Goal: Task Accomplishment & Management: Use online tool/utility

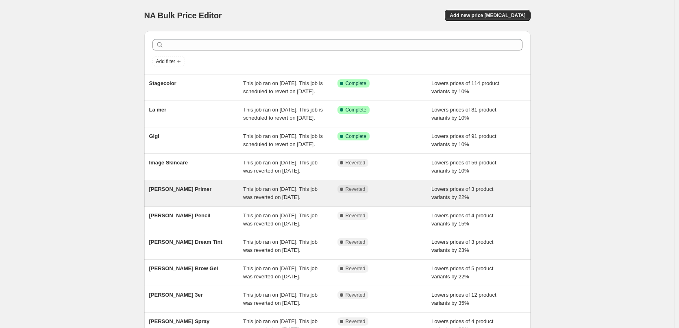
click at [299, 200] on span "This job ran on [DATE]. This job was reverted on [DATE]." at bounding box center [280, 193] width 74 height 14
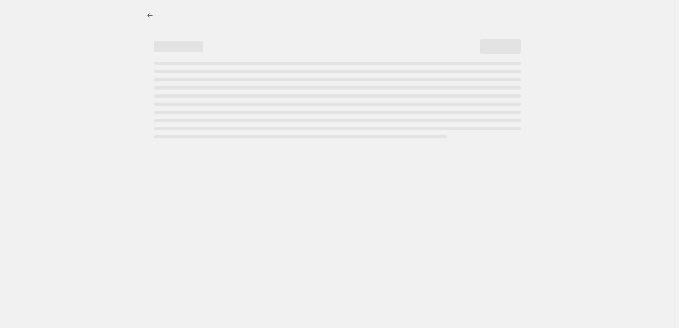
select select "percentage"
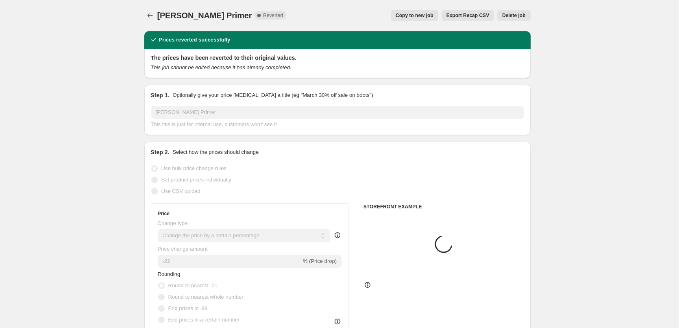
click at [419, 13] on span "Copy to new job" at bounding box center [414, 15] width 38 height 7
select select "percentage"
select select "tag"
select select "vendor"
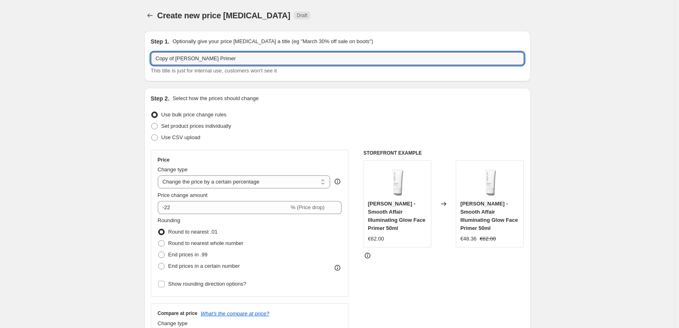
drag, startPoint x: 176, startPoint y: 58, endPoint x: 41, endPoint y: 58, distance: 134.9
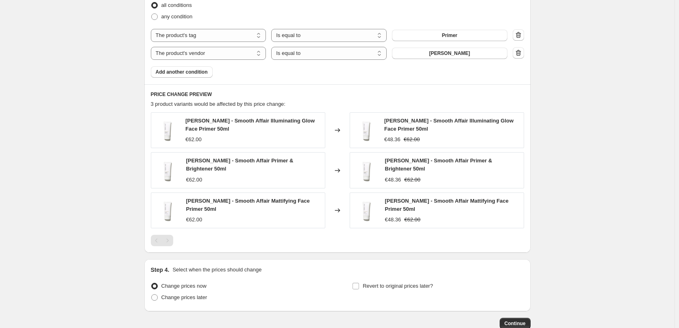
scroll to position [528, 0]
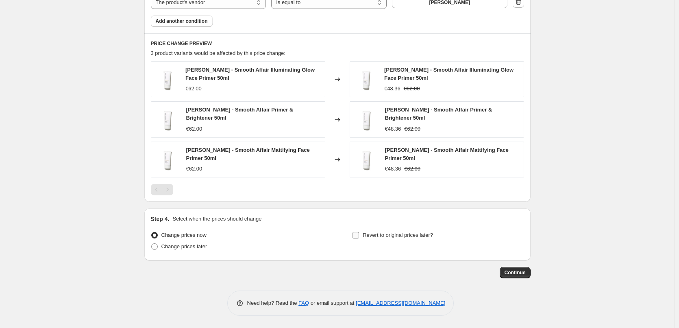
type input "[PERSON_NAME] Primer"
click at [383, 236] on span "Revert to original prices later?" at bounding box center [398, 235] width 70 height 6
click at [359, 236] on input "Revert to original prices later?" at bounding box center [355, 235] width 7 height 7
checkbox input "true"
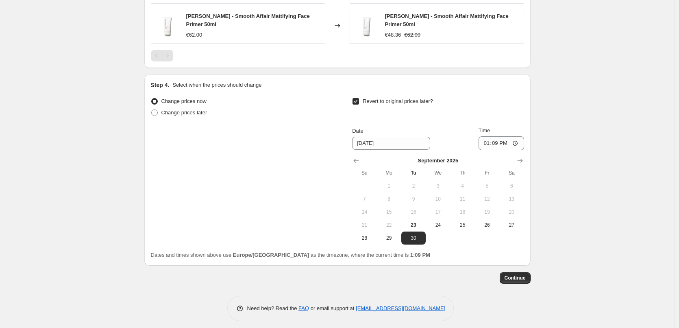
scroll to position [667, 0]
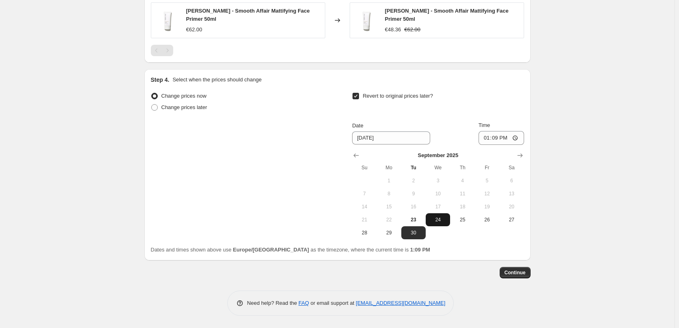
click at [439, 218] on span "24" at bounding box center [438, 219] width 18 height 7
type input "[DATE]"
click at [487, 139] on input "13:09" at bounding box center [501, 138] width 46 height 14
click at [516, 139] on input "15:00" at bounding box center [501, 138] width 46 height 14
type input "03:00"
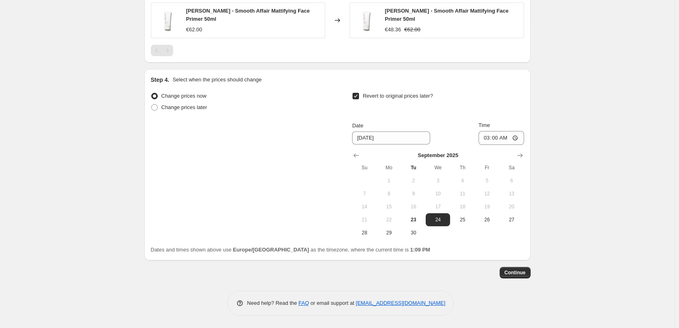
click at [509, 269] on button "Continue" at bounding box center [514, 272] width 31 height 11
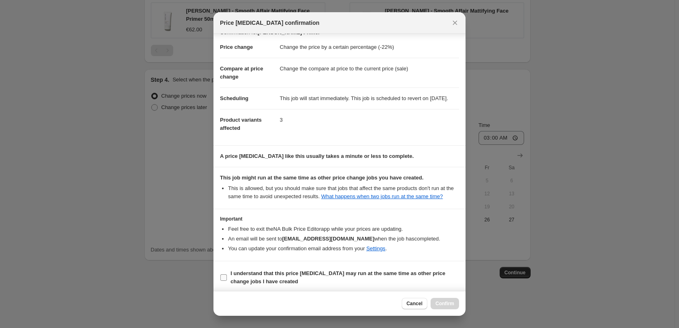
scroll to position [23, 0]
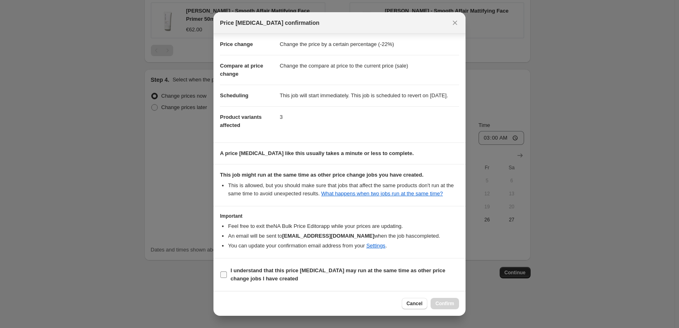
click at [266, 270] on b "I understand that this price [MEDICAL_DATA] may run at the same time as other p…" at bounding box center [337, 274] width 215 height 14
click at [227, 271] on input "I understand that this price [MEDICAL_DATA] may run at the same time as other p…" at bounding box center [223, 274] width 7 height 7
checkbox input "true"
click at [447, 304] on span "Confirm" at bounding box center [444, 303] width 19 height 7
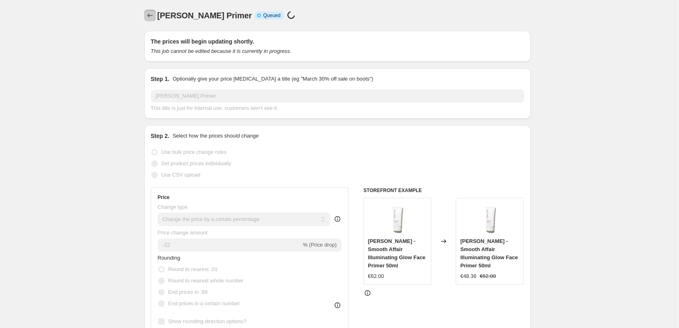
click at [148, 13] on icon "Price change jobs" at bounding box center [150, 15] width 8 height 8
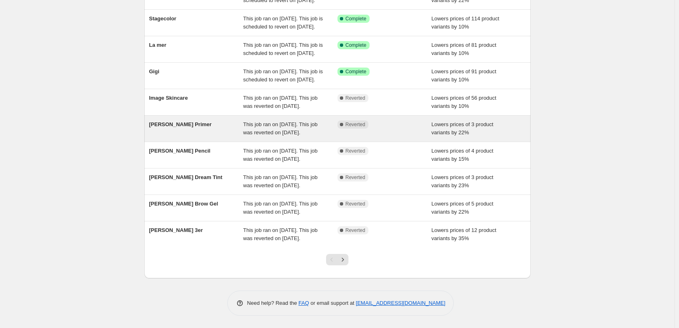
scroll to position [91, 0]
click at [222, 137] on div "[PERSON_NAME] Primer" at bounding box center [196, 128] width 94 height 16
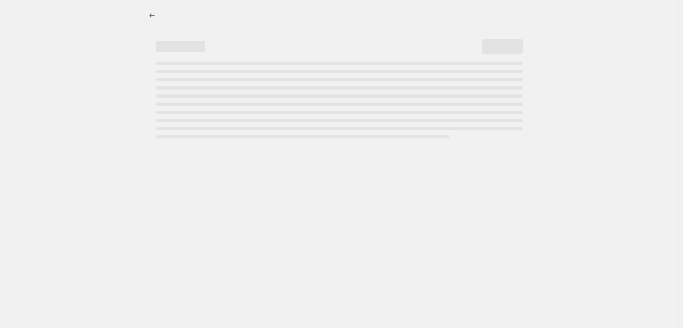
select select "percentage"
select select "tag"
select select "vendor"
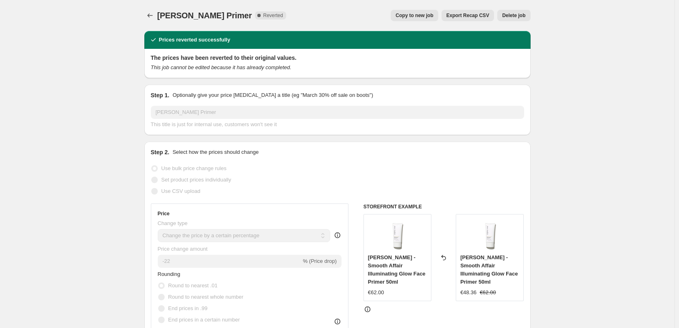
click at [521, 18] on span "Delete job" at bounding box center [513, 15] width 23 height 7
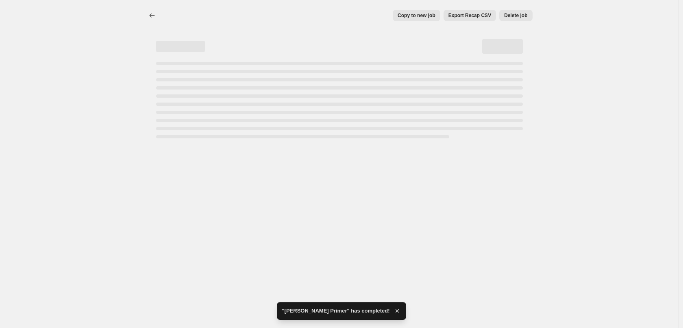
click at [452, 200] on div "Copy to new job Export Recap CSV Delete job More actions Copy to new job Export…" at bounding box center [339, 164] width 678 height 328
select select "percentage"
select select "tag"
select select "vendor"
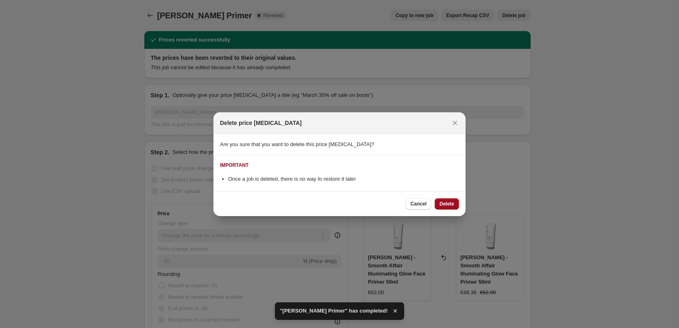
click at [443, 206] on span "Delete" at bounding box center [446, 203] width 15 height 7
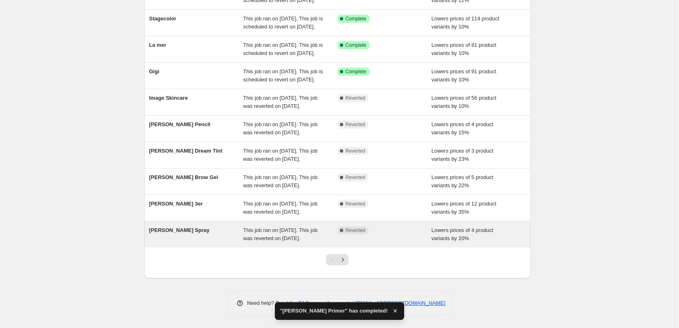
scroll to position [172, 0]
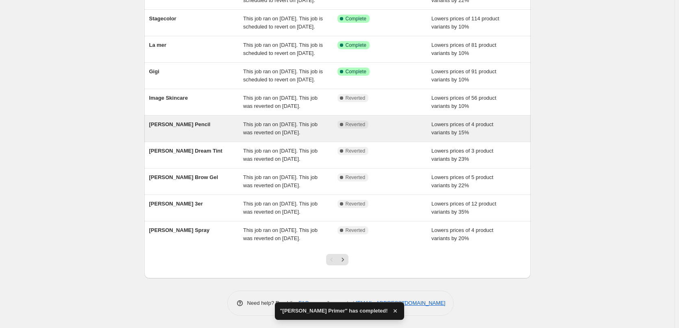
click at [262, 121] on span "This job ran on [DATE]. This job was reverted on [DATE]." at bounding box center [280, 128] width 74 height 14
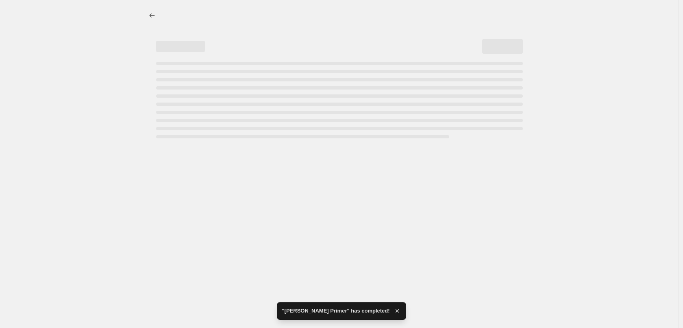
select select "percentage"
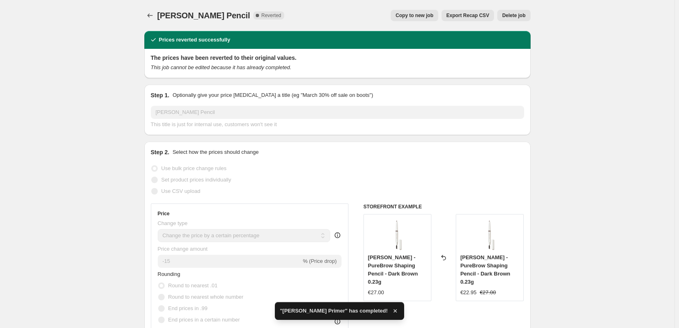
click at [421, 14] on span "Copy to new job" at bounding box center [414, 15] width 38 height 7
select select "percentage"
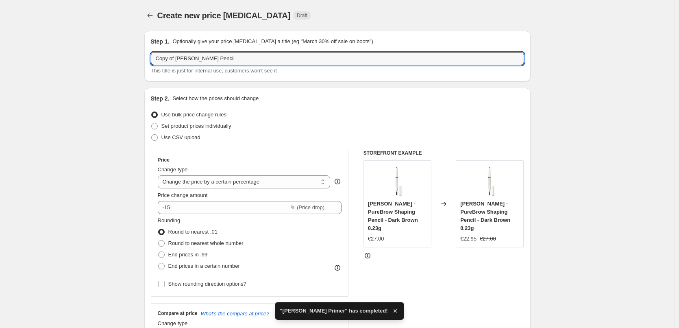
drag, startPoint x: 177, startPoint y: 59, endPoint x: 50, endPoint y: 49, distance: 127.2
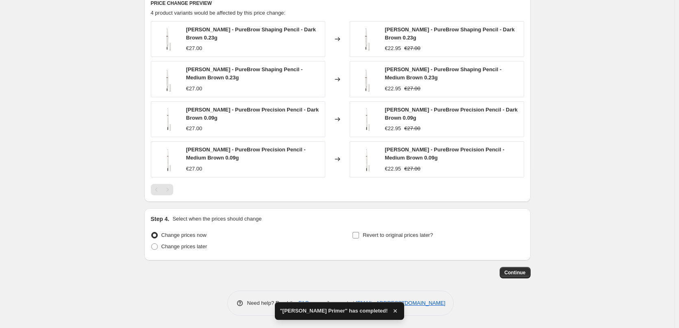
type input "[PERSON_NAME] Pencil"
click at [362, 238] on label "Revert to original prices later?" at bounding box center [392, 234] width 81 height 11
click at [359, 238] on input "Revert to original prices later?" at bounding box center [355, 235] width 7 height 7
checkbox input "true"
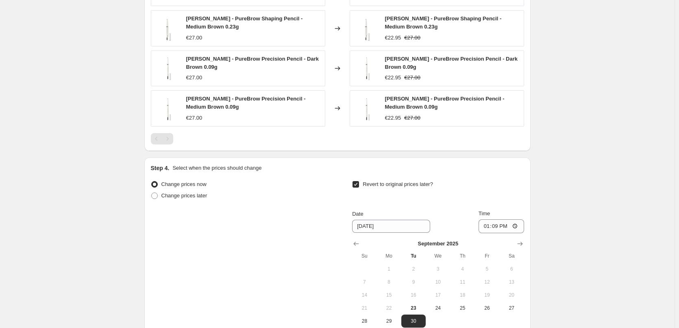
scroll to position [762, 0]
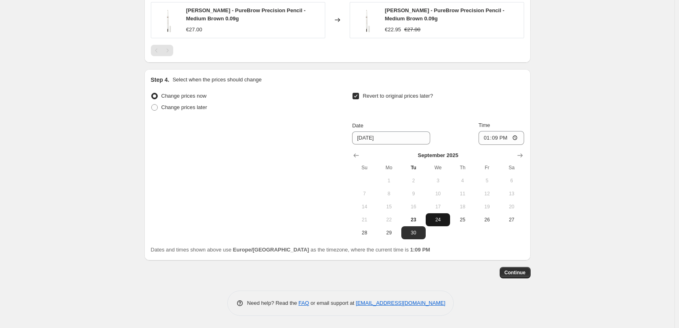
click at [449, 217] on button "24" at bounding box center [438, 219] width 24 height 13
type input "[DATE]"
click at [484, 139] on input "13:09" at bounding box center [501, 138] width 46 height 14
click at [515, 137] on input "15:00" at bounding box center [501, 138] width 46 height 14
type input "03:00"
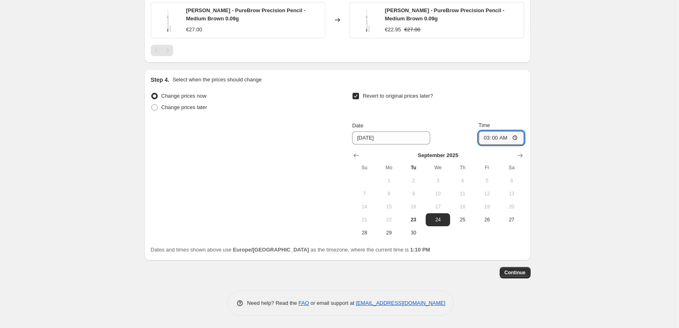
click at [525, 271] on span "Continue" at bounding box center [514, 272] width 21 height 7
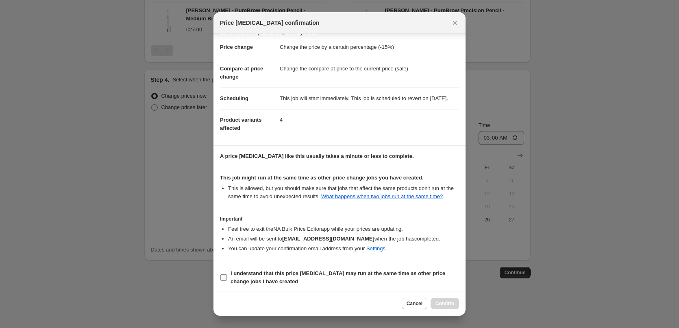
scroll to position [23, 0]
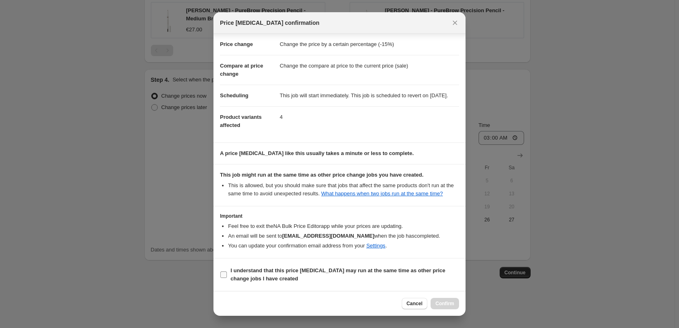
click at [256, 276] on b "I understand that this price [MEDICAL_DATA] may run at the same time as other p…" at bounding box center [337, 274] width 215 height 14
click at [227, 276] on input "I understand that this price [MEDICAL_DATA] may run at the same time as other p…" at bounding box center [223, 274] width 7 height 7
checkbox input "true"
click at [441, 303] on span "Confirm" at bounding box center [444, 303] width 19 height 7
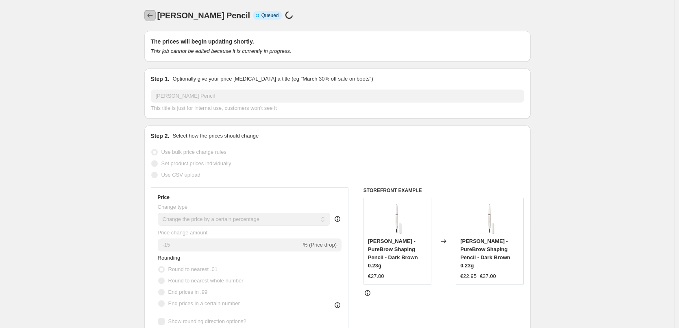
click at [150, 16] on icon "Price change jobs" at bounding box center [149, 15] width 5 height 4
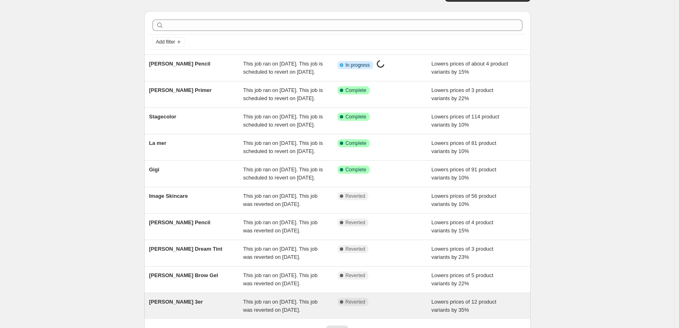
scroll to position [172, 0]
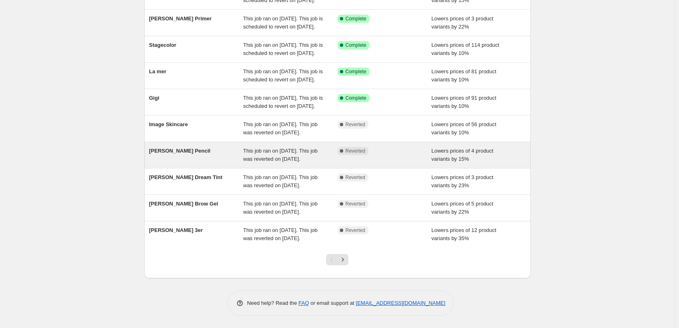
click at [263, 148] on span "This job ran on [DATE]. This job was reverted on [DATE]." at bounding box center [280, 155] width 74 height 14
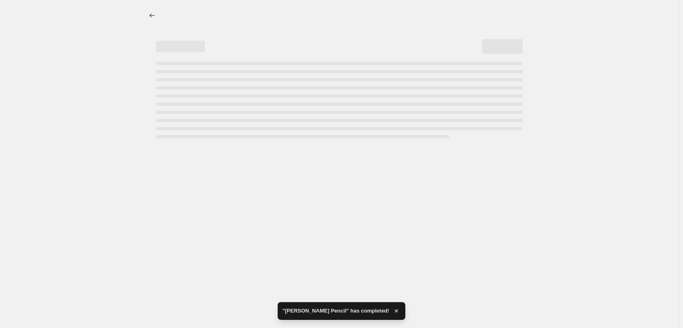
select select "percentage"
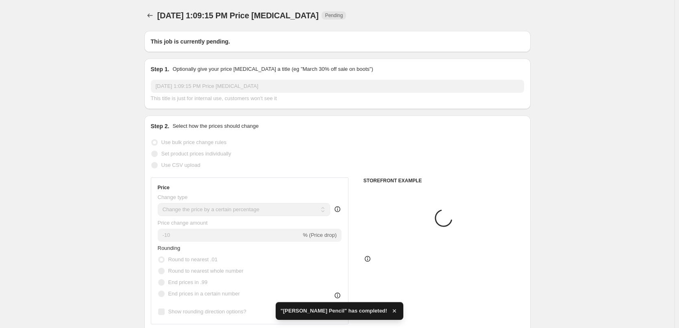
type input "[PERSON_NAME] Pencil"
radio input "false"
radio input "true"
checkbox input "true"
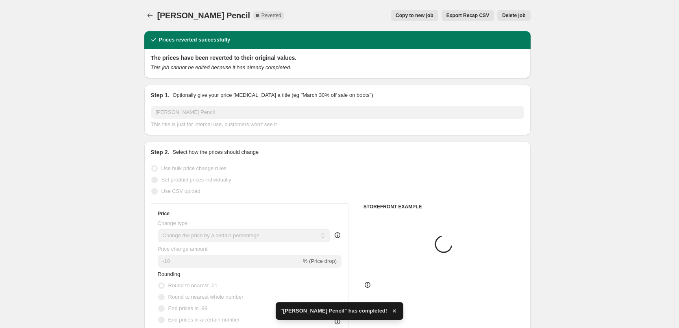
click at [519, 13] on span "Delete job" at bounding box center [513, 15] width 23 height 7
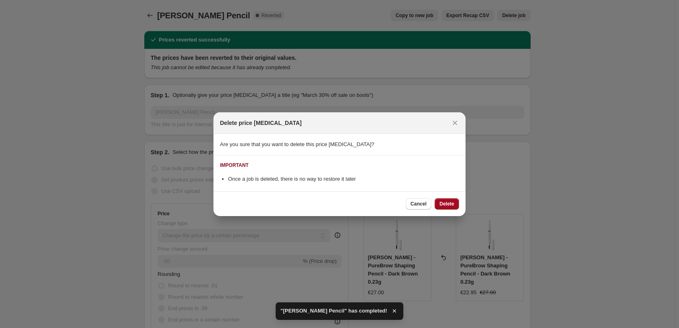
click at [441, 202] on span "Delete" at bounding box center [446, 203] width 15 height 7
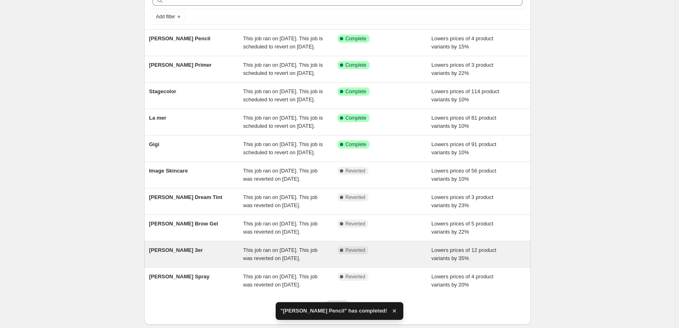
scroll to position [172, 0]
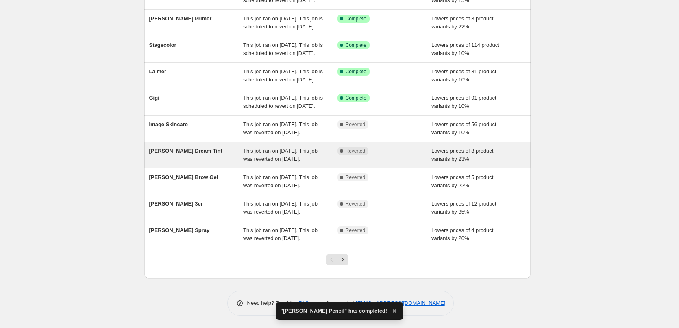
click at [204, 147] on div "[PERSON_NAME] Dream Tint" at bounding box center [196, 155] width 94 height 16
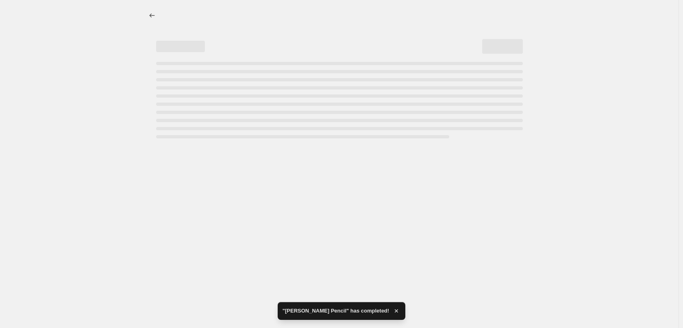
select select "percentage"
select select "vendor"
select select "tag"
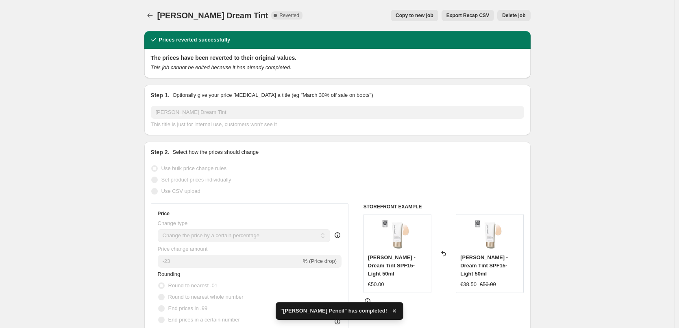
click at [406, 11] on button "Copy to new job" at bounding box center [415, 15] width 48 height 11
select select "percentage"
select select "vendor"
select select "tag"
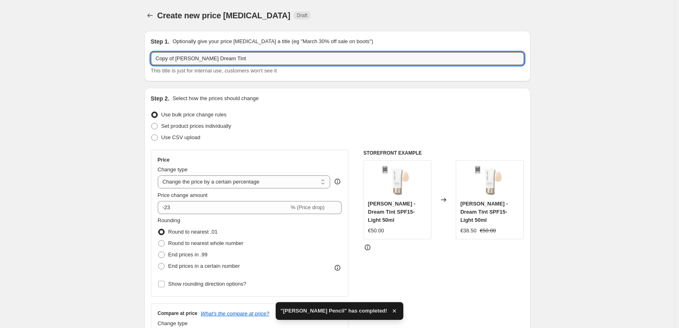
drag, startPoint x: 177, startPoint y: 58, endPoint x: 45, endPoint y: 37, distance: 133.3
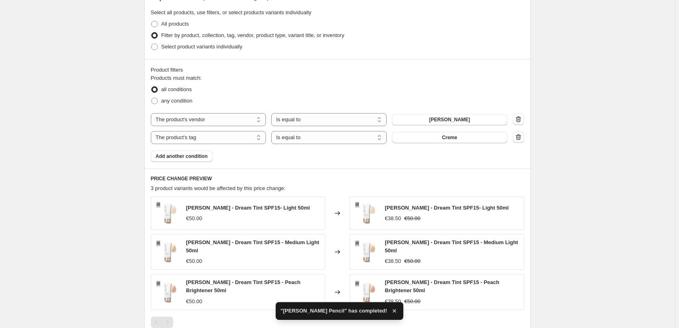
scroll to position [522, 0]
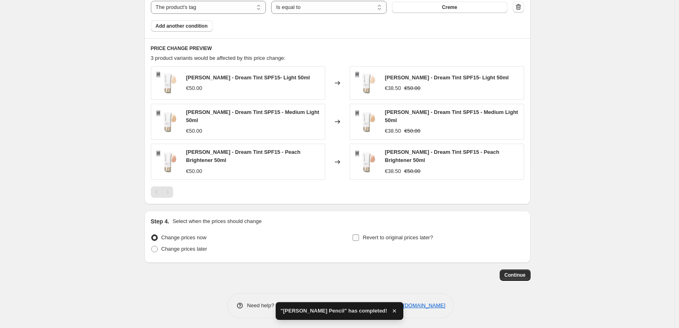
type input "[PERSON_NAME] Dream Tint"
click at [367, 237] on span "Revert to original prices later?" at bounding box center [398, 237] width 70 height 6
click at [359, 237] on input "Revert to original prices later?" at bounding box center [355, 237] width 7 height 7
checkbox input "true"
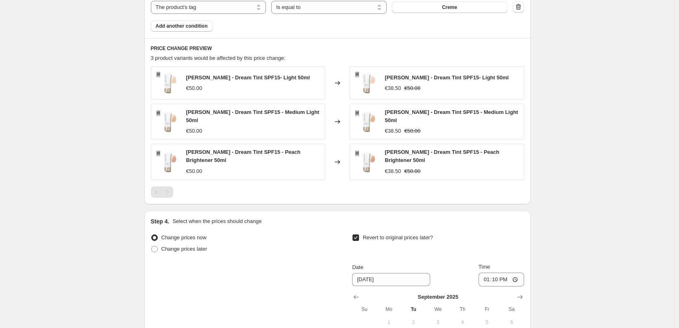
scroll to position [661, 0]
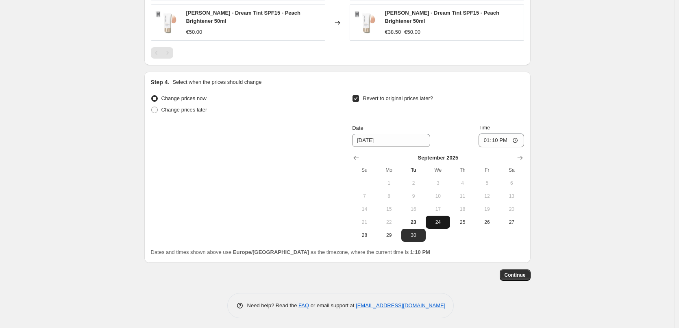
click at [442, 219] on span "24" at bounding box center [438, 222] width 18 height 7
type input "[DATE]"
click at [493, 136] on input "13:10" at bounding box center [501, 140] width 46 height 14
click at [484, 137] on input "13:10" at bounding box center [501, 140] width 46 height 14
click at [489, 137] on input "13:10" at bounding box center [501, 140] width 46 height 14
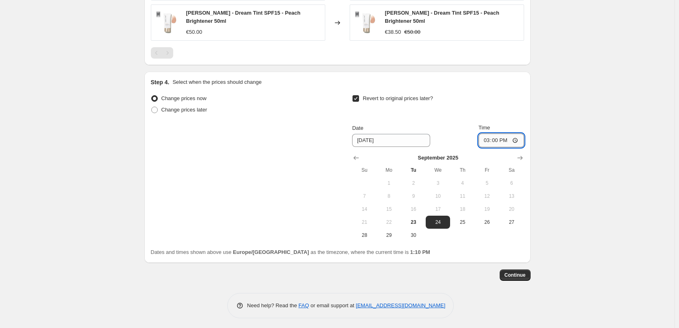
click at [517, 137] on input "15:00" at bounding box center [501, 140] width 46 height 14
type input "03:00"
click at [516, 275] on span "Continue" at bounding box center [514, 274] width 21 height 7
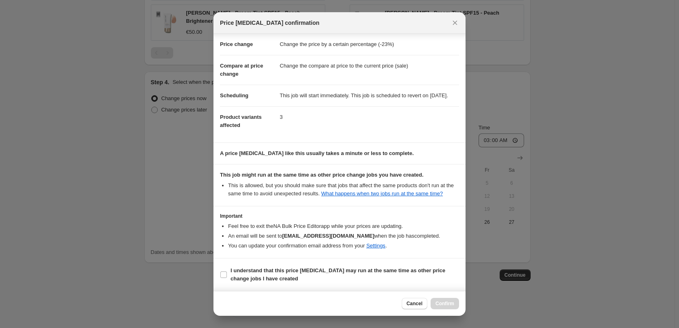
scroll to position [23, 0]
click at [235, 278] on b "I understand that this price [MEDICAL_DATA] may run at the same time as other p…" at bounding box center [337, 274] width 215 height 14
click at [227, 278] on input "I understand that this price [MEDICAL_DATA] may run at the same time as other p…" at bounding box center [223, 274] width 7 height 7
checkbox input "true"
click at [450, 303] on span "Confirm" at bounding box center [444, 303] width 19 height 7
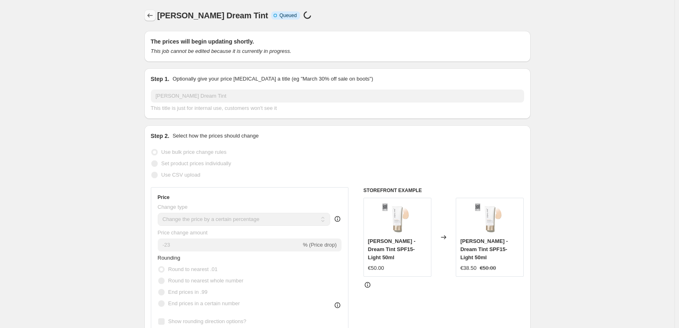
click at [147, 13] on button "Price change jobs" at bounding box center [149, 15] width 11 height 11
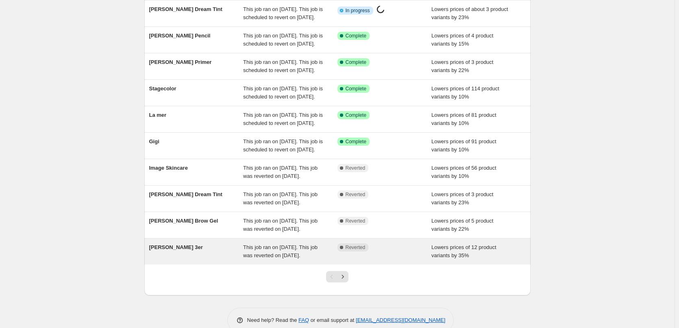
scroll to position [172, 0]
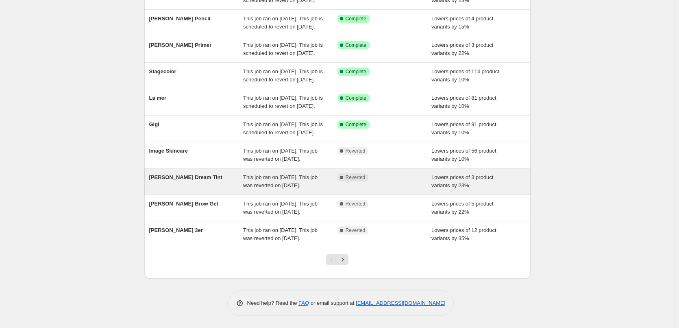
click at [229, 173] on div "[PERSON_NAME] Dream Tint" at bounding box center [196, 181] width 94 height 16
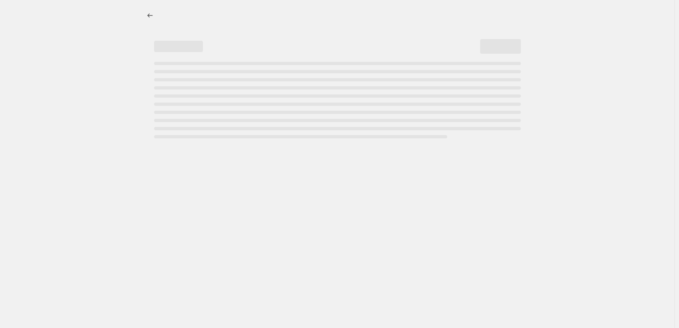
select select "percentage"
select select "vendor"
select select "tag"
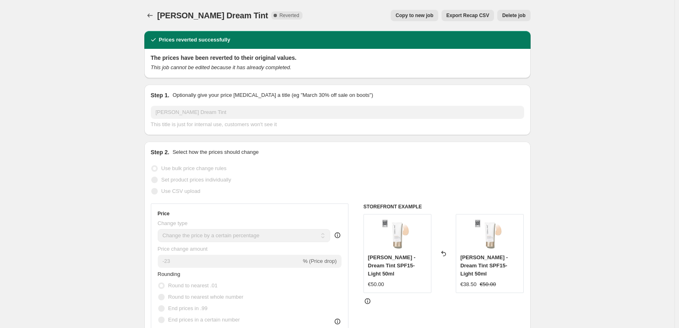
click at [521, 15] on span "Delete job" at bounding box center [513, 15] width 23 height 7
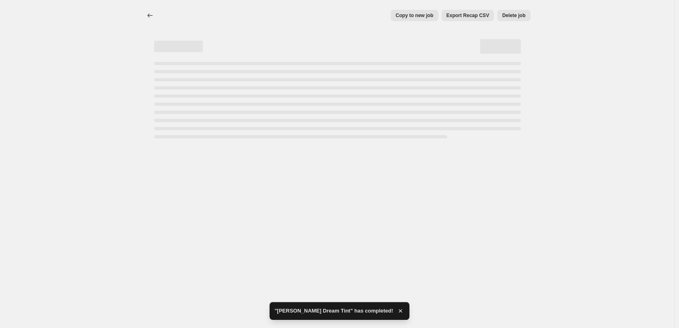
select select "percentage"
select select "vendor"
select select "tag"
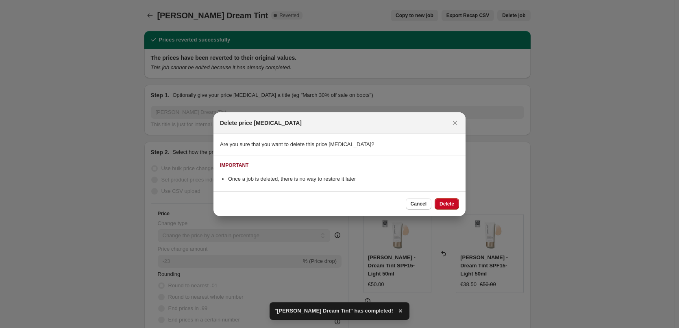
click at [447, 203] on span "Delete" at bounding box center [446, 203] width 15 height 7
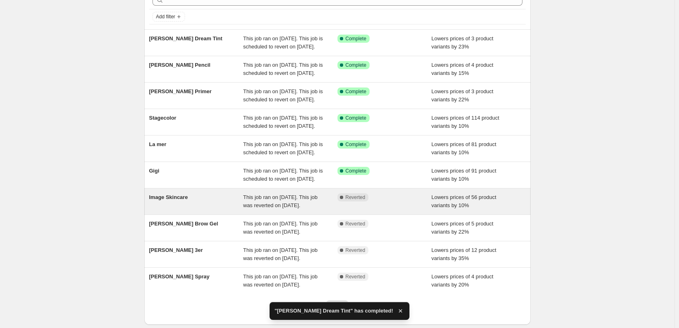
scroll to position [172, 0]
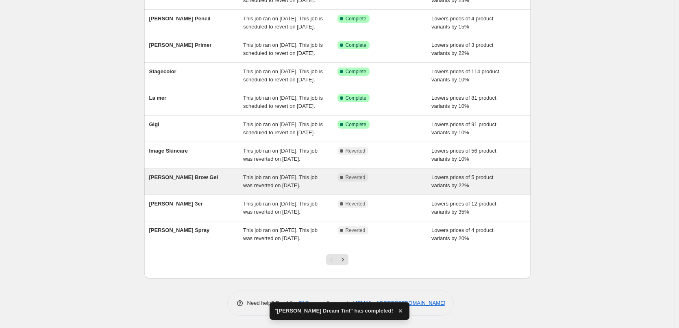
click at [262, 174] on span "This job ran on [DATE]. This job was reverted on [DATE]." at bounding box center [280, 181] width 74 height 14
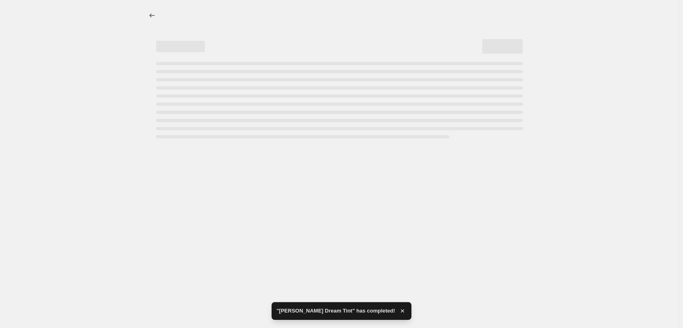
select select "percentage"
select select "tag"
select select "vendor"
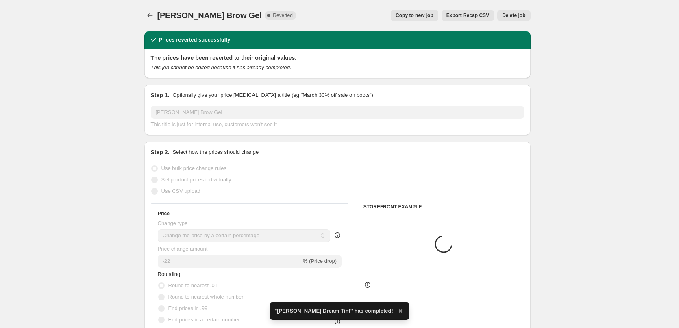
click at [413, 16] on span "Copy to new job" at bounding box center [414, 15] width 38 height 7
select select "percentage"
select select "tag"
select select "vendor"
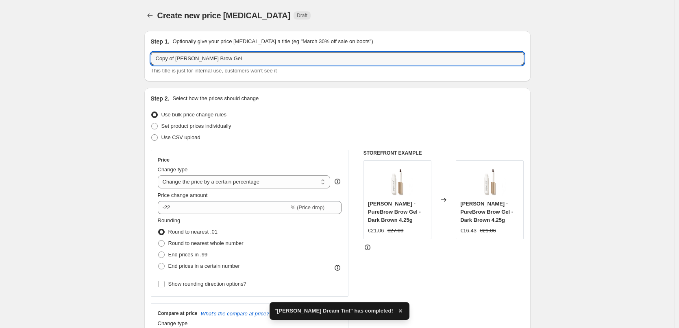
drag, startPoint x: 176, startPoint y: 57, endPoint x: 106, endPoint y: 57, distance: 70.7
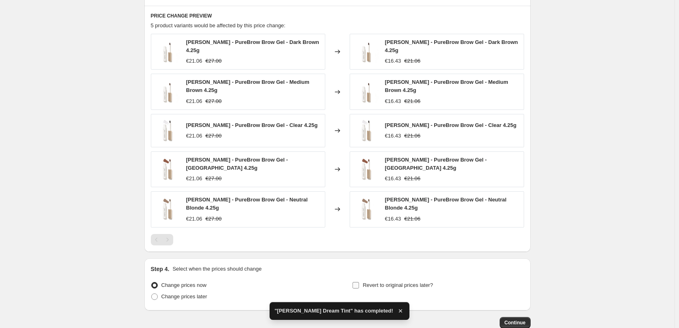
scroll to position [569, 0]
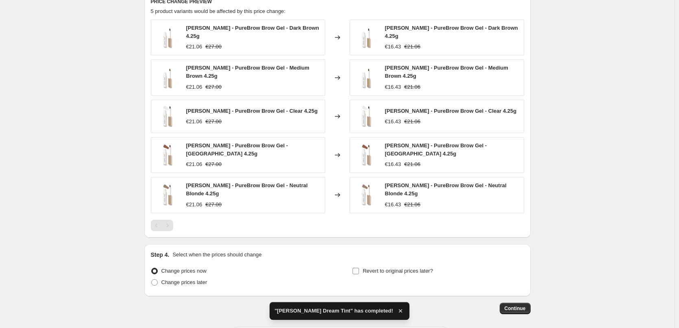
type input "[PERSON_NAME] Brow Gel"
click at [377, 267] on span "Revert to original prices later?" at bounding box center [398, 270] width 70 height 6
click at [359, 267] on input "Revert to original prices later?" at bounding box center [355, 270] width 7 height 7
checkbox input "true"
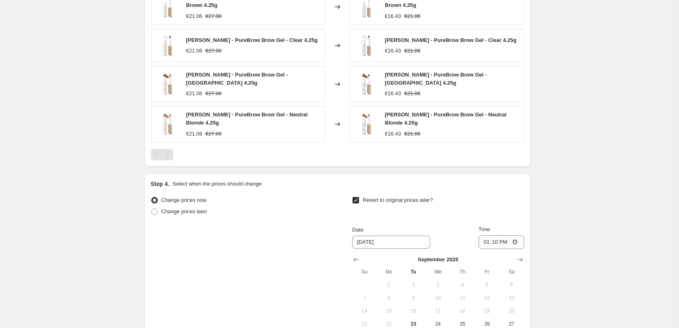
scroll to position [739, 0]
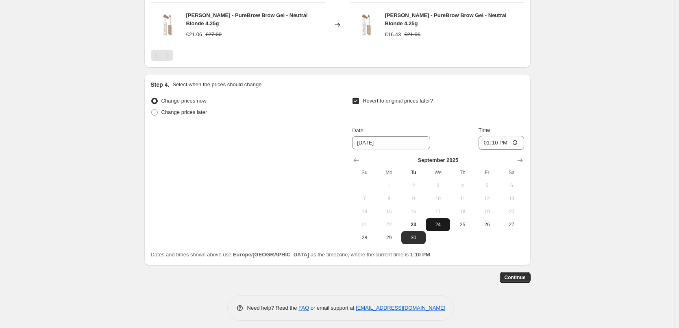
click at [443, 221] on span "24" at bounding box center [438, 224] width 18 height 7
type input "[DATE]"
click at [486, 137] on input "13:10" at bounding box center [501, 143] width 46 height 14
click at [517, 137] on input "15:00" at bounding box center [501, 143] width 46 height 14
type input "03:00"
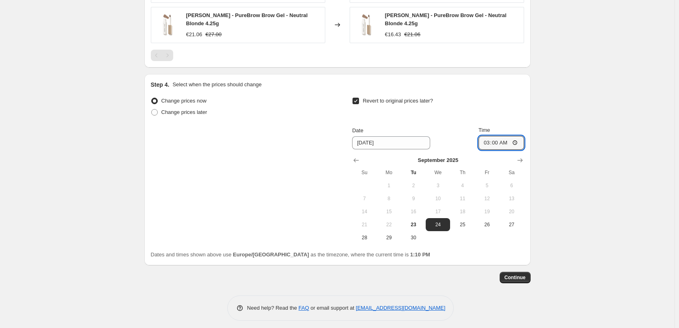
click at [510, 274] on span "Continue" at bounding box center [514, 277] width 21 height 7
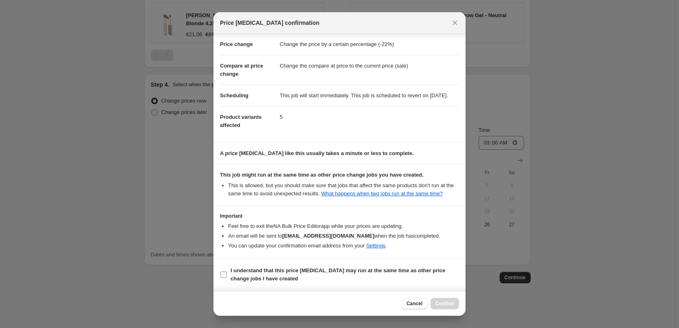
scroll to position [23, 0]
click at [248, 280] on b "I understand that this price [MEDICAL_DATA] may run at the same time as other p…" at bounding box center [337, 274] width 215 height 14
click at [227, 278] on input "I understand that this price [MEDICAL_DATA] may run at the same time as other p…" at bounding box center [223, 274] width 7 height 7
checkbox input "true"
click at [439, 299] on button "Confirm" at bounding box center [444, 302] width 28 height 11
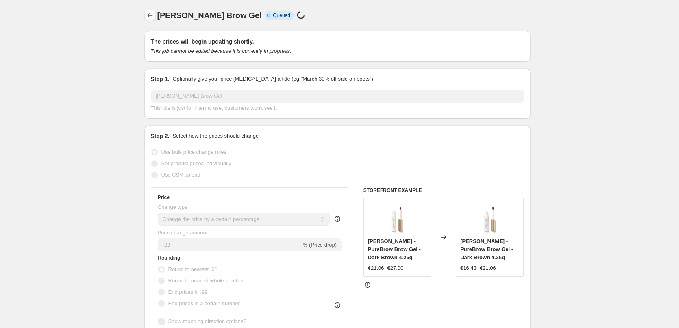
click at [149, 12] on icon "Price change jobs" at bounding box center [150, 15] width 8 height 8
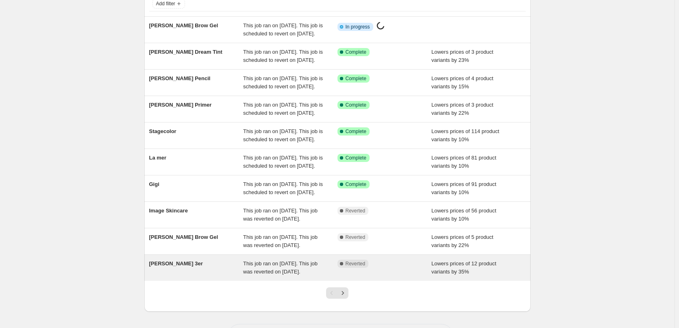
scroll to position [172, 0]
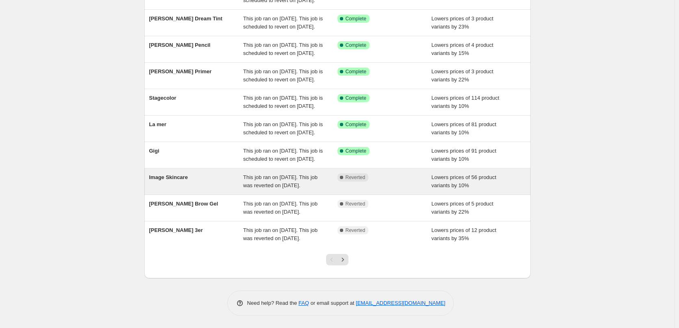
click at [213, 173] on div "Image Skincare" at bounding box center [196, 181] width 94 height 16
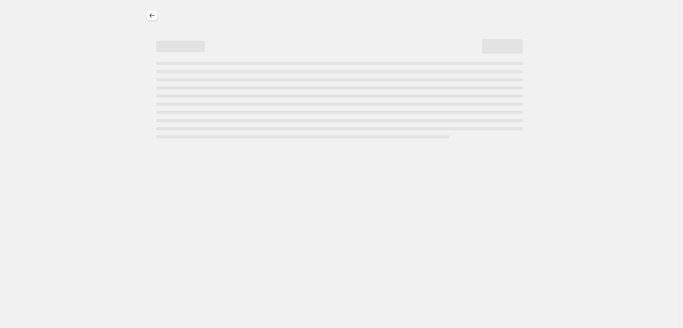
select select "percentage"
select select "remove"
select select "vendor"
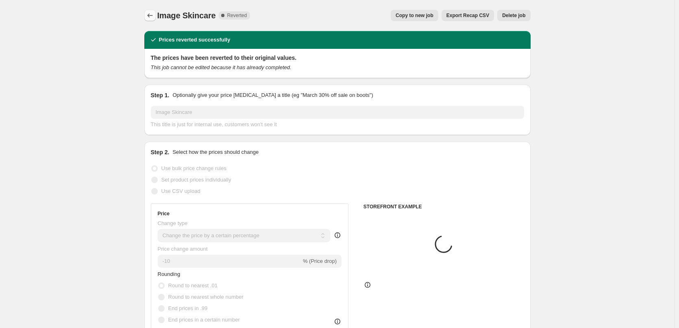
click at [150, 15] on icon "Price change jobs" at bounding box center [149, 15] width 5 height 4
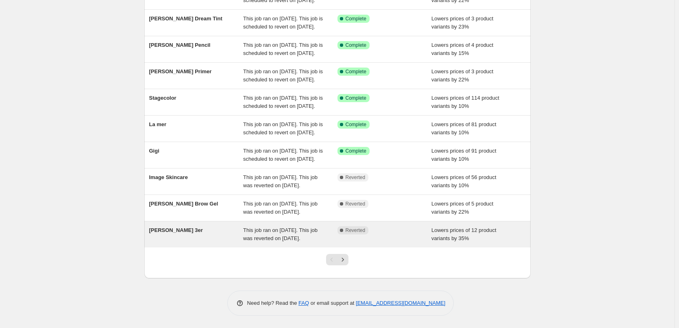
scroll to position [172, 0]
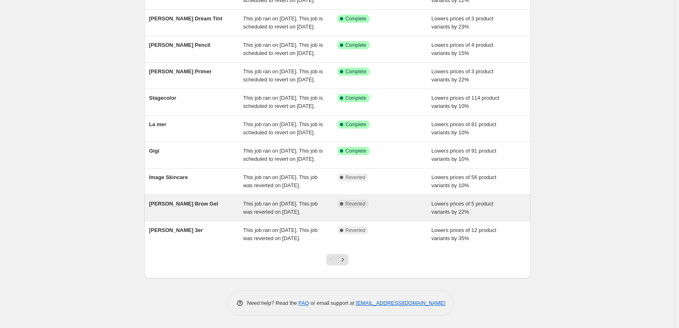
click at [211, 200] on div "[PERSON_NAME] Brow Gel" at bounding box center [196, 208] width 94 height 16
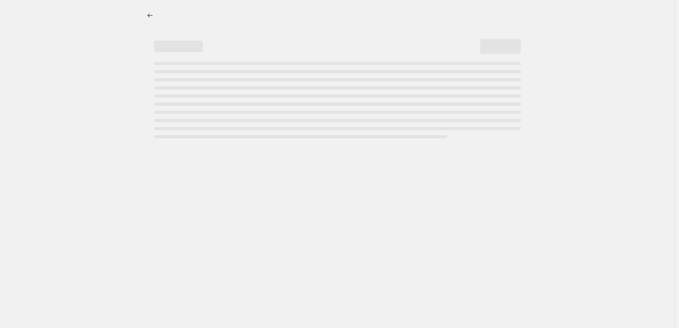
select select "percentage"
select select "tag"
select select "vendor"
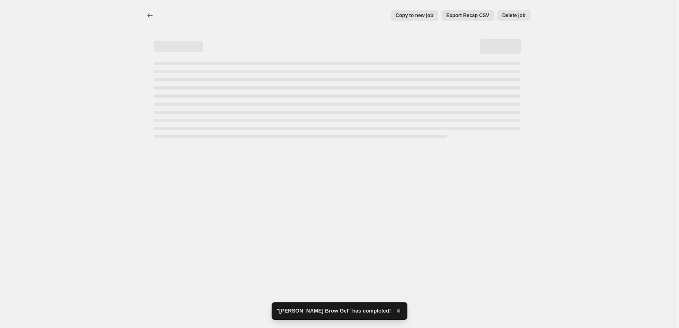
select select "percentage"
select select "tag"
select select "vendor"
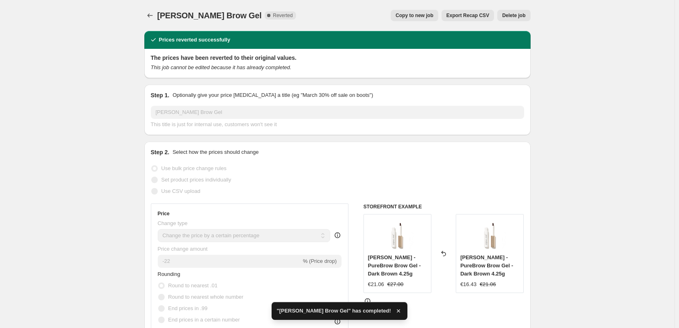
click at [523, 17] on span "Delete job" at bounding box center [513, 15] width 23 height 7
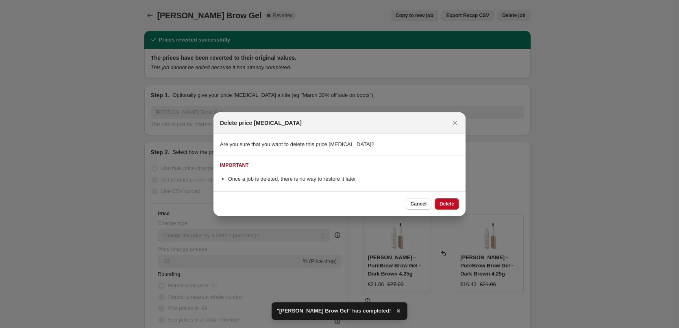
click at [448, 208] on button "Delete" at bounding box center [446, 203] width 24 height 11
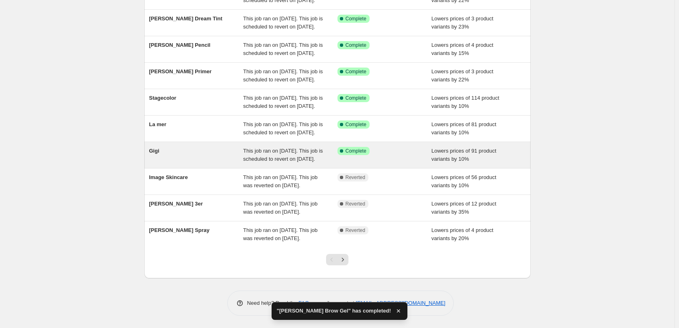
scroll to position [172, 0]
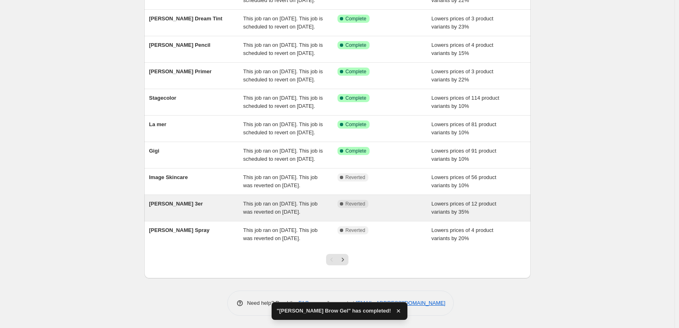
click at [275, 200] on span "This job ran on [DATE]. This job was reverted on [DATE]." at bounding box center [280, 207] width 74 height 14
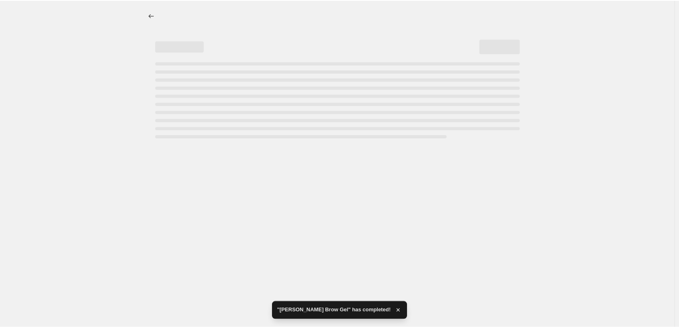
select select "percentage"
select select "tag"
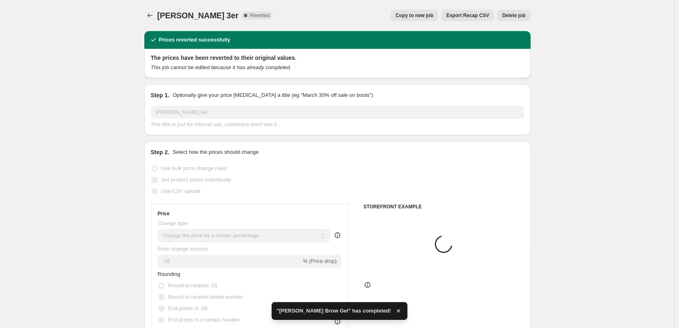
click at [411, 15] on span "Copy to new job" at bounding box center [414, 15] width 38 height 7
select select "percentage"
select select "tag"
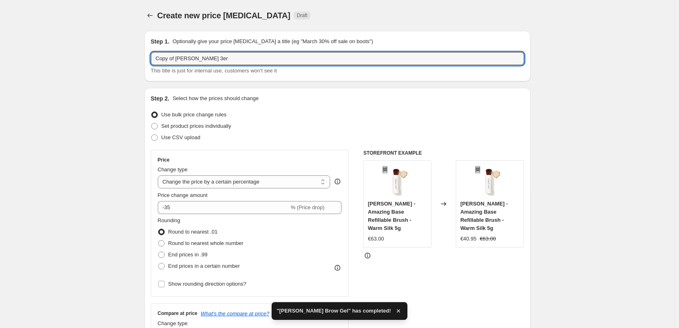
drag, startPoint x: 176, startPoint y: 58, endPoint x: 59, endPoint y: 52, distance: 117.2
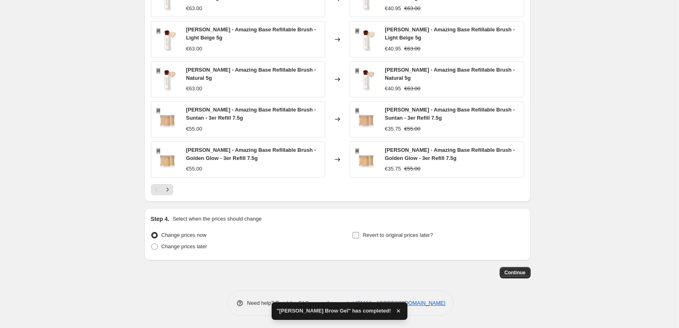
type input "[PERSON_NAME] 3er"
click at [379, 232] on span "Revert to original prices later?" at bounding box center [398, 235] width 70 height 6
click at [359, 232] on input "Revert to original prices later?" at bounding box center [355, 235] width 7 height 7
checkbox input "true"
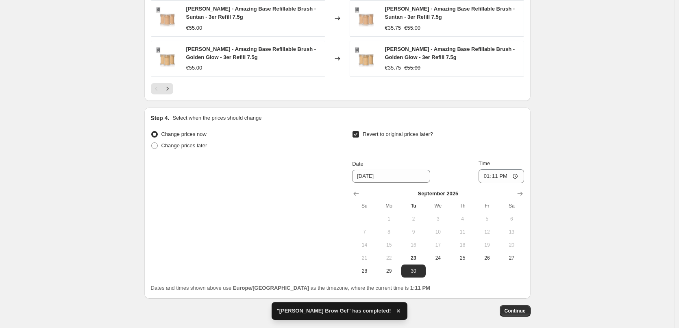
scroll to position [729, 0]
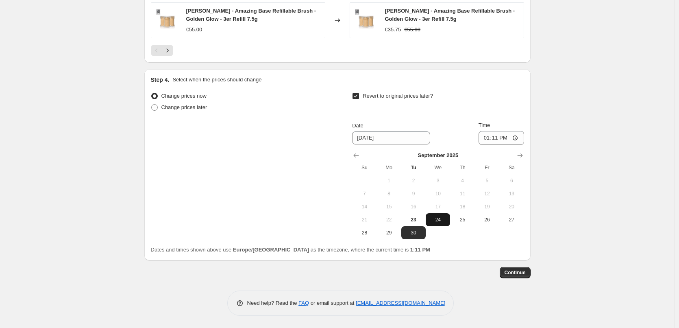
click at [447, 224] on button "24" at bounding box center [438, 219] width 24 height 13
type input "[DATE]"
click at [486, 134] on input "13:11" at bounding box center [501, 138] width 46 height 14
click at [519, 138] on input "15:00" at bounding box center [501, 138] width 46 height 14
type input "03:00"
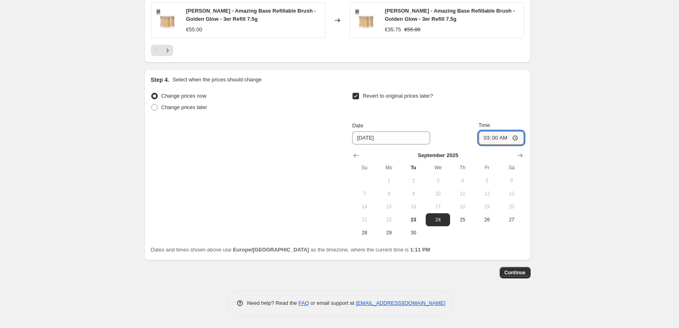
drag, startPoint x: 592, startPoint y: 182, endPoint x: 571, endPoint y: 208, distance: 34.1
click at [511, 274] on span "Continue" at bounding box center [514, 272] width 21 height 7
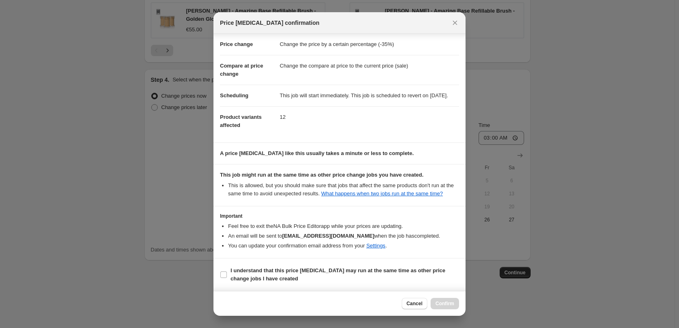
scroll to position [23, 0]
click at [240, 276] on b "I understand that this price [MEDICAL_DATA] may run at the same time as other p…" at bounding box center [337, 274] width 215 height 14
click at [227, 276] on input "I understand that this price [MEDICAL_DATA] may run at the same time as other p…" at bounding box center [223, 274] width 7 height 7
checkbox input "true"
click at [447, 301] on div "Cancel Confirm" at bounding box center [339, 303] width 252 height 25
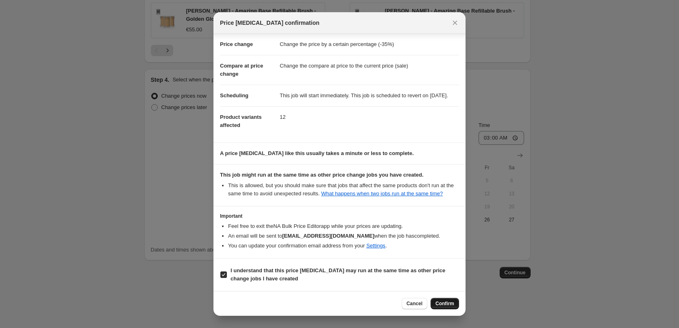
click at [447, 302] on span "Confirm" at bounding box center [444, 303] width 19 height 7
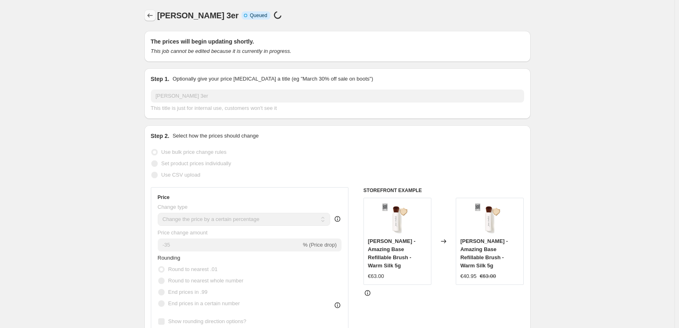
click at [149, 18] on icon "Price change jobs" at bounding box center [150, 15] width 8 height 8
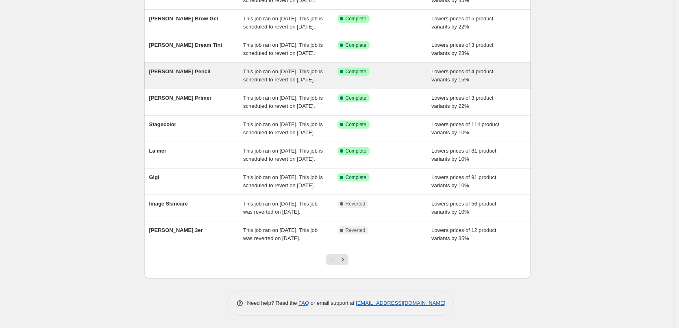
scroll to position [172, 0]
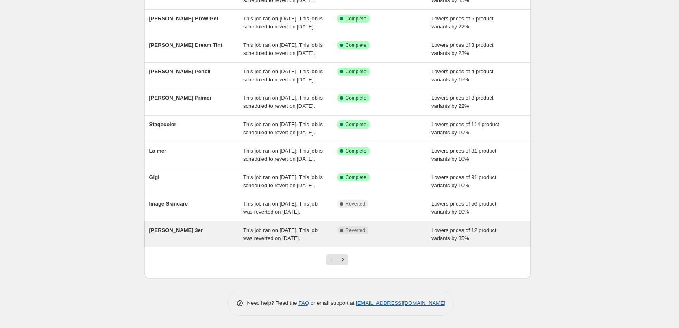
click at [219, 226] on div "[PERSON_NAME] 3er" at bounding box center [196, 234] width 94 height 16
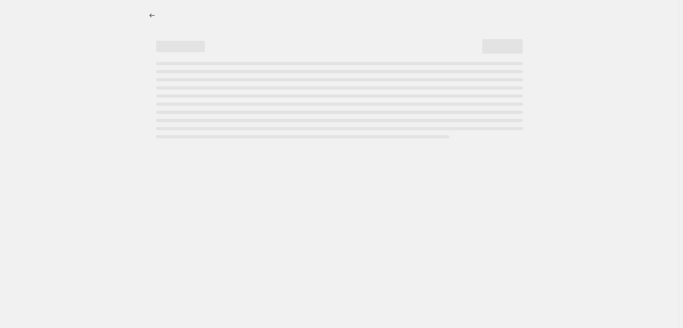
select select "percentage"
select select "tag"
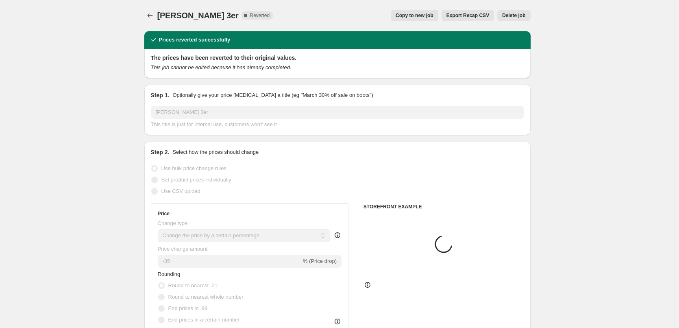
click at [515, 18] on span "Delete job" at bounding box center [513, 15] width 23 height 7
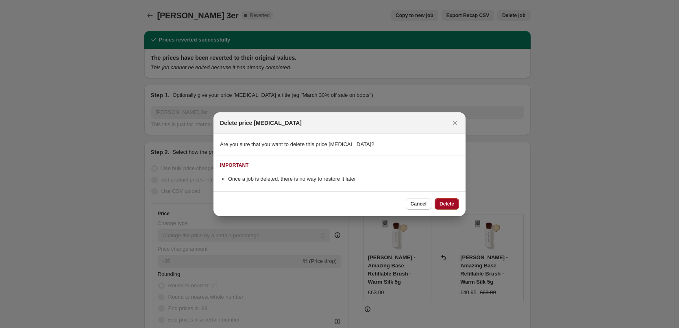
click at [447, 200] on span "Delete" at bounding box center [446, 203] width 15 height 7
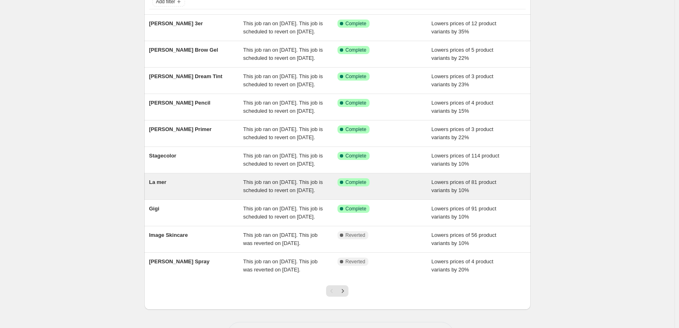
scroll to position [172, 0]
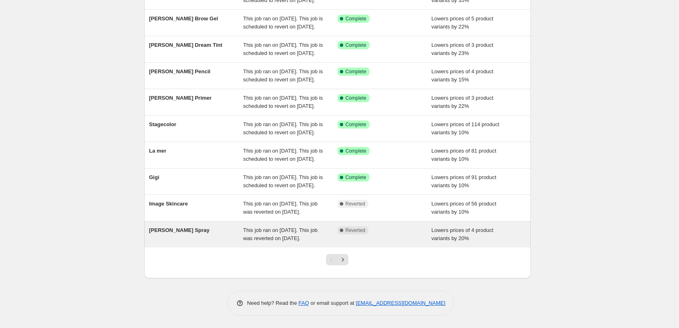
click at [246, 235] on span "This job ran on [DATE]. This job was reverted on [DATE]." at bounding box center [280, 234] width 74 height 14
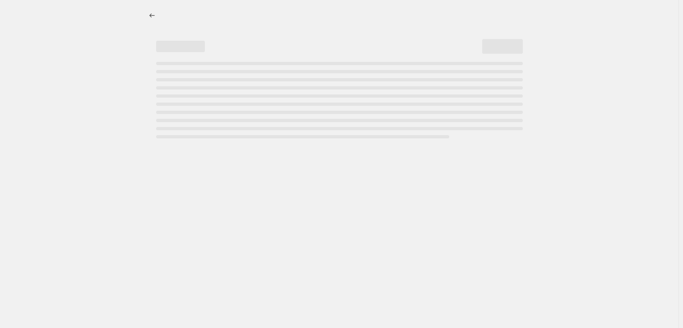
select select "percentage"
select select "tag"
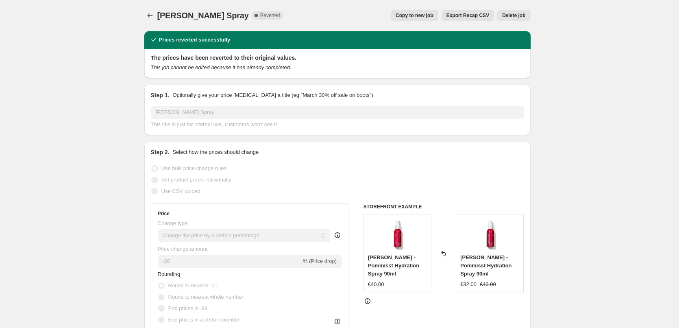
click at [431, 14] on span "Copy to new job" at bounding box center [414, 15] width 38 height 7
select select "percentage"
select select "tag"
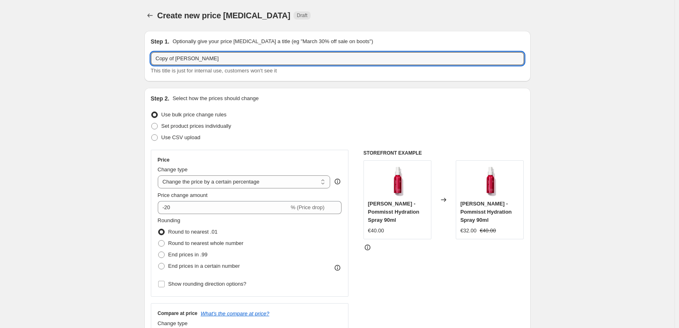
drag, startPoint x: 176, startPoint y: 58, endPoint x: 78, endPoint y: 48, distance: 98.8
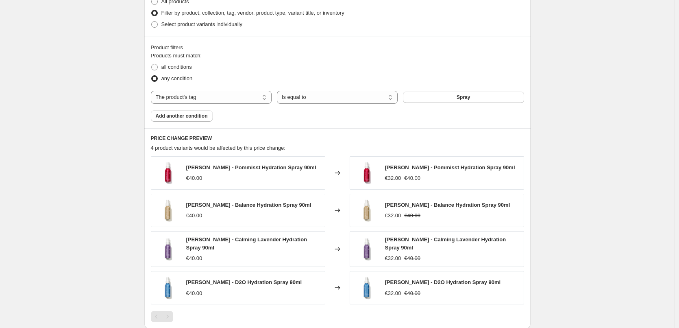
scroll to position [542, 0]
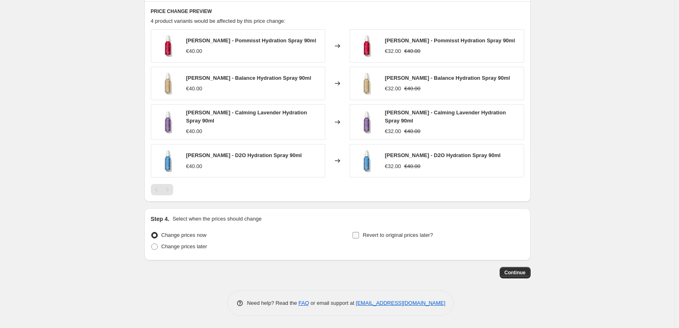
type input "[PERSON_NAME] Spray"
click at [359, 237] on input "Revert to original prices later?" at bounding box center [355, 235] width 7 height 7
checkbox input "true"
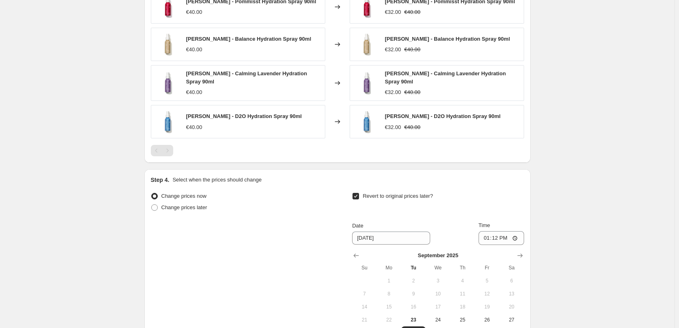
scroll to position [681, 0]
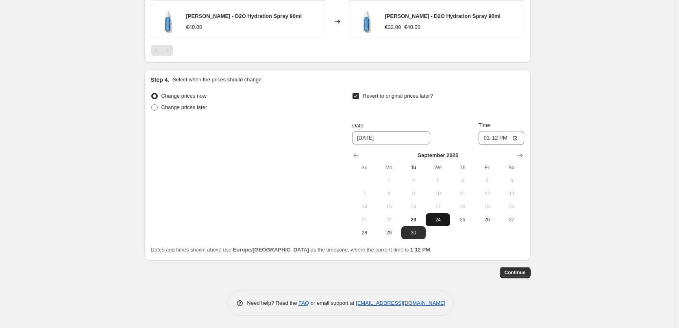
click at [433, 218] on span "24" at bounding box center [438, 219] width 18 height 7
type input "[DATE]"
click at [486, 138] on input "13:12" at bounding box center [501, 138] width 46 height 14
click at [516, 137] on input "15:00" at bounding box center [501, 138] width 46 height 14
type input "03:00"
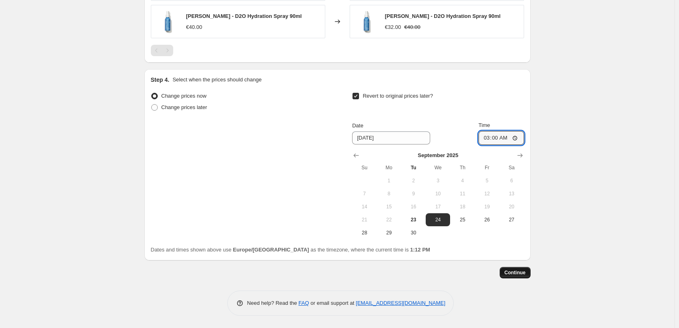
click at [512, 274] on span "Continue" at bounding box center [514, 272] width 21 height 7
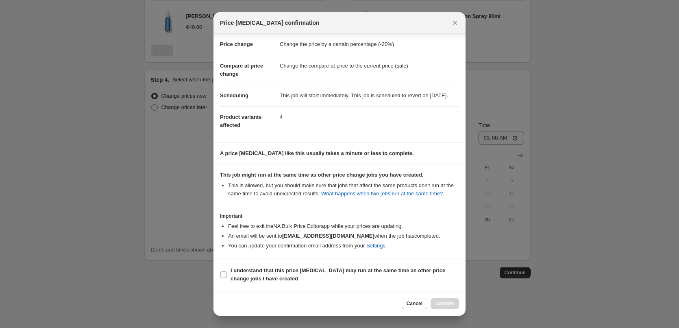
scroll to position [23, 0]
click at [251, 281] on b "I understand that this price [MEDICAL_DATA] may run at the same time as other p…" at bounding box center [337, 274] width 215 height 14
click at [227, 278] on input "I understand that this price [MEDICAL_DATA] may run at the same time as other p…" at bounding box center [223, 274] width 7 height 7
checkbox input "true"
click at [446, 303] on span "Confirm" at bounding box center [444, 303] width 19 height 7
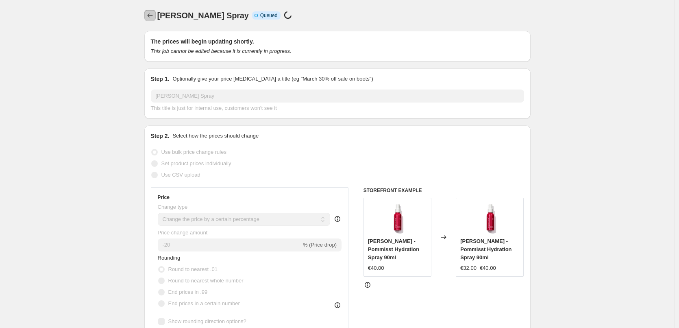
click at [148, 13] on icon "Price change jobs" at bounding box center [150, 15] width 8 height 8
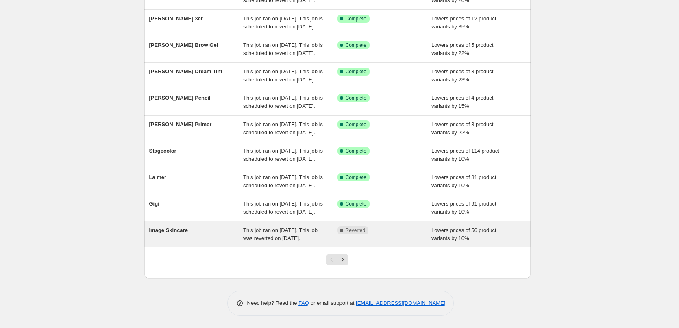
scroll to position [172, 0]
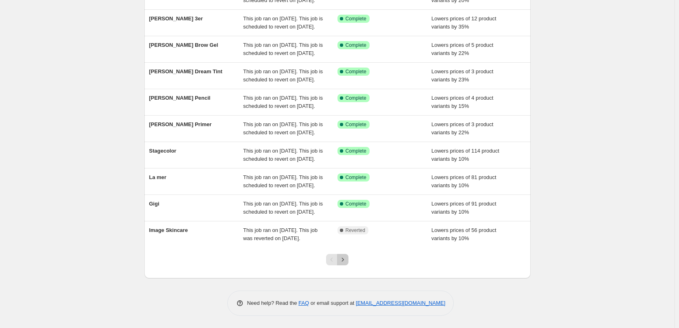
click at [344, 259] on icon "Next" at bounding box center [343, 259] width 2 height 4
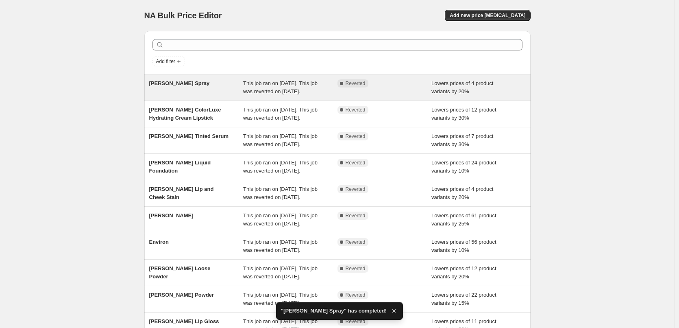
click at [248, 89] on span "This job ran on [DATE]. This job was reverted on [DATE]." at bounding box center [280, 87] width 74 height 14
select select "percentage"
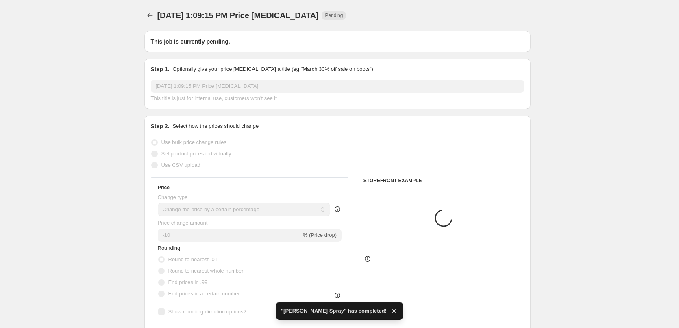
type input "[PERSON_NAME] Spray"
radio input "false"
radio input "true"
checkbox input "true"
select select "tag"
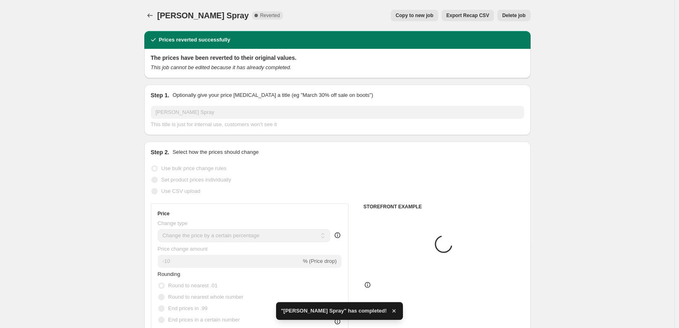
click at [517, 16] on span "Delete job" at bounding box center [513, 15] width 23 height 7
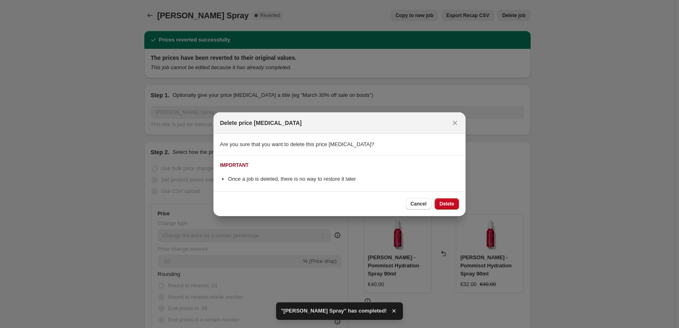
click at [447, 203] on span "Delete" at bounding box center [446, 203] width 15 height 7
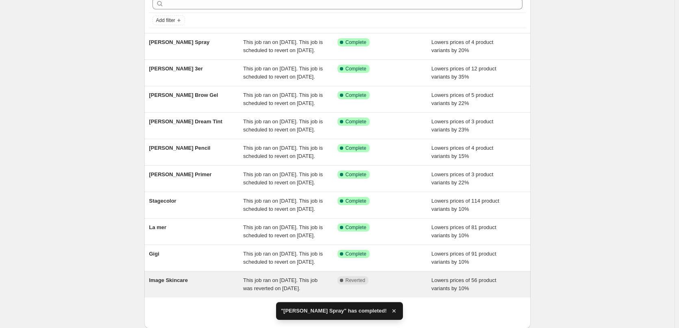
scroll to position [172, 0]
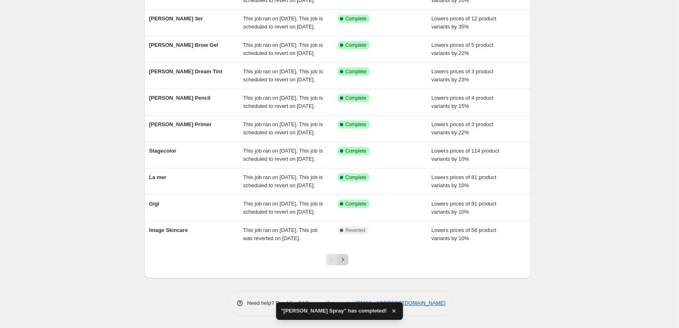
click at [345, 261] on icon "Next" at bounding box center [343, 259] width 8 height 8
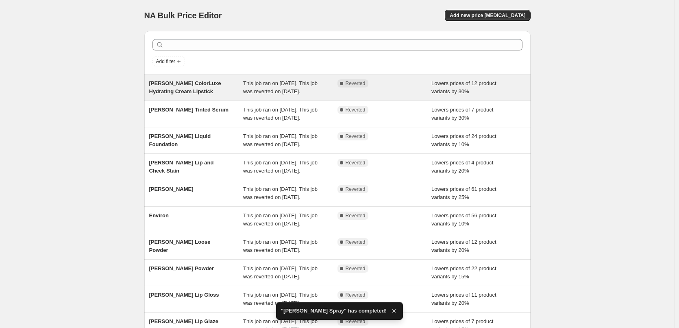
click at [249, 91] on span "This job ran on [DATE]. This job was reverted on [DATE]." at bounding box center [280, 87] width 74 height 14
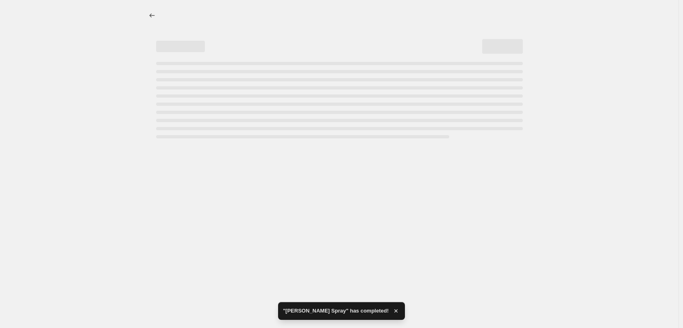
select select "percentage"
select select "tag"
select select "vendor"
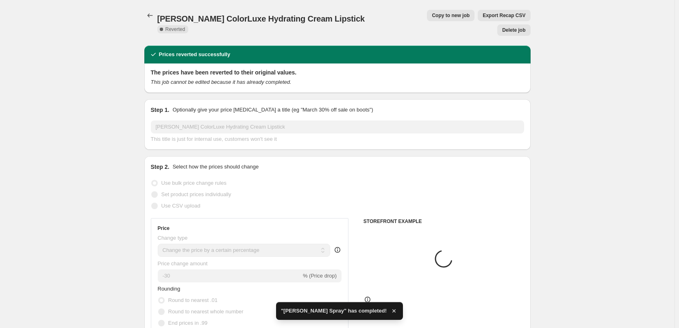
click at [432, 17] on span "Copy to new job" at bounding box center [451, 15] width 38 height 7
select select "percentage"
select select "tag"
select select "vendor"
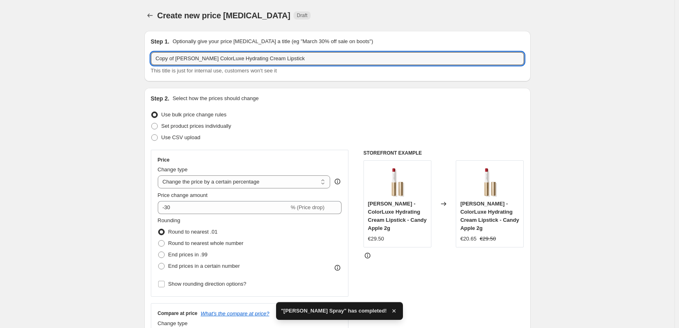
drag, startPoint x: 177, startPoint y: 57, endPoint x: 13, endPoint y: 49, distance: 163.6
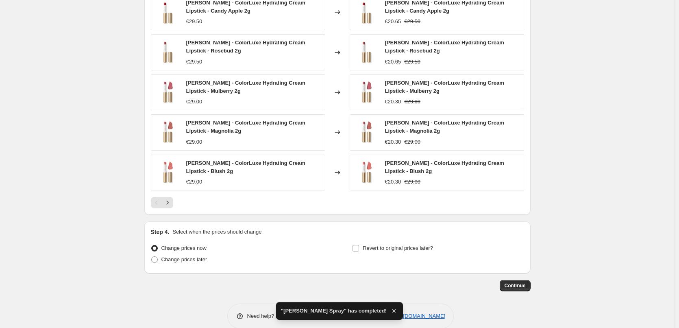
scroll to position [608, 0]
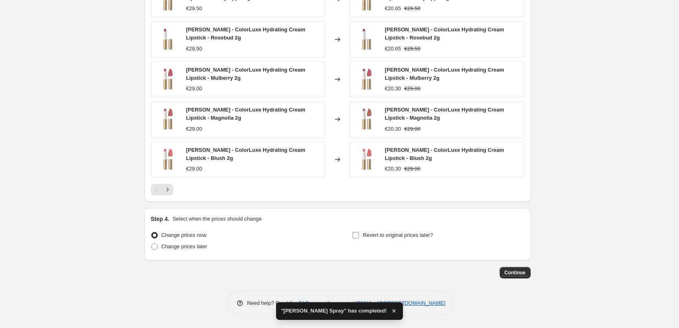
type input "[PERSON_NAME] ColorLuxe Hydrating Cream Lipstick"
click at [376, 232] on span "Revert to original prices later?" at bounding box center [398, 235] width 70 height 6
click at [359, 232] on input "Revert to original prices later?" at bounding box center [355, 235] width 7 height 7
checkbox input "true"
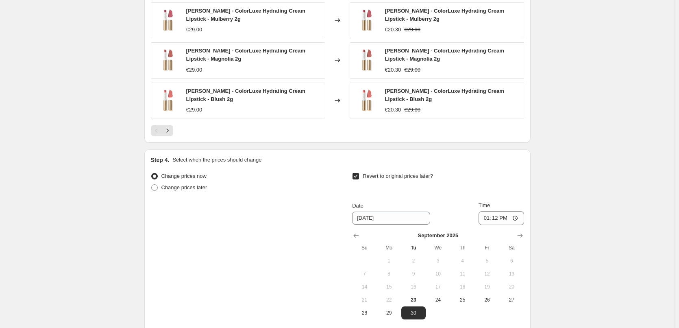
scroll to position [747, 0]
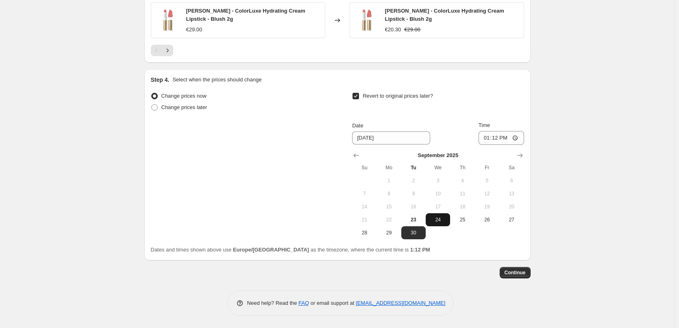
click at [441, 221] on span "24" at bounding box center [438, 219] width 18 height 7
type input "[DATE]"
click at [490, 137] on input "13:12" at bounding box center [501, 138] width 46 height 14
click at [515, 139] on input "15:00" at bounding box center [501, 138] width 46 height 14
type input "03:00"
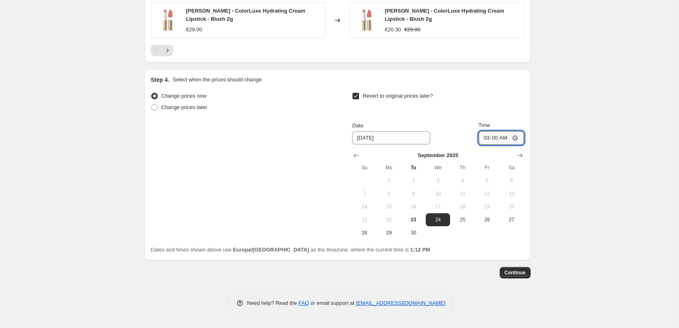
drag, startPoint x: 597, startPoint y: 184, endPoint x: 584, endPoint y: 250, distance: 68.1
click at [508, 270] on span "Continue" at bounding box center [514, 272] width 21 height 7
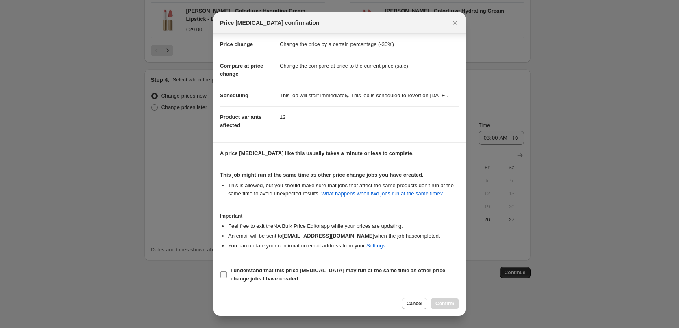
scroll to position [23, 0]
click at [275, 278] on b "I understand that this price [MEDICAL_DATA] may run at the same time as other p…" at bounding box center [337, 274] width 215 height 14
click at [227, 278] on input "I understand that this price [MEDICAL_DATA] may run at the same time as other p…" at bounding box center [223, 274] width 7 height 7
checkbox input "true"
click at [443, 306] on span "Confirm" at bounding box center [444, 303] width 19 height 7
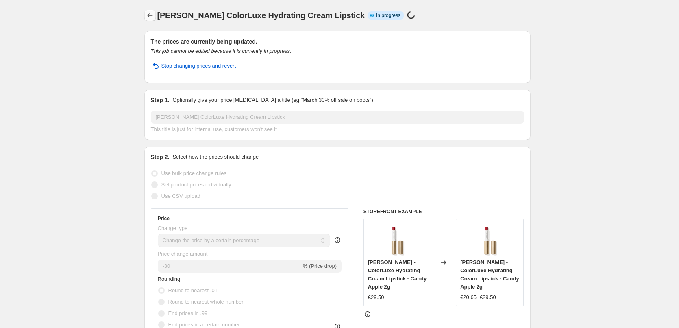
click at [153, 17] on icon "Price change jobs" at bounding box center [150, 15] width 8 height 8
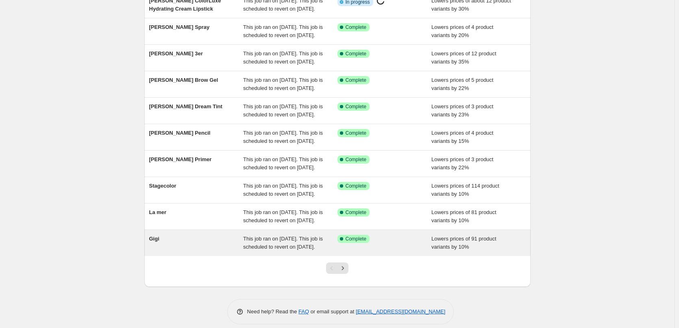
scroll to position [172, 0]
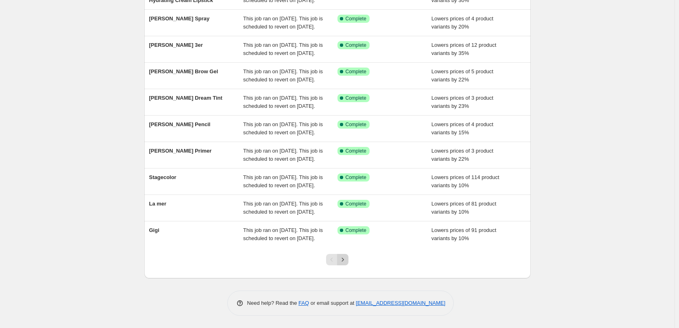
click at [347, 261] on icon "Next" at bounding box center [343, 259] width 8 height 8
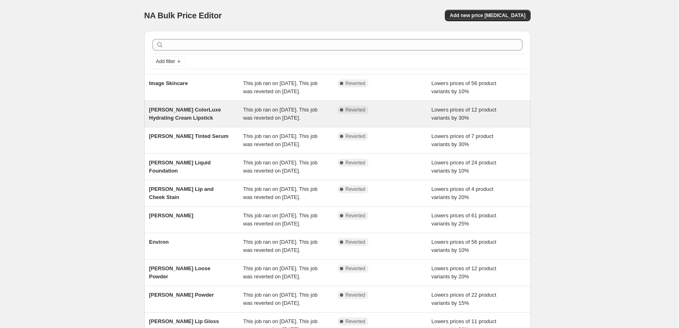
click at [250, 121] on span "This job ran on [DATE]. This job was reverted on [DATE]." at bounding box center [280, 113] width 74 height 14
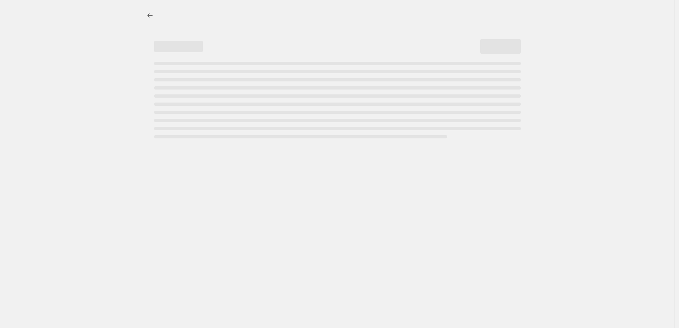
select select "percentage"
select select "tag"
select select "vendor"
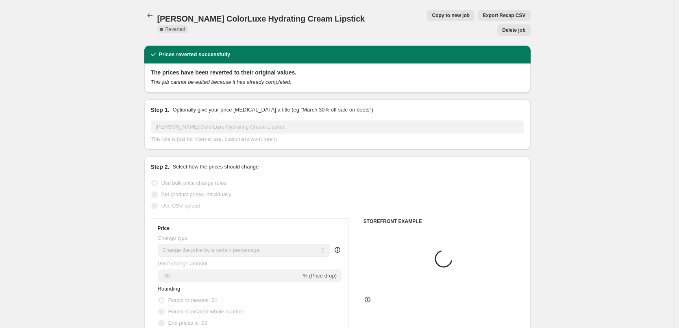
click at [515, 27] on span "Delete job" at bounding box center [513, 30] width 23 height 7
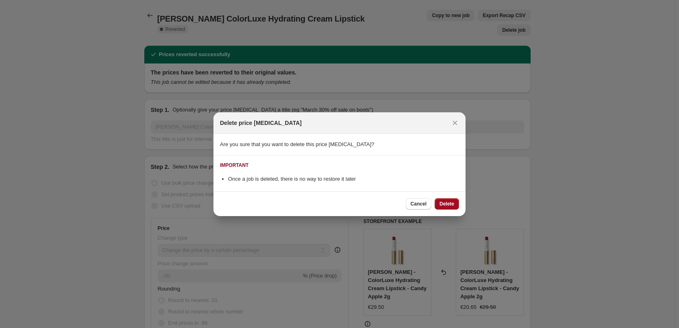
click at [442, 203] on span "Delete" at bounding box center [446, 203] width 15 height 7
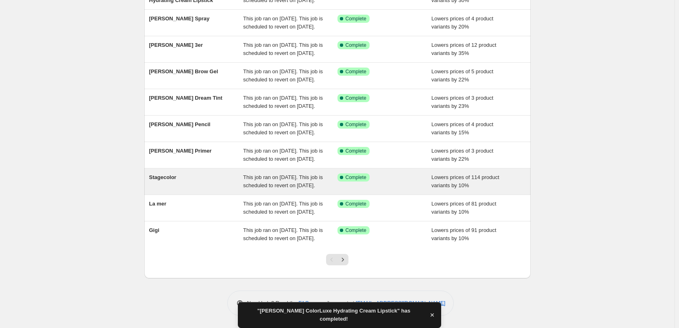
scroll to position [172, 0]
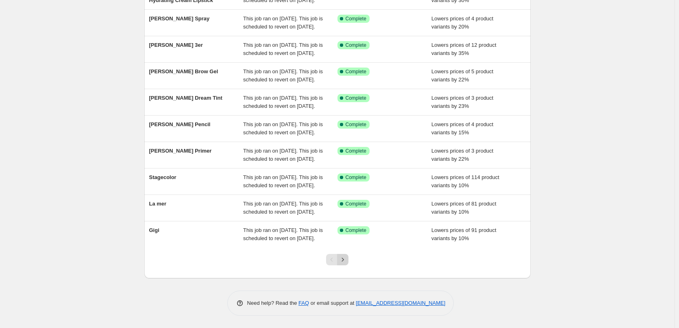
click at [347, 263] on icon "Next" at bounding box center [343, 259] width 8 height 8
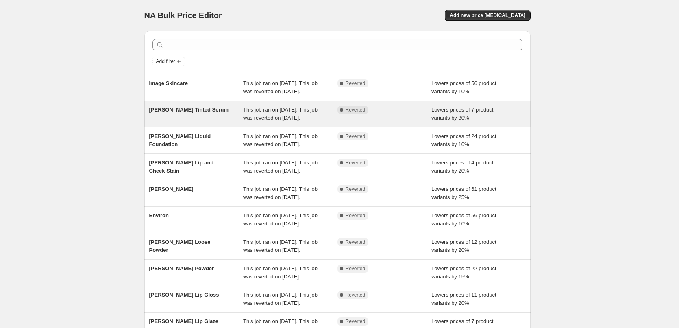
click at [261, 117] on span "This job ran on [DATE]. This job was reverted on [DATE]." at bounding box center [280, 113] width 74 height 14
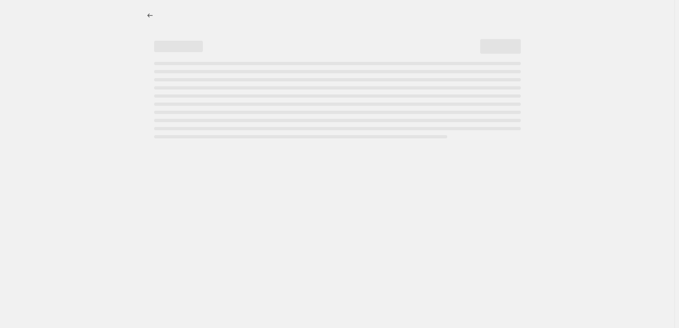
select select "percentage"
select select "tag"
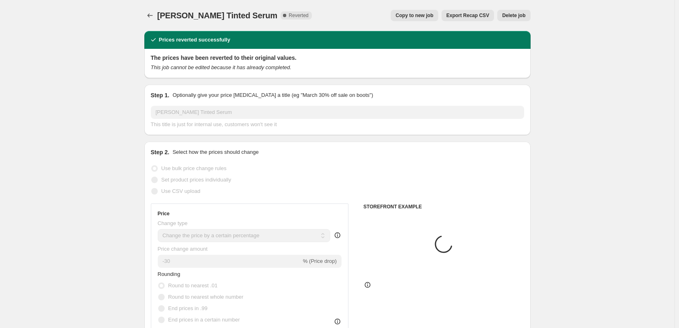
click at [420, 14] on span "Copy to new job" at bounding box center [414, 15] width 38 height 7
select select "percentage"
select select "tag"
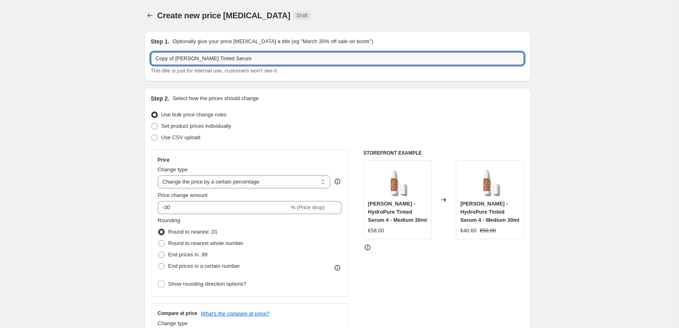
drag, startPoint x: 177, startPoint y: 58, endPoint x: 35, endPoint y: 46, distance: 142.7
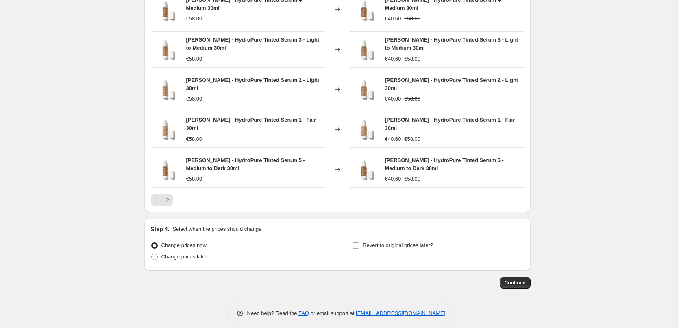
scroll to position [584, 0]
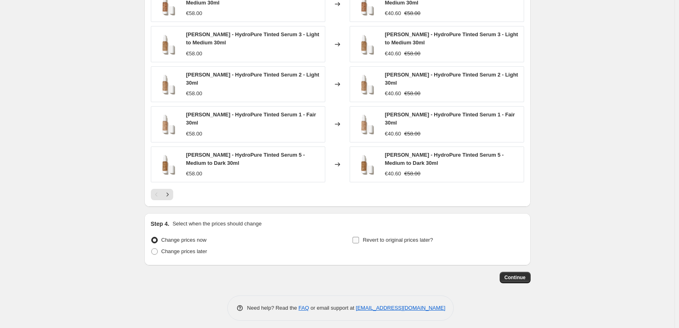
type input "[PERSON_NAME] Tinted Serum"
click at [393, 237] on span "Revert to original prices later?" at bounding box center [398, 240] width 70 height 6
click at [359, 237] on input "Revert to original prices later?" at bounding box center [355, 240] width 7 height 7
checkbox input "true"
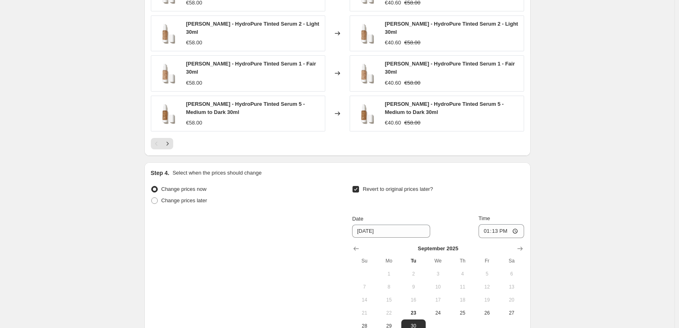
scroll to position [723, 0]
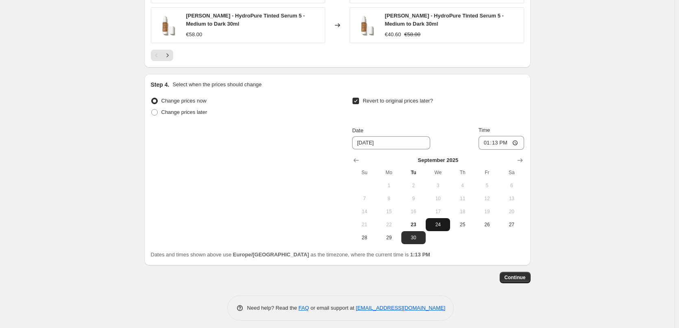
click at [442, 221] on span "24" at bounding box center [438, 224] width 18 height 7
type input "[DATE]"
click at [486, 140] on input "13:13" at bounding box center [501, 143] width 46 height 14
click at [514, 138] on input "15:00" at bounding box center [501, 143] width 46 height 14
type input "03:00"
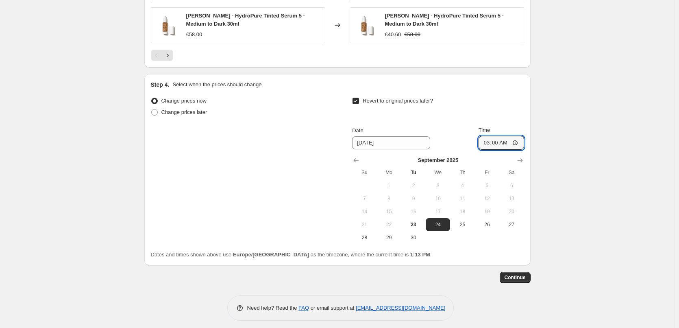
drag, startPoint x: 621, startPoint y: 145, endPoint x: 604, endPoint y: 161, distance: 23.6
click at [519, 271] on button "Continue" at bounding box center [514, 276] width 31 height 11
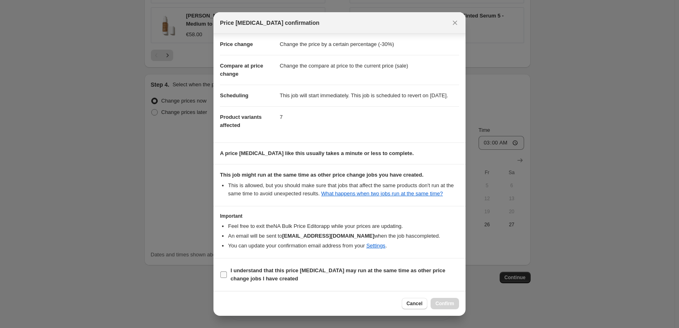
scroll to position [23, 0]
click at [252, 273] on b "I understand that this price [MEDICAL_DATA] may run at the same time as other p…" at bounding box center [337, 274] width 215 height 14
click at [227, 273] on input "I understand that this price [MEDICAL_DATA] may run at the same time as other p…" at bounding box center [223, 274] width 7 height 7
checkbox input "true"
click at [453, 306] on span "Confirm" at bounding box center [444, 303] width 19 height 7
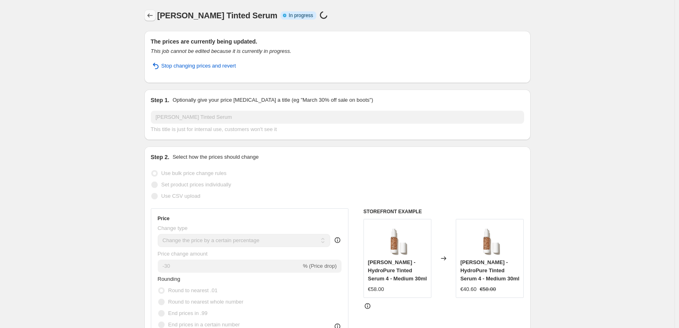
click at [154, 16] on icon "Price change jobs" at bounding box center [150, 15] width 8 height 8
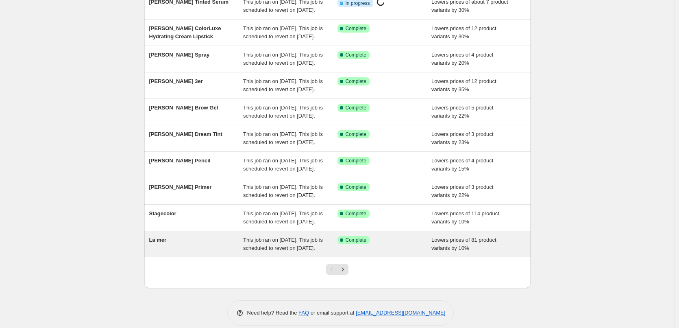
scroll to position [172, 0]
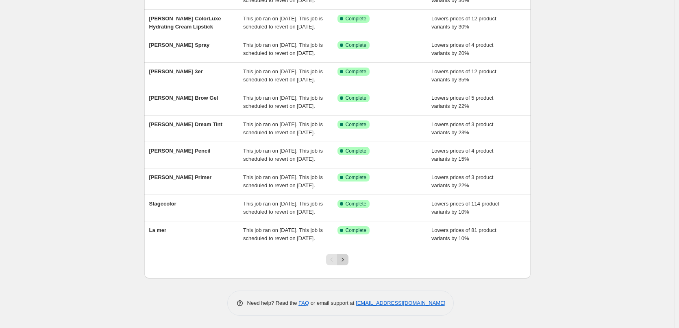
click at [347, 259] on icon "Next" at bounding box center [343, 259] width 8 height 8
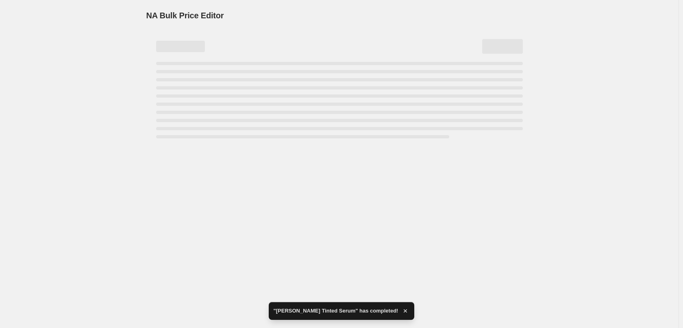
click at [290, 155] on div "NA Bulk Price Editor. This page is ready NA Bulk Price Editor" at bounding box center [339, 164] width 678 height 328
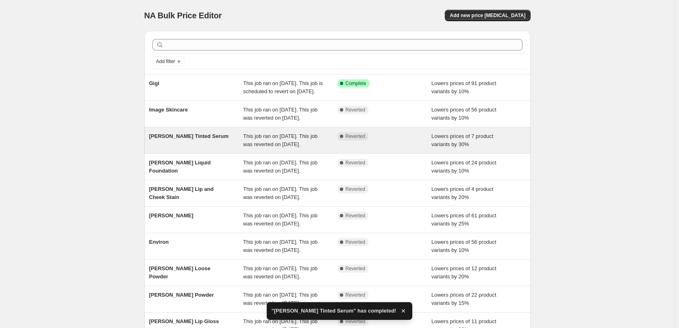
click at [309, 148] on div "This job ran on [DATE]. This job was reverted on [DATE]." at bounding box center [290, 140] width 94 height 16
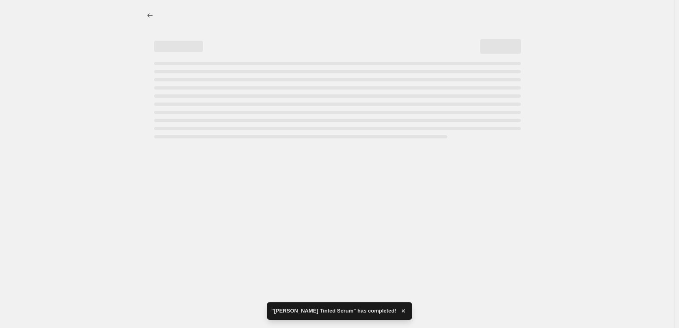
select select "percentage"
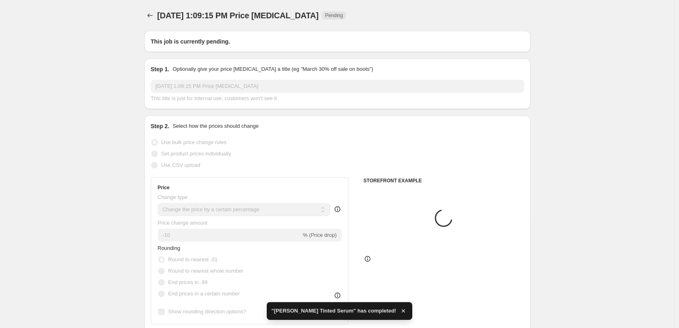
type input "[PERSON_NAME] Tinted Serum"
radio input "false"
radio input "true"
checkbox input "true"
select select "tag"
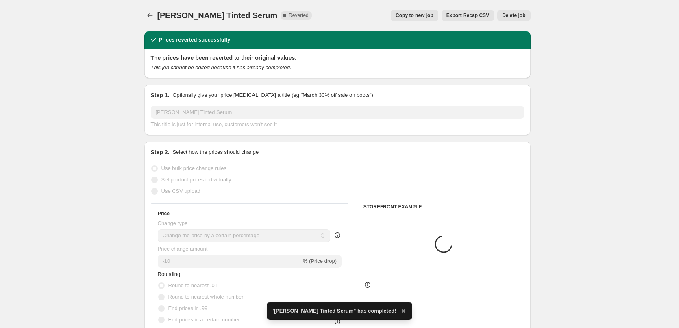
click at [515, 16] on span "Delete job" at bounding box center [513, 15] width 23 height 7
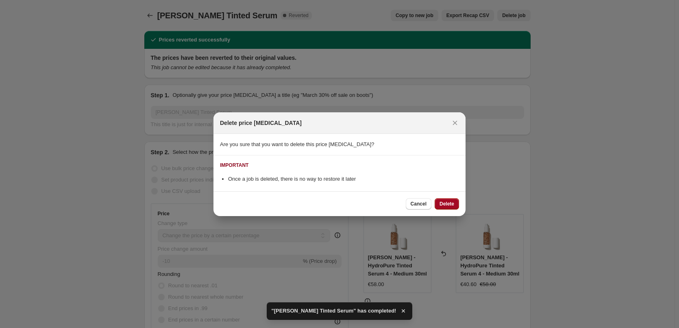
click at [449, 204] on span "Delete" at bounding box center [446, 203] width 15 height 7
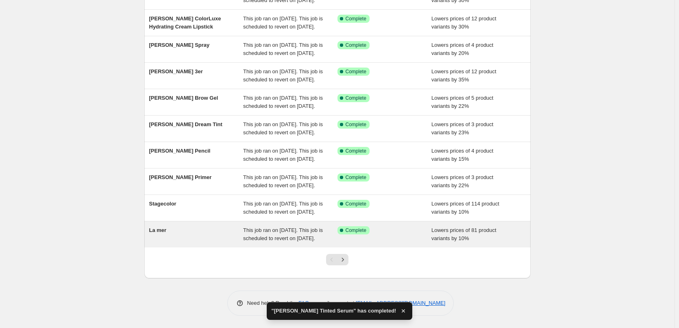
scroll to position [172, 0]
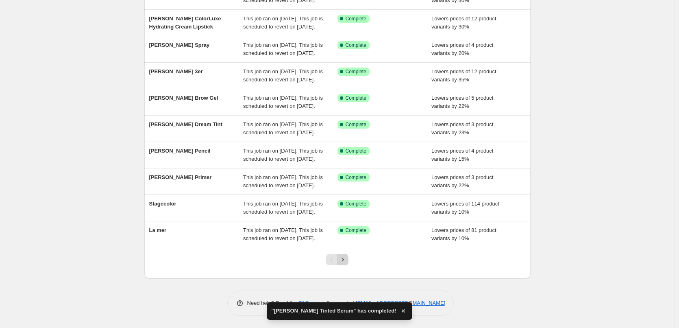
click at [341, 260] on icon "Next" at bounding box center [343, 259] width 8 height 8
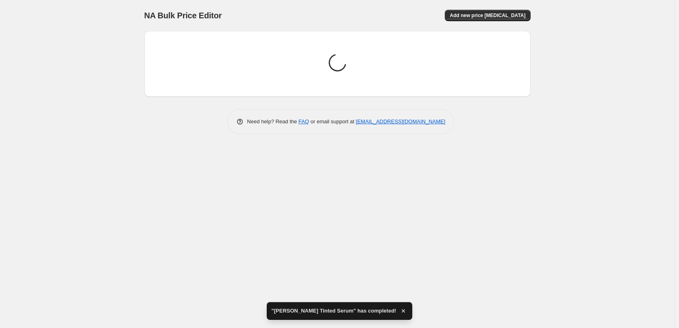
scroll to position [0, 0]
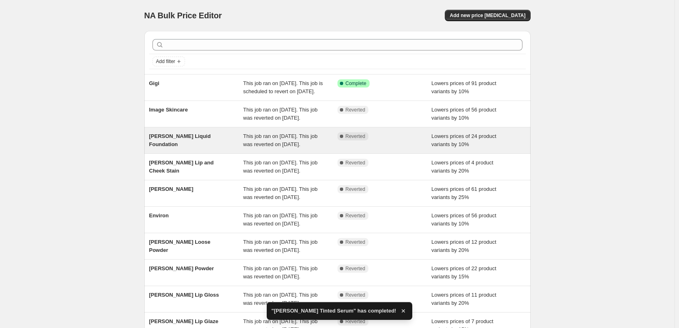
click at [273, 147] on span "This job ran on [DATE]. This job was reverted on [DATE]." at bounding box center [280, 140] width 74 height 14
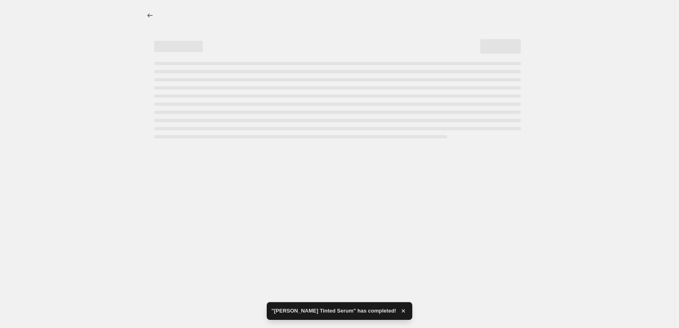
select select "percentage"
select select "tag"
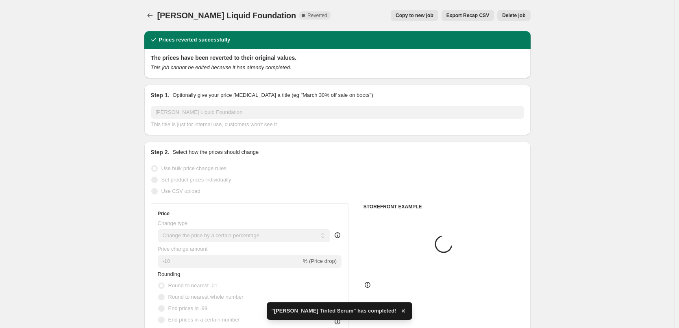
click at [413, 19] on button "Copy to new job" at bounding box center [415, 15] width 48 height 11
select select "percentage"
select select "tag"
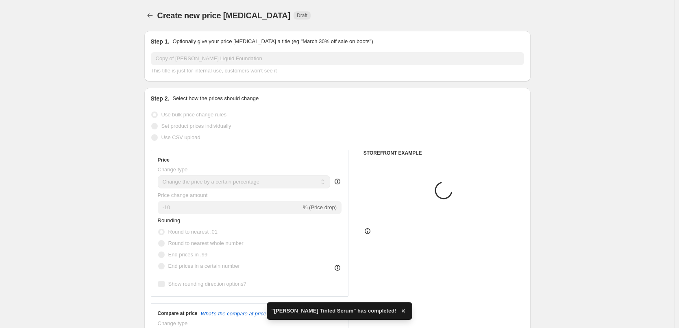
click at [176, 59] on input "Copy of [PERSON_NAME] Liquid Foundation" at bounding box center [337, 58] width 373 height 13
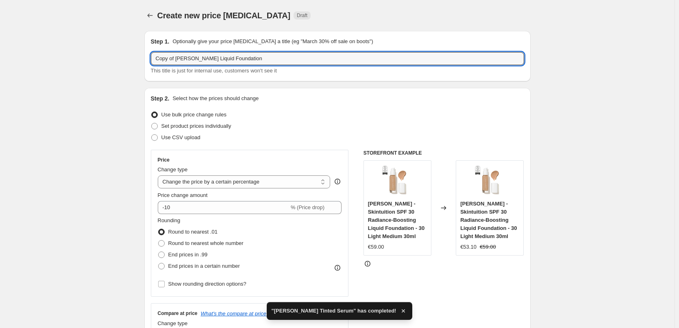
drag, startPoint x: 177, startPoint y: 57, endPoint x: 41, endPoint y: 55, distance: 135.8
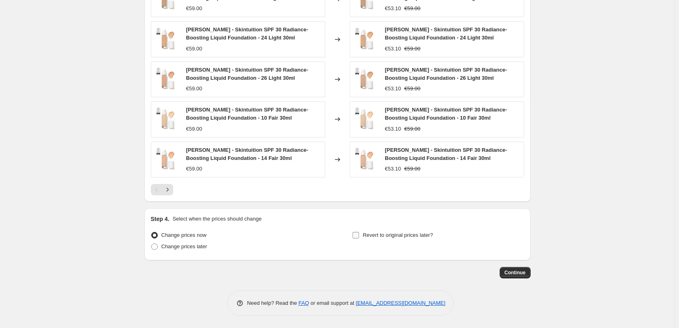
type input "[PERSON_NAME] Liquid Foundation"
click at [384, 234] on span "Revert to original prices later?" at bounding box center [398, 235] width 70 height 6
click at [359, 234] on input "Revert to original prices later?" at bounding box center [355, 235] width 7 height 7
checkbox input "true"
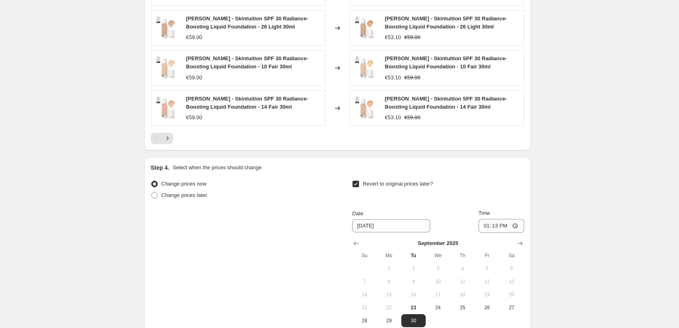
scroll to position [729, 0]
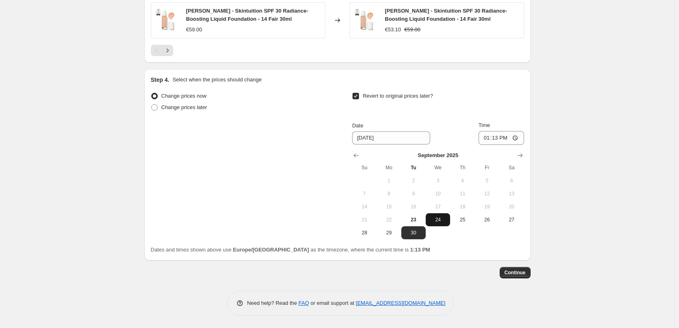
click at [442, 220] on span "24" at bounding box center [438, 219] width 18 height 7
type input "[DATE]"
click at [489, 137] on input "13:13" at bounding box center [501, 138] width 46 height 14
click at [516, 141] on input "15:00" at bounding box center [501, 138] width 46 height 14
type input "03:00"
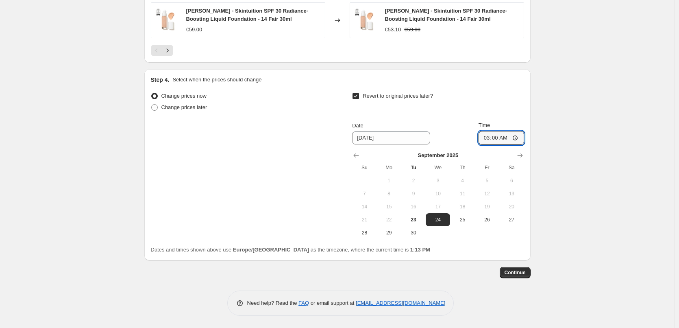
click at [517, 273] on span "Continue" at bounding box center [514, 272] width 21 height 7
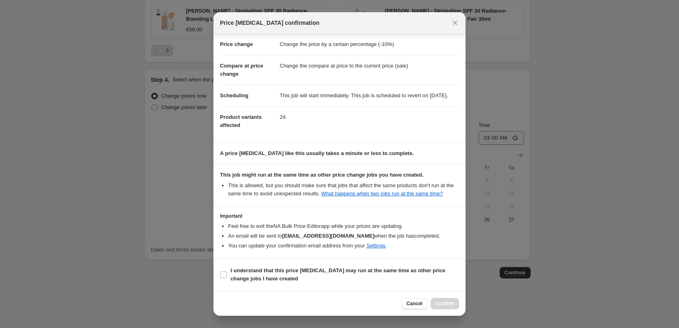
scroll to position [23, 0]
click at [256, 265] on label "I understand that this price [MEDICAL_DATA] may run at the same time as other p…" at bounding box center [339, 275] width 239 height 20
click at [227, 271] on input "I understand that this price [MEDICAL_DATA] may run at the same time as other p…" at bounding box center [223, 274] width 7 height 7
checkbox input "true"
click at [445, 301] on span "Confirm" at bounding box center [444, 303] width 19 height 7
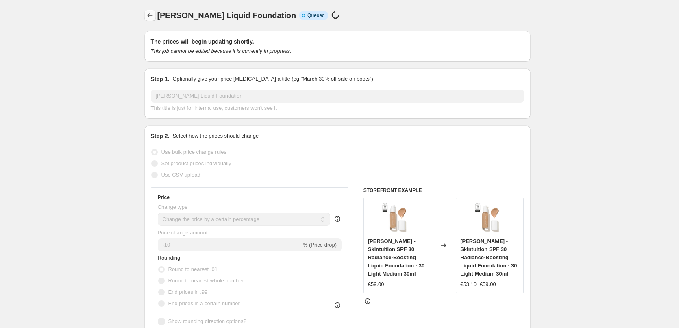
click at [153, 15] on icon "Price change jobs" at bounding box center [150, 15] width 8 height 8
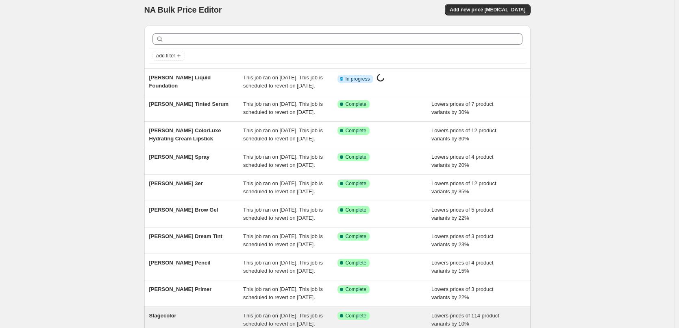
scroll to position [172, 0]
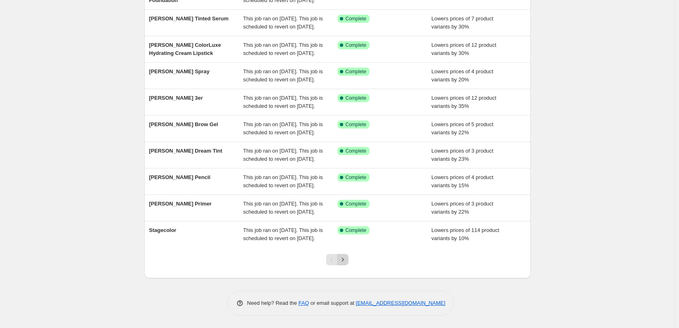
click at [343, 261] on icon "Next" at bounding box center [343, 259] width 8 height 8
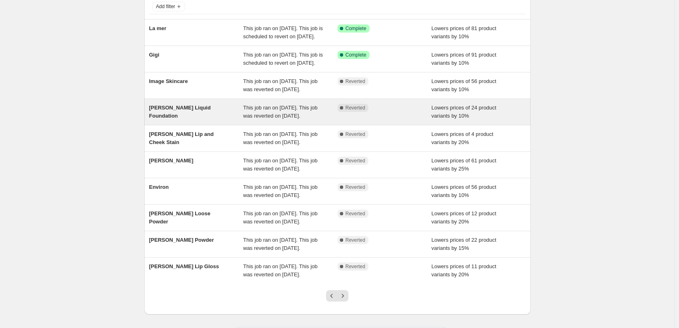
scroll to position [50, 0]
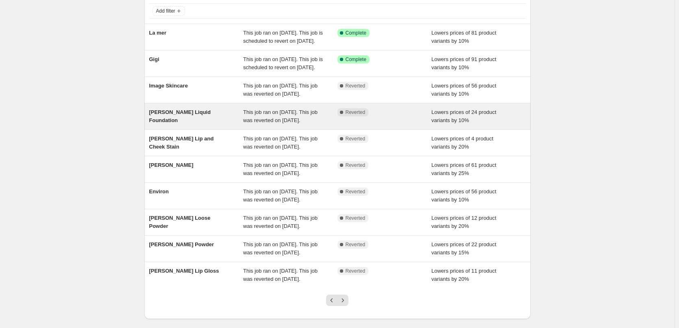
click at [279, 123] on span "This job ran on [DATE]. This job was reverted on [DATE]." at bounding box center [280, 116] width 74 height 14
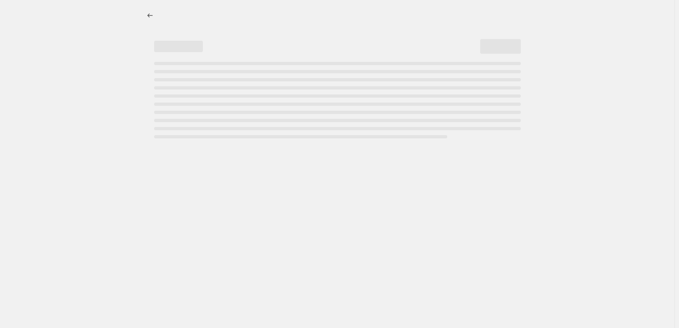
select select "percentage"
select select "tag"
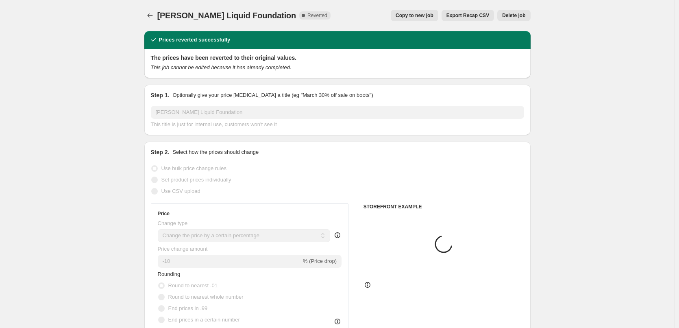
click at [506, 14] on span "Delete job" at bounding box center [513, 15] width 23 height 7
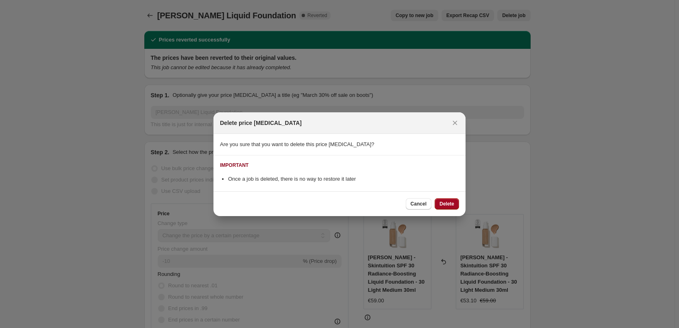
click at [452, 201] on span "Delete" at bounding box center [446, 203] width 15 height 7
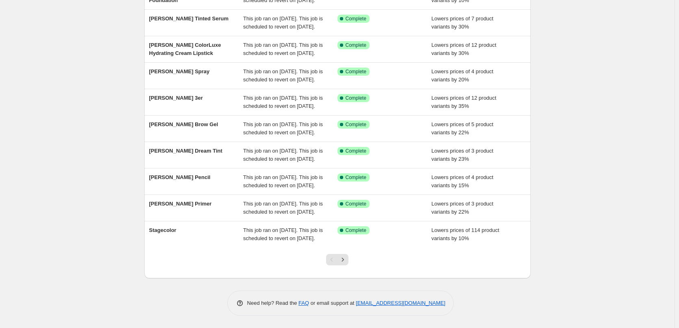
scroll to position [172, 0]
click at [347, 261] on icon "Next" at bounding box center [343, 259] width 8 height 8
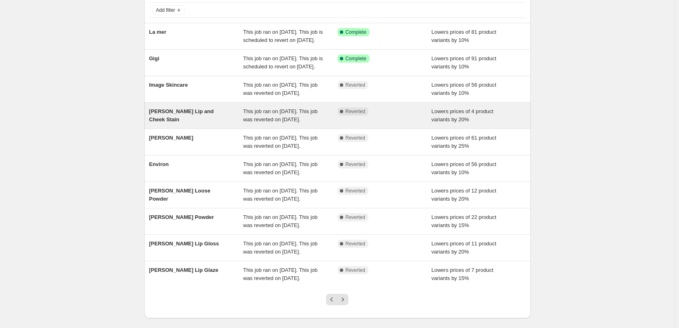
scroll to position [50, 0]
click at [284, 123] on span "This job ran on [DATE]. This job was reverted on [DATE]." at bounding box center [280, 116] width 74 height 14
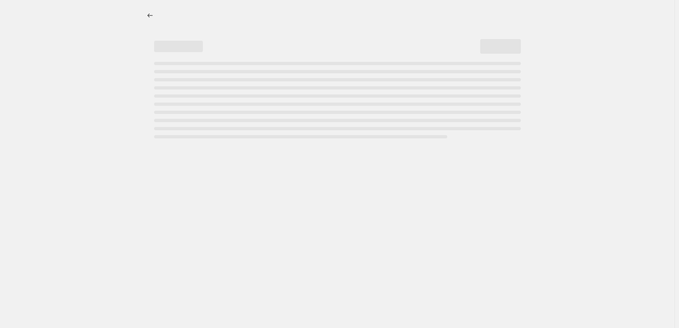
select select "percentage"
select select "tag"
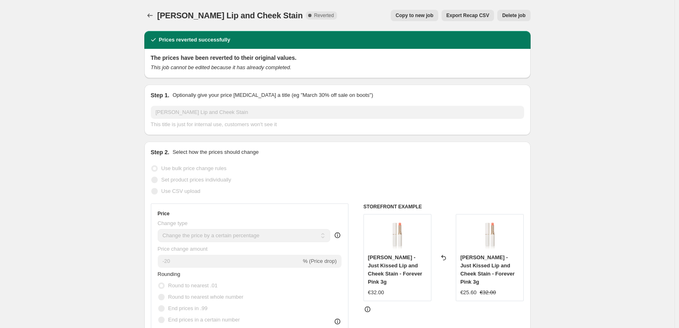
click at [418, 19] on button "Copy to new job" at bounding box center [415, 15] width 48 height 11
select select "percentage"
select select "tag"
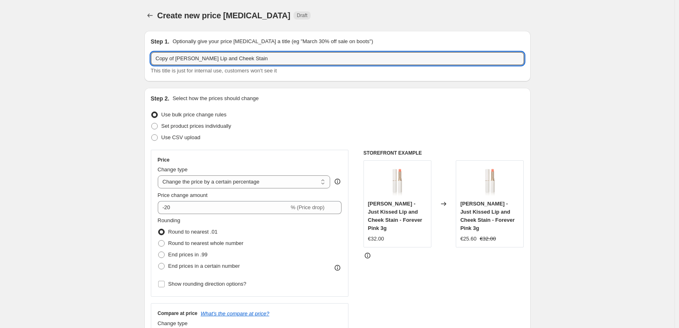
drag, startPoint x: 176, startPoint y: 59, endPoint x: 44, endPoint y: 54, distance: 132.2
type input "[PERSON_NAME] Lip and Cheek Stain"
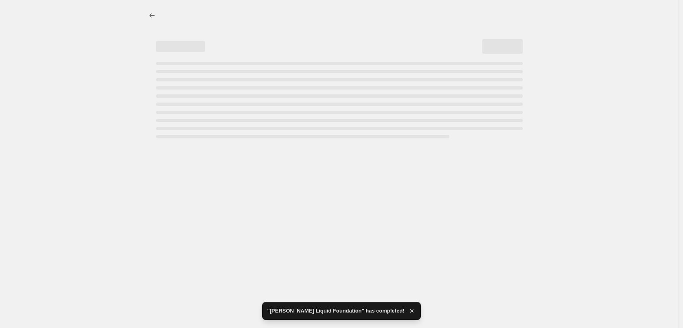
select select "percentage"
select select "tag"
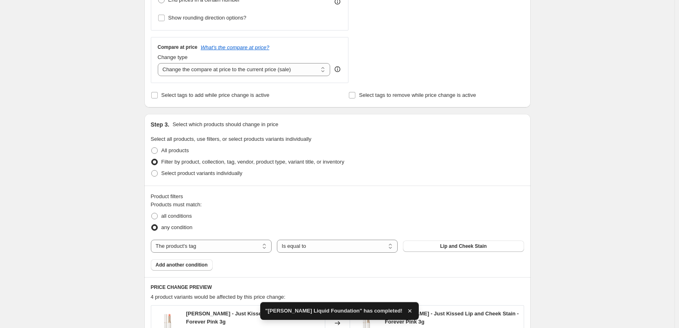
scroll to position [390, 0]
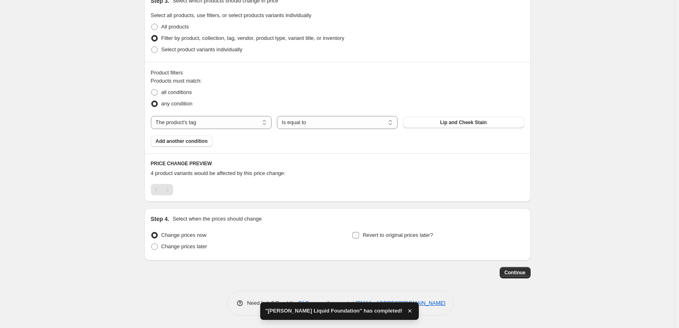
click at [373, 232] on span "Revert to original prices later?" at bounding box center [398, 235] width 70 height 6
click at [359, 232] on input "Revert to original prices later?" at bounding box center [355, 235] width 7 height 7
checkbox input "true"
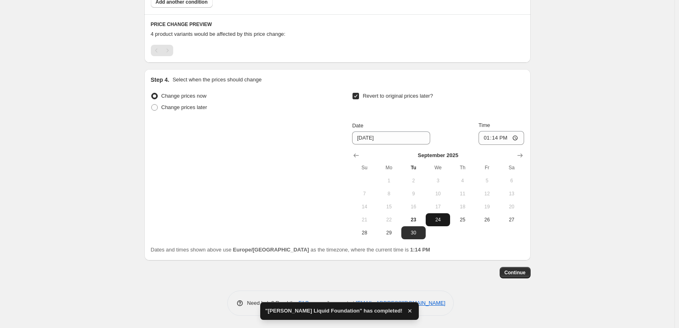
click at [439, 222] on span "24" at bounding box center [438, 219] width 18 height 7
type input "[DATE]"
click at [486, 141] on input "13:14" at bounding box center [501, 138] width 46 height 14
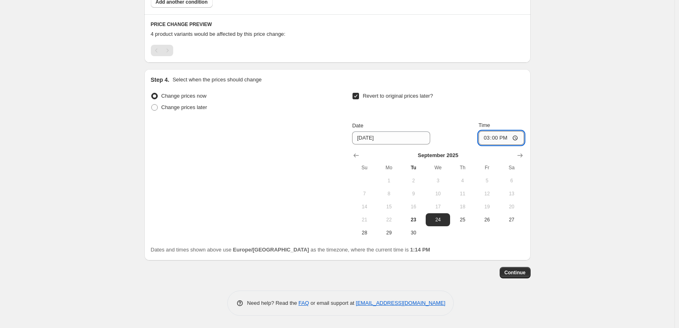
click at [517, 137] on input "15:00" at bounding box center [501, 138] width 46 height 14
type input "03:00"
click at [503, 270] on button "Continue" at bounding box center [514, 272] width 31 height 11
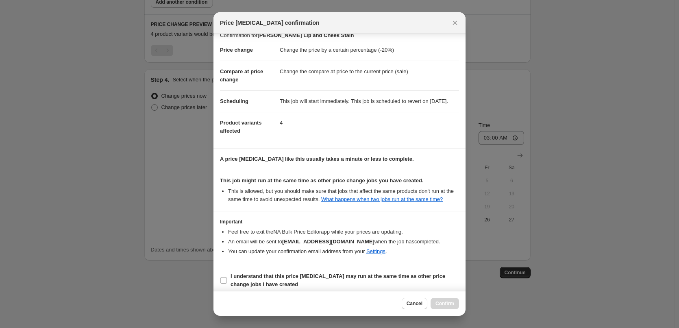
scroll to position [23, 0]
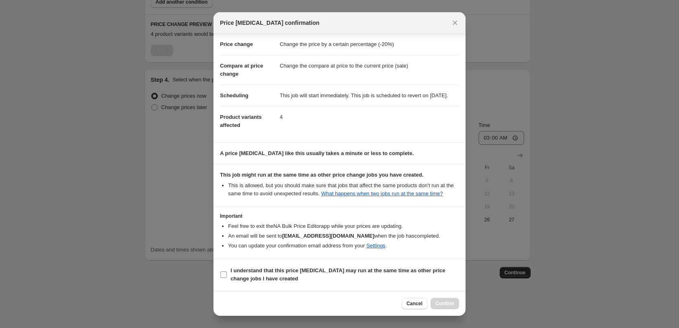
drag, startPoint x: 252, startPoint y: 272, endPoint x: 299, endPoint y: 283, distance: 47.9
click at [252, 272] on b "I understand that this price [MEDICAL_DATA] may run at the same time as other p…" at bounding box center [337, 274] width 215 height 14
click at [236, 269] on b "I understand that this price [MEDICAL_DATA] may run at the same time as other p…" at bounding box center [337, 274] width 215 height 14
click at [227, 271] on input "I understand that this price [MEDICAL_DATA] may run at the same time as other p…" at bounding box center [223, 274] width 7 height 7
checkbox input "true"
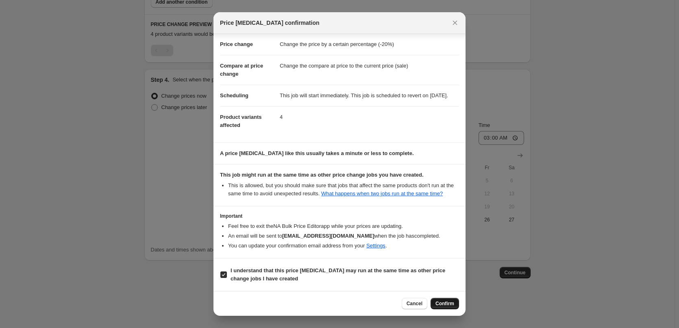
click at [444, 302] on span "Confirm" at bounding box center [444, 303] width 19 height 7
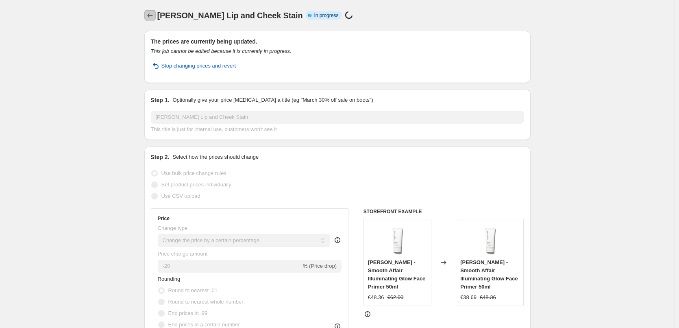
click at [151, 16] on icon "Price change jobs" at bounding box center [150, 15] width 8 height 8
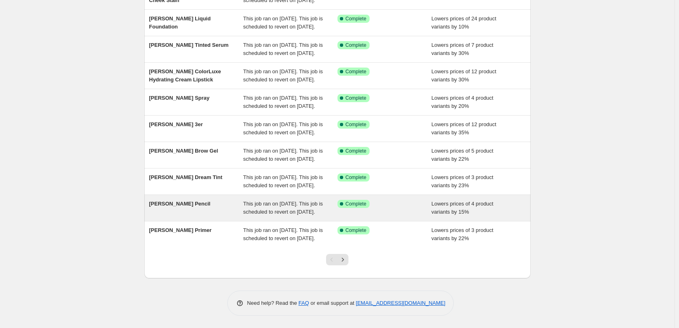
scroll to position [172, 0]
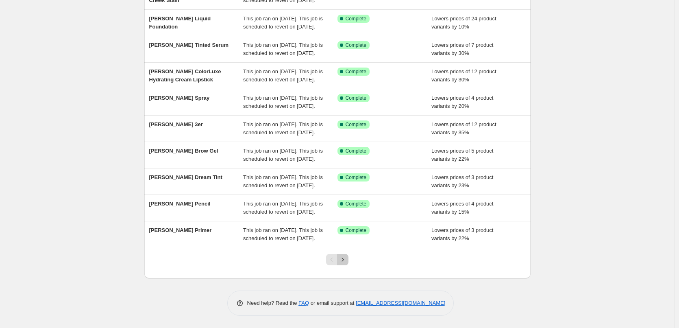
click at [347, 261] on icon "Next" at bounding box center [343, 259] width 8 height 8
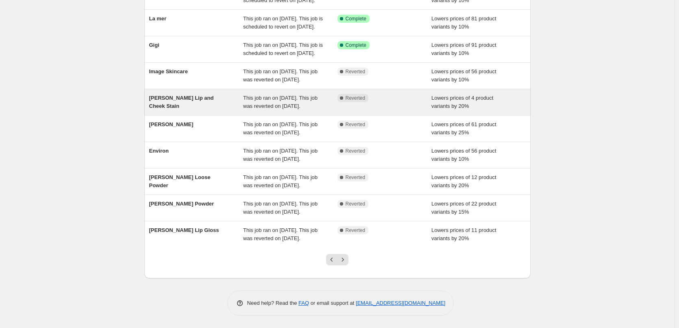
click at [310, 95] on span "This job ran on [DATE]. This job was reverted on [DATE]." at bounding box center [280, 102] width 74 height 14
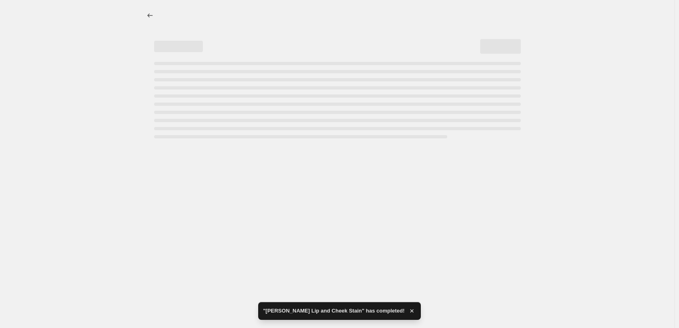
select select "percentage"
select select "tag"
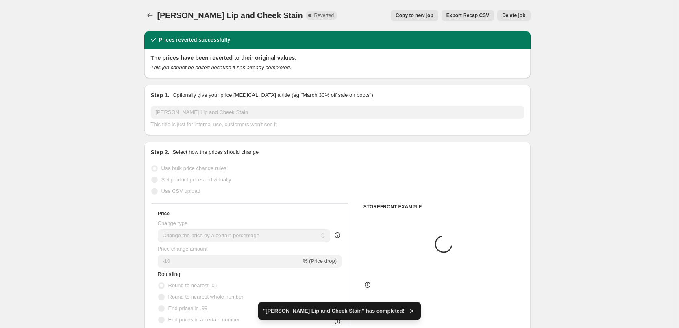
click at [512, 16] on span "Delete job" at bounding box center [513, 15] width 23 height 7
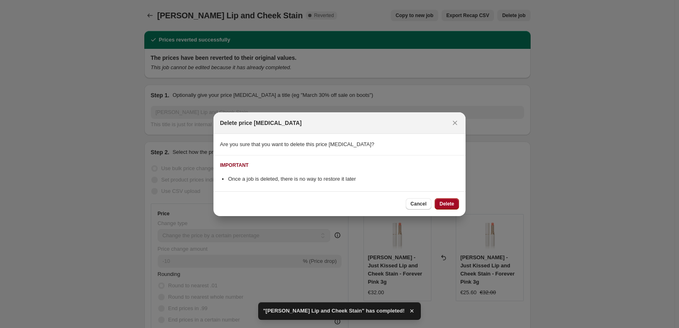
click at [449, 202] on span "Delete" at bounding box center [446, 203] width 15 height 7
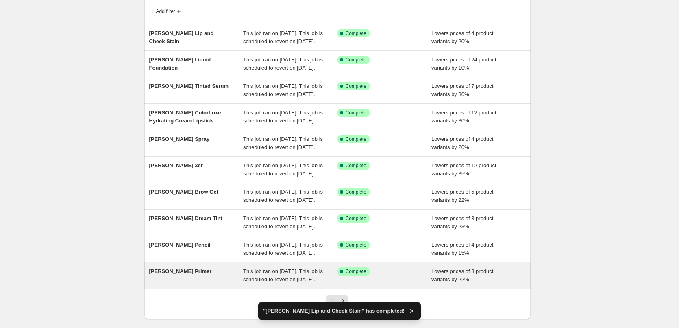
scroll to position [172, 0]
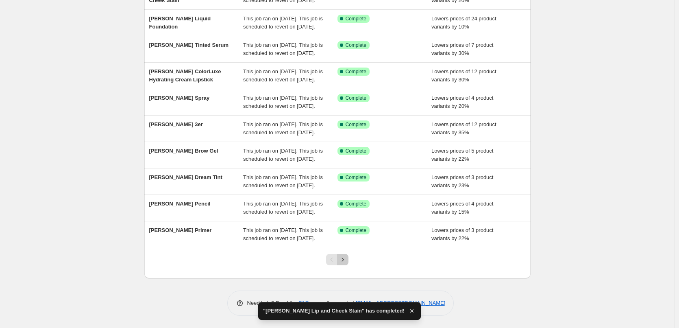
click at [348, 261] on button "Next" at bounding box center [342, 259] width 11 height 11
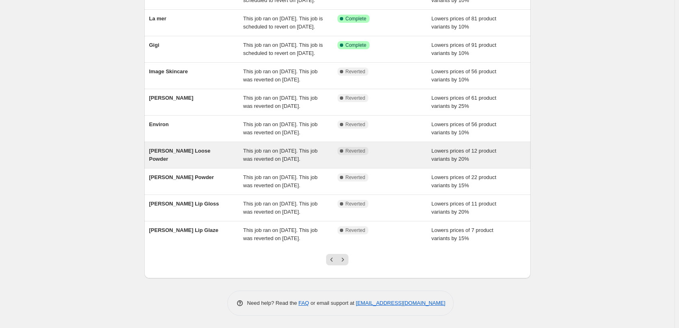
click at [279, 162] on span "This job ran on [DATE]. This job was reverted on [DATE]." at bounding box center [280, 155] width 74 height 14
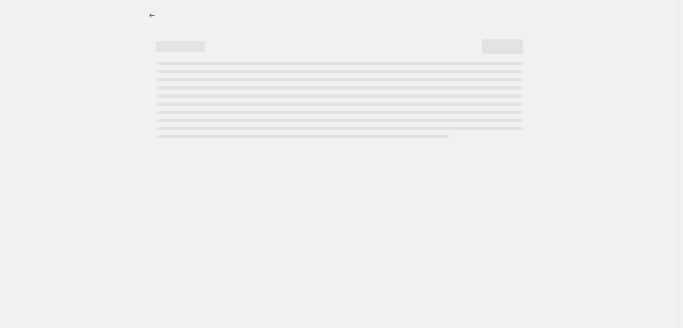
select select "percentage"
select select "tag"
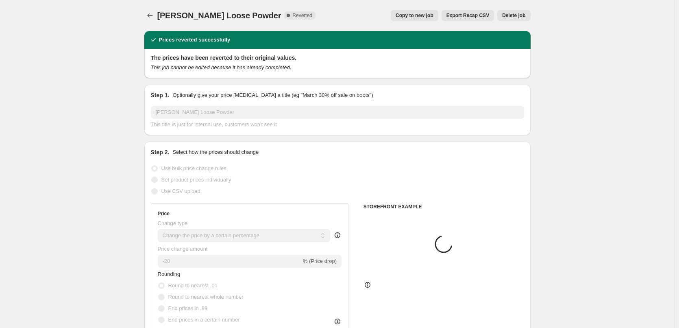
click at [419, 13] on span "Copy to new job" at bounding box center [414, 15] width 38 height 7
select select "percentage"
select select "tag"
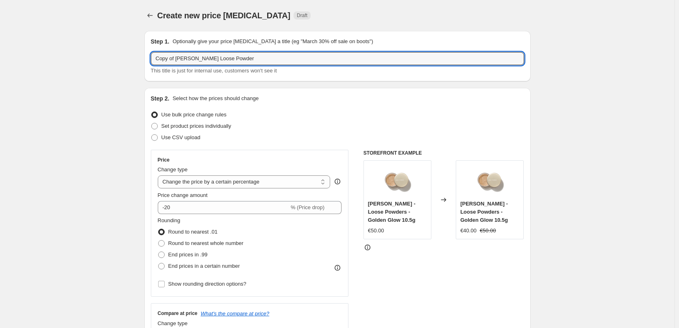
drag, startPoint x: 176, startPoint y: 58, endPoint x: -31, endPoint y: 37, distance: 208.7
click at [0, 37] on html "Home Settings Plans Skip to content Create new price [MEDICAL_DATA]. This page …" at bounding box center [339, 164] width 679 height 328
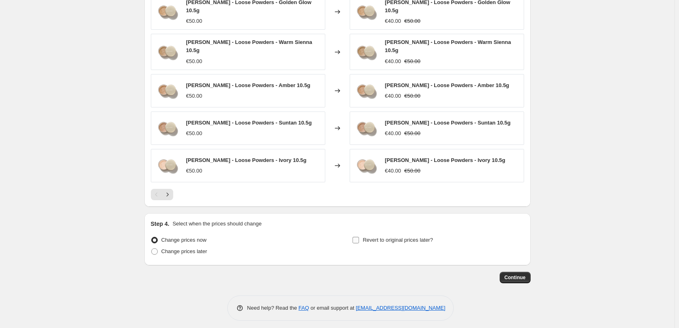
type input "[PERSON_NAME] Loose Powder"
click at [373, 237] on span "Revert to original prices later?" at bounding box center [398, 240] width 70 height 6
click at [359, 237] on input "Revert to original prices later?" at bounding box center [355, 240] width 7 height 7
checkbox input "true"
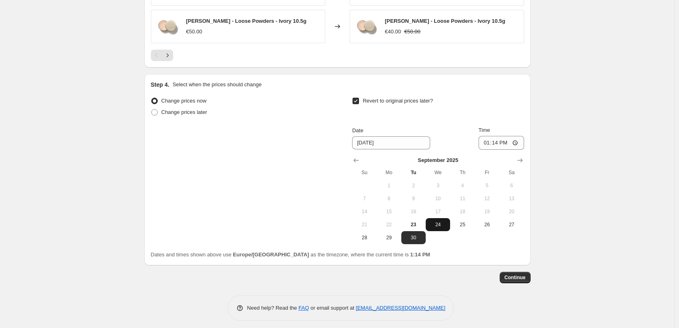
click at [442, 221] on span "24" at bounding box center [438, 224] width 18 height 7
type input "[DATE]"
click at [489, 139] on input "13:14" at bounding box center [501, 143] width 46 height 14
click at [516, 137] on input "15:00" at bounding box center [501, 143] width 46 height 14
type input "03:00"
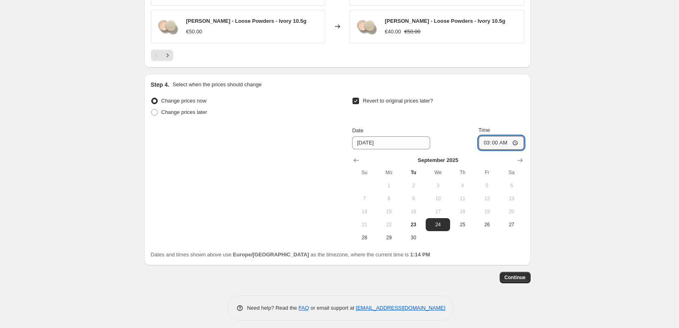
click at [506, 274] on button "Continue" at bounding box center [514, 276] width 31 height 11
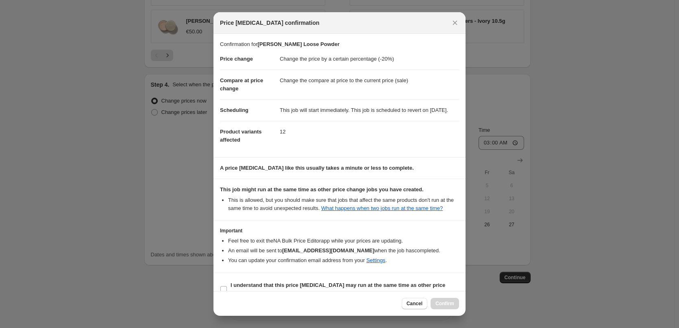
scroll to position [23, 0]
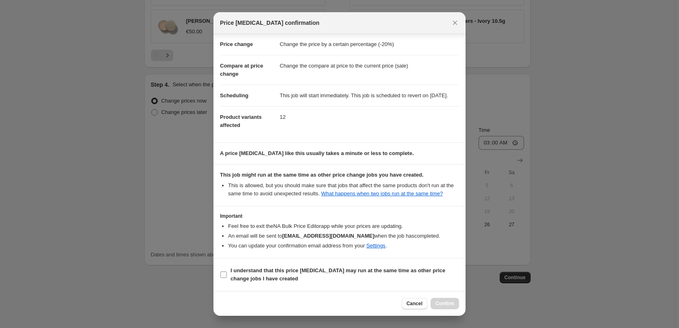
click at [273, 278] on b "I understand that this price [MEDICAL_DATA] may run at the same time as other p…" at bounding box center [337, 274] width 215 height 14
click at [227, 278] on input "I understand that this price [MEDICAL_DATA] may run at the same time as other p…" at bounding box center [223, 274] width 7 height 7
checkbox input "true"
click at [453, 304] on span "Confirm" at bounding box center [444, 303] width 19 height 7
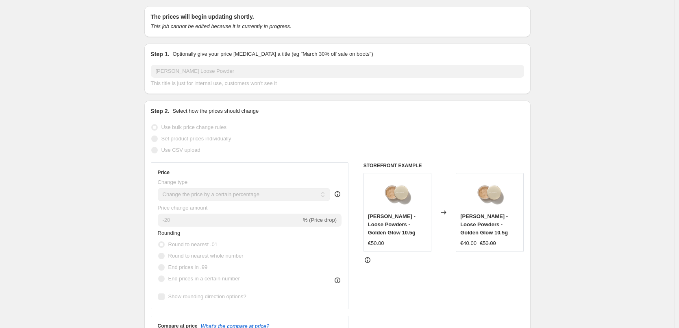
scroll to position [6, 0]
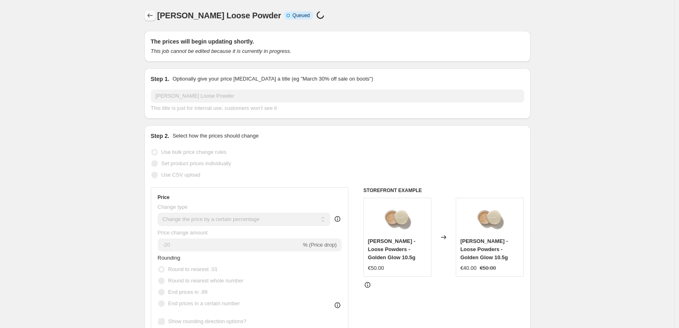
click at [150, 15] on icon "Price change jobs" at bounding box center [149, 15] width 5 height 4
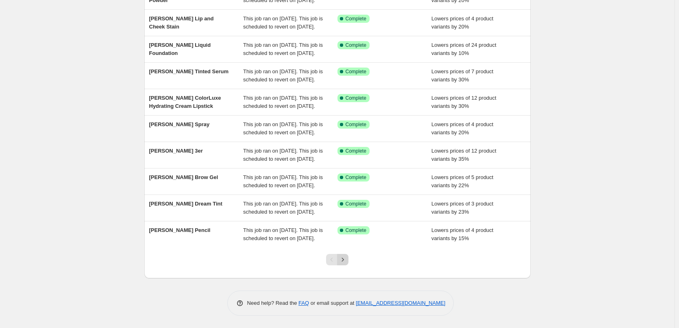
click at [342, 261] on icon "Next" at bounding box center [343, 259] width 8 height 8
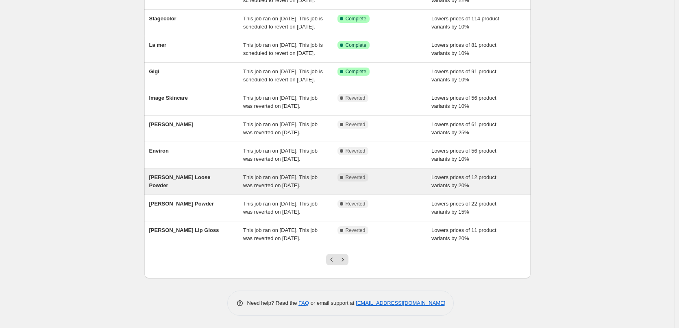
click at [276, 174] on span "This job ran on [DATE]. This job was reverted on [DATE]." at bounding box center [280, 181] width 74 height 14
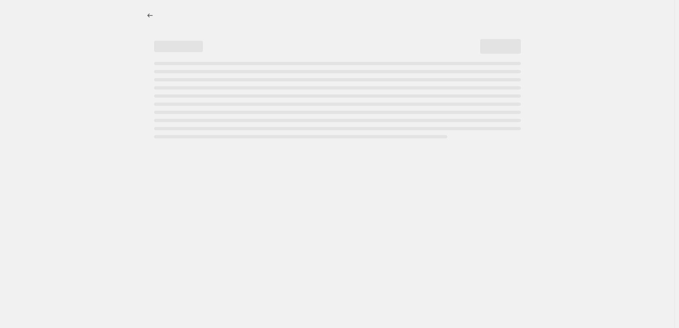
select select "percentage"
select select "tag"
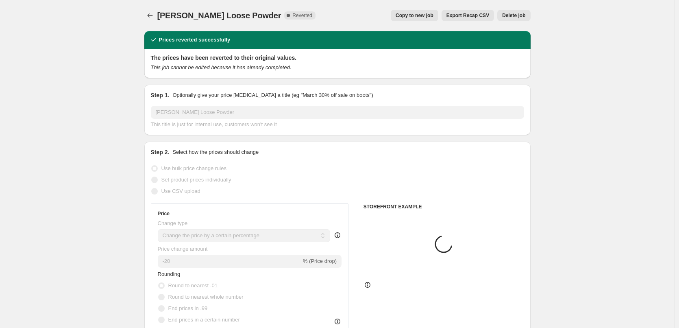
click at [518, 15] on span "Delete job" at bounding box center [513, 15] width 23 height 7
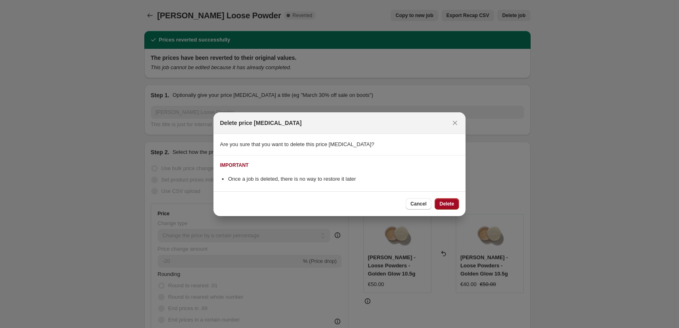
click at [446, 202] on span "Delete" at bounding box center [446, 203] width 15 height 7
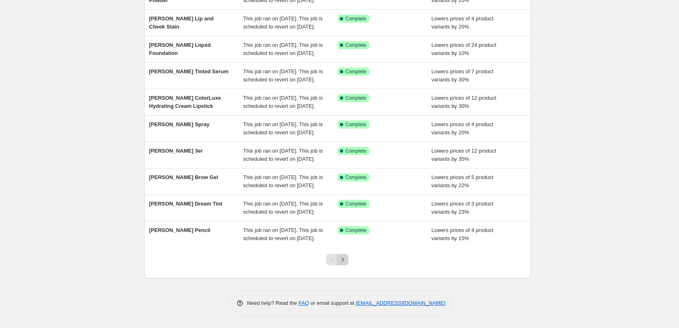
click at [345, 263] on icon "Next" at bounding box center [343, 259] width 8 height 8
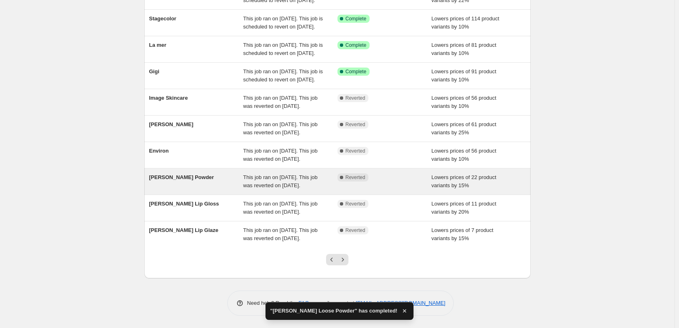
click at [276, 174] on span "This job ran on [DATE]. This job was reverted on [DATE]." at bounding box center [280, 181] width 74 height 14
select select "percentage"
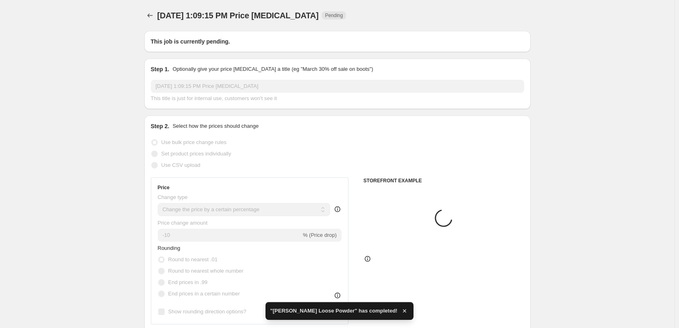
type input "[PERSON_NAME] Powder"
radio input "false"
radio input "true"
checkbox input "true"
select select "tag"
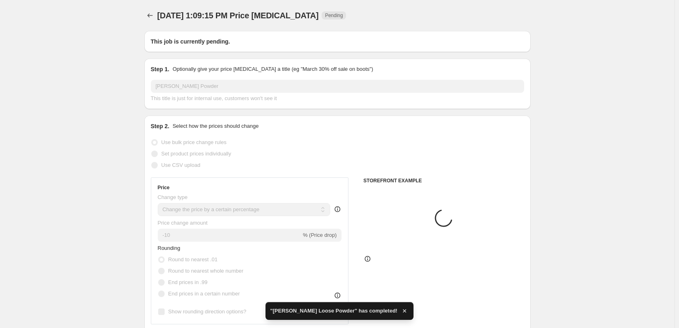
select select "vendor"
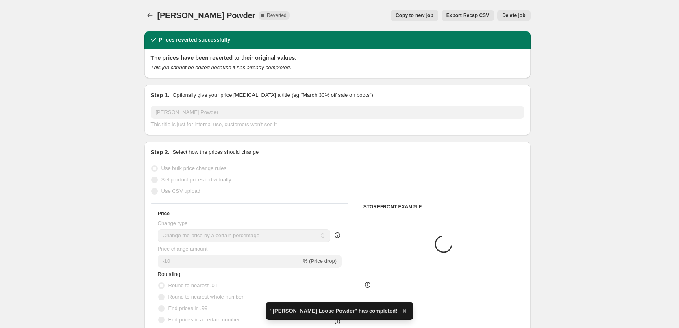
click at [429, 15] on span "Copy to new job" at bounding box center [414, 15] width 38 height 7
select select "percentage"
select select "tag"
select select "vendor"
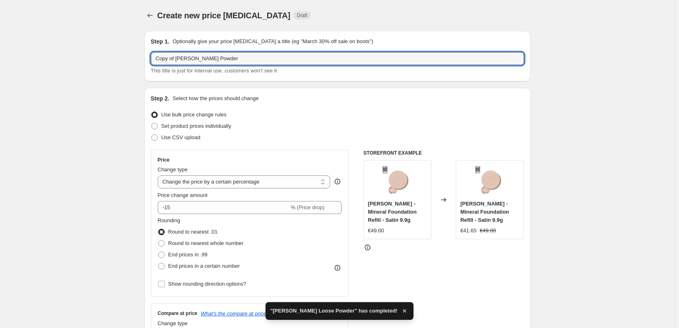
drag, startPoint x: 178, startPoint y: 59, endPoint x: 62, endPoint y: 46, distance: 116.6
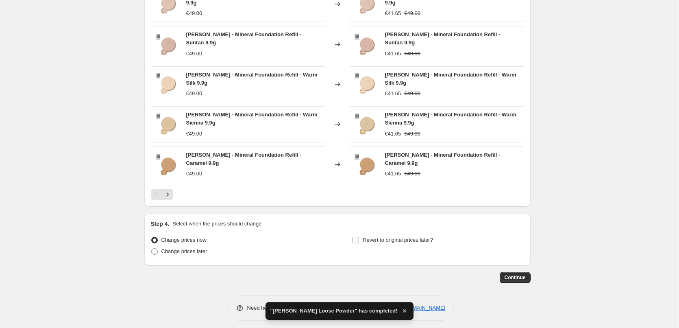
type input "[PERSON_NAME] Powder"
click at [373, 237] on span "Revert to original prices later?" at bounding box center [398, 240] width 70 height 6
click at [359, 237] on input "Revert to original prices later?" at bounding box center [355, 240] width 7 height 7
checkbox input "true"
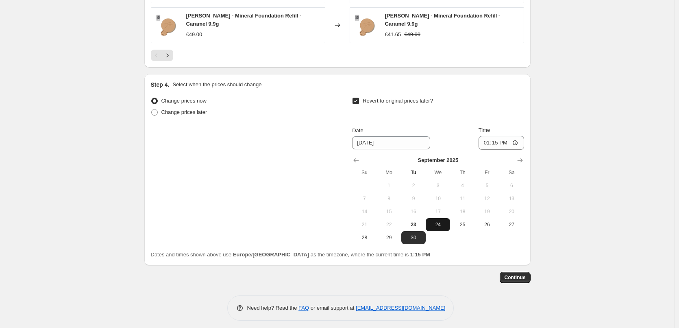
click at [442, 218] on button "24" at bounding box center [438, 224] width 24 height 13
type input "[DATE]"
click at [489, 136] on input "13:15" at bounding box center [501, 143] width 46 height 14
click at [517, 138] on input "15:00" at bounding box center [501, 143] width 46 height 14
type input "03:00"
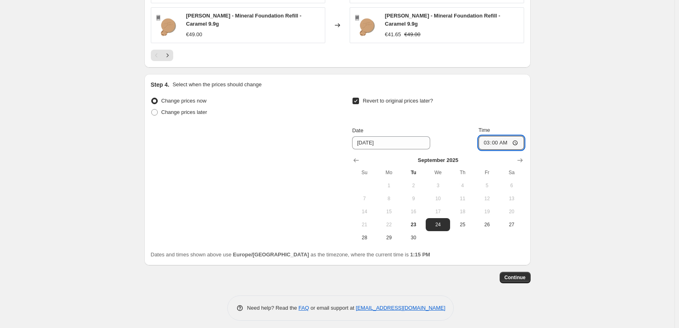
drag, startPoint x: 625, startPoint y: 189, endPoint x: 619, endPoint y: 196, distance: 9.8
click at [520, 275] on span "Continue" at bounding box center [514, 277] width 21 height 7
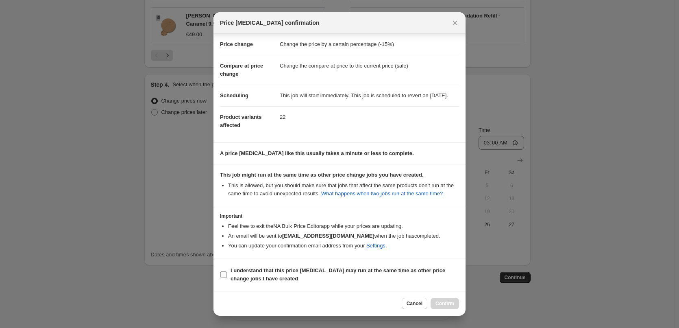
click at [237, 274] on span "I understand that this price [MEDICAL_DATA] may run at the same time as other p…" at bounding box center [344, 274] width 228 height 16
click at [227, 274] on input "I understand that this price [MEDICAL_DATA] may run at the same time as other p…" at bounding box center [223, 274] width 7 height 7
checkbox input "true"
click at [439, 304] on span "Confirm" at bounding box center [444, 303] width 19 height 7
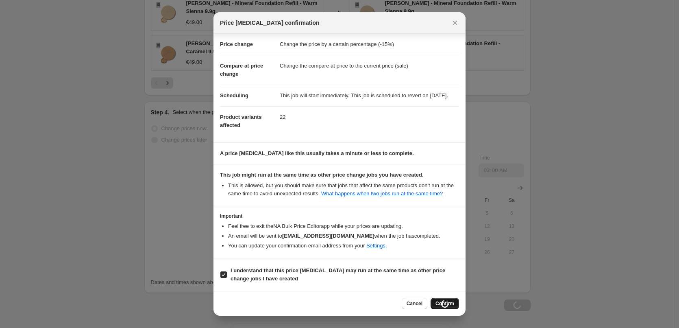
scroll to position [769, 0]
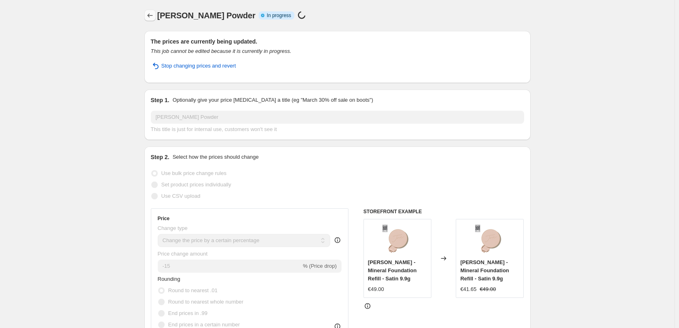
click at [149, 13] on icon "Price change jobs" at bounding box center [150, 15] width 8 height 8
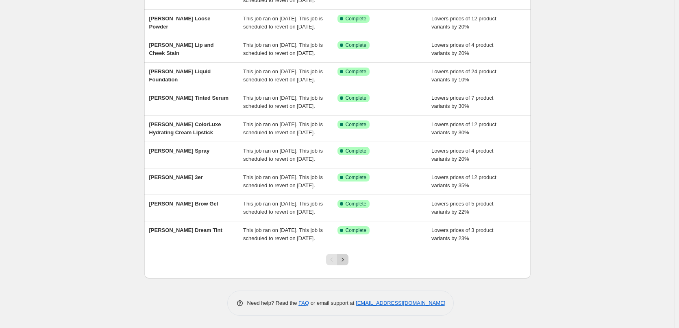
click at [345, 259] on icon "Next" at bounding box center [343, 259] width 8 height 8
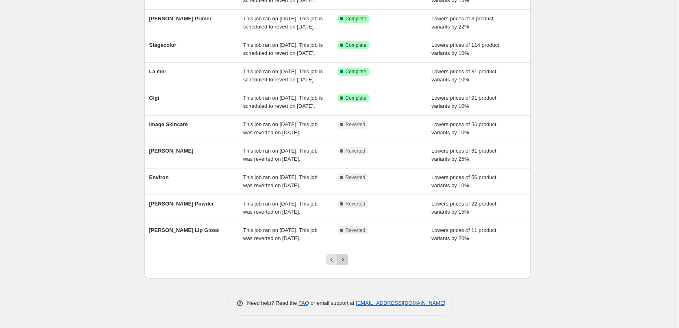
click at [346, 261] on icon "Next" at bounding box center [343, 259] width 8 height 8
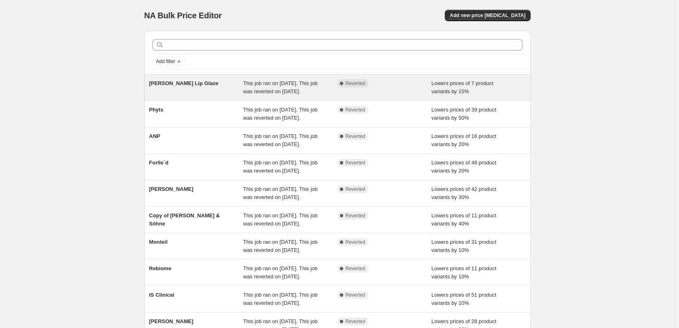
click at [300, 92] on span "This job ran on [DATE]. This job was reverted on [DATE]." at bounding box center [280, 87] width 74 height 14
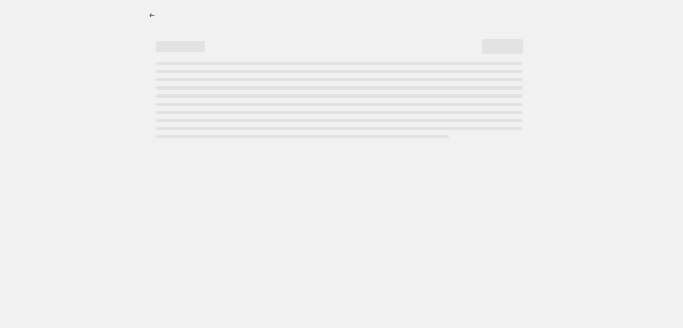
select select "percentage"
select select "tag"
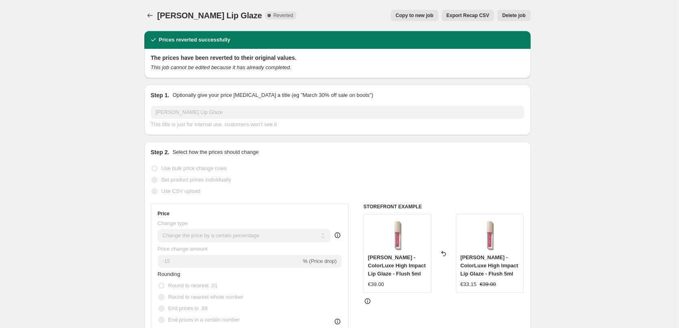
click at [411, 14] on span "Copy to new job" at bounding box center [414, 15] width 38 height 7
select select "percentage"
select select "tag"
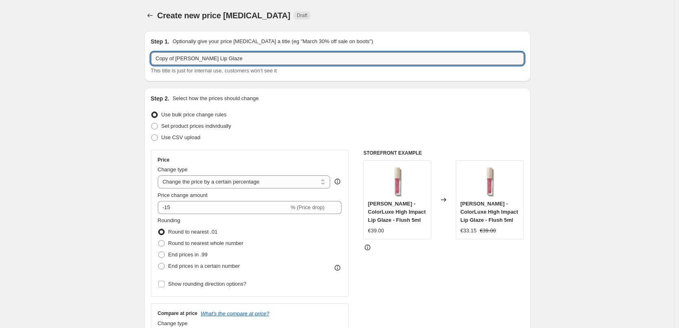
drag, startPoint x: 176, startPoint y: 62, endPoint x: -37, endPoint y: 42, distance: 214.3
click at [0, 42] on html "Home Settings Plans Skip to content Create new price [MEDICAL_DATA]. This page …" at bounding box center [339, 164] width 679 height 328
type input "[PERSON_NAME] Lip Glaze"
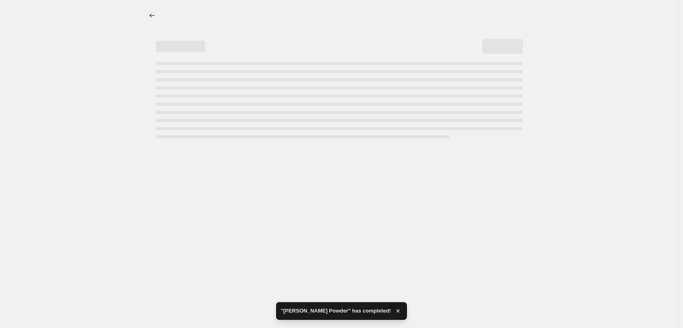
select select "percentage"
select select "tag"
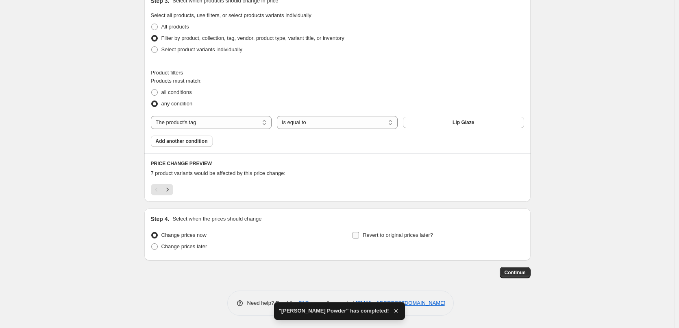
click at [389, 229] on label "Revert to original prices later?" at bounding box center [392, 234] width 81 height 11
click at [359, 232] on input "Revert to original prices later?" at bounding box center [355, 235] width 7 height 7
checkbox input "true"
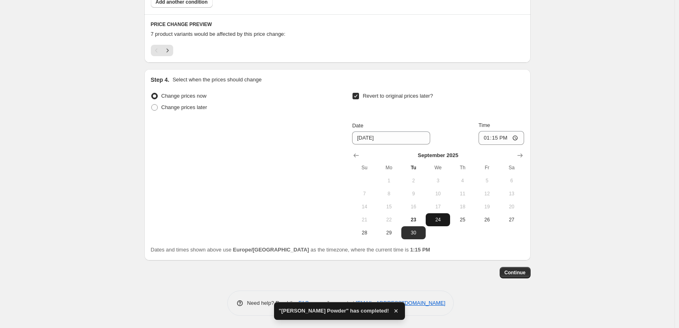
click at [442, 219] on span "24" at bounding box center [438, 219] width 18 height 7
type input "[DATE]"
click at [486, 140] on input "13:15" at bounding box center [501, 138] width 46 height 14
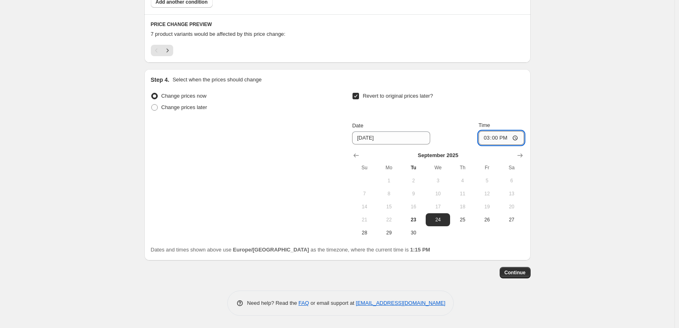
click at [520, 137] on input "15:00" at bounding box center [501, 138] width 46 height 14
type input "03:00"
click at [513, 272] on span "Continue" at bounding box center [514, 272] width 21 height 7
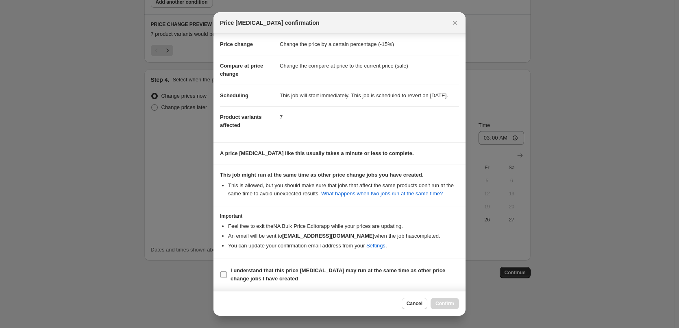
scroll to position [23, 0]
click at [255, 275] on b "I understand that this price [MEDICAL_DATA] may run at the same time as other p…" at bounding box center [337, 274] width 215 height 14
click at [227, 275] on input "I understand that this price [MEDICAL_DATA] may run at the same time as other p…" at bounding box center [223, 274] width 7 height 7
checkbox input "true"
click at [453, 304] on span "Confirm" at bounding box center [444, 303] width 19 height 7
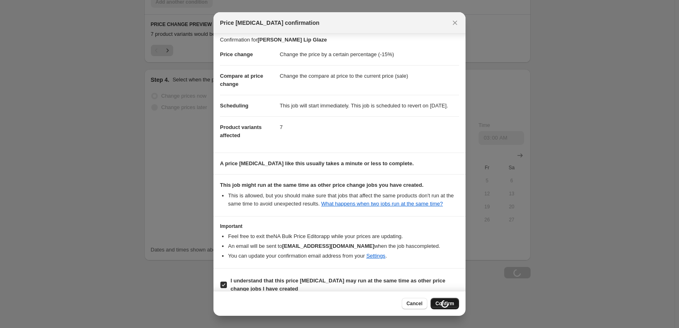
scroll to position [529, 0]
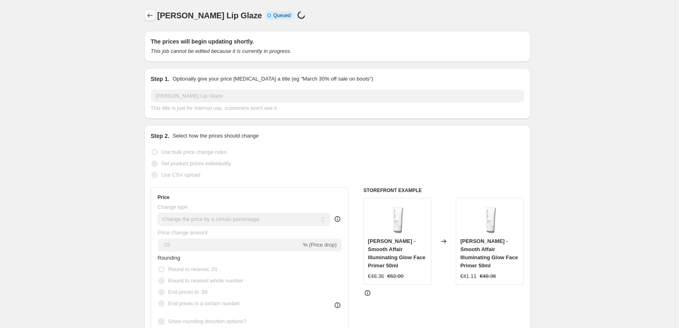
click at [148, 14] on icon "Price change jobs" at bounding box center [150, 15] width 8 height 8
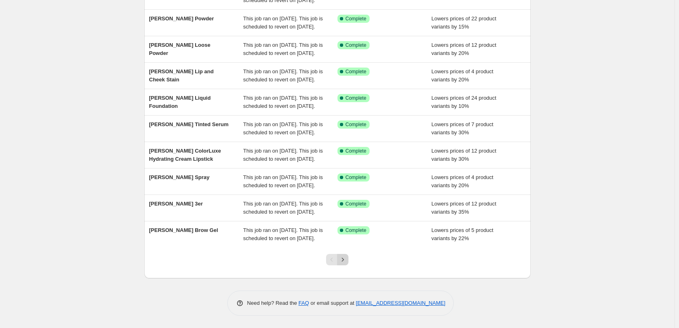
click at [346, 257] on icon "Next" at bounding box center [343, 259] width 8 height 8
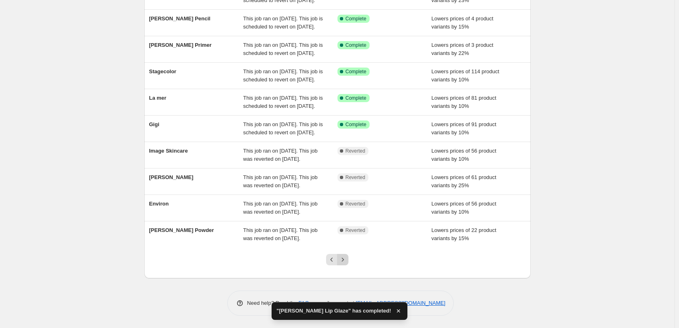
click at [348, 258] on button "Next" at bounding box center [342, 259] width 11 height 11
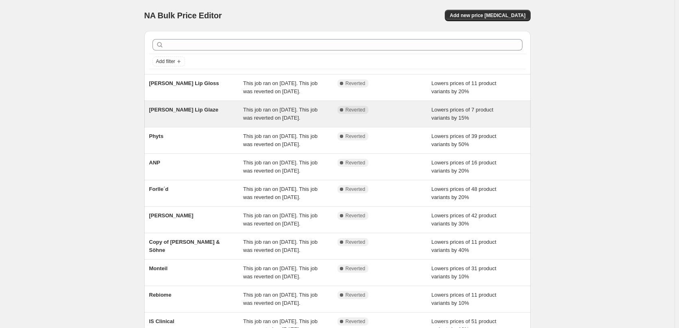
click at [232, 122] on div "[PERSON_NAME] Lip Glaze" at bounding box center [196, 114] width 94 height 16
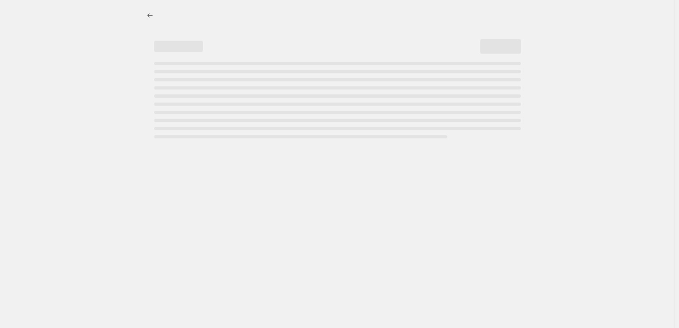
select select "percentage"
select select "tag"
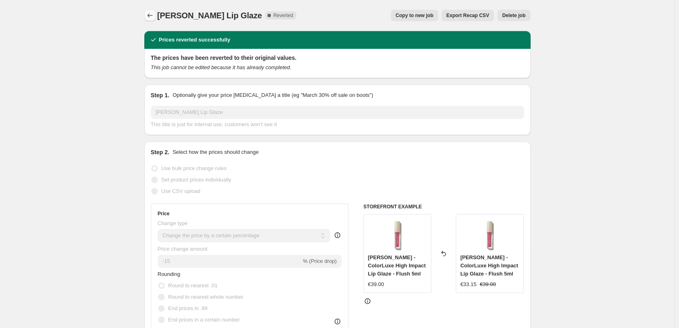
click at [154, 15] on icon "Price change jobs" at bounding box center [150, 15] width 8 height 8
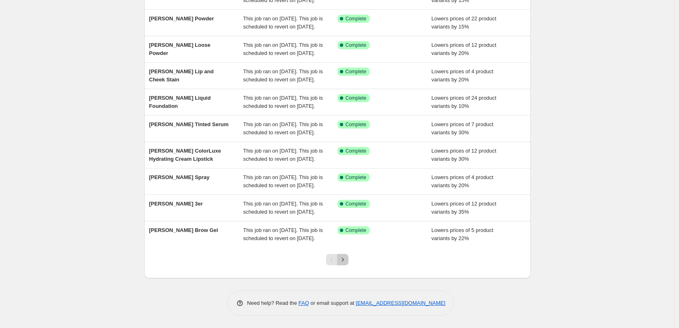
click at [342, 262] on icon "Next" at bounding box center [343, 259] width 8 height 8
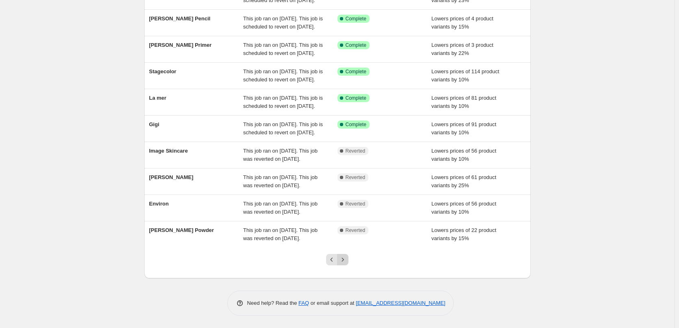
click at [343, 259] on icon "Next" at bounding box center [343, 259] width 8 height 8
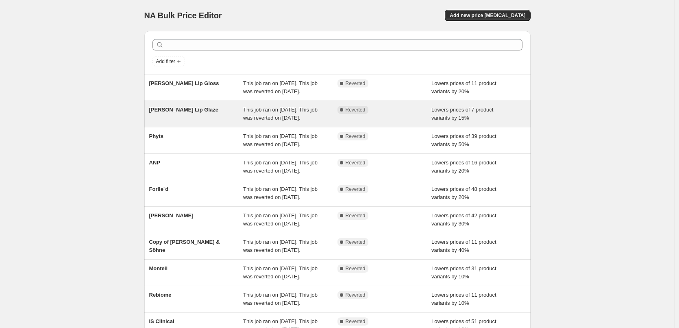
click at [294, 121] on span "This job ran on [DATE]. This job was reverted on [DATE]." at bounding box center [280, 113] width 74 height 14
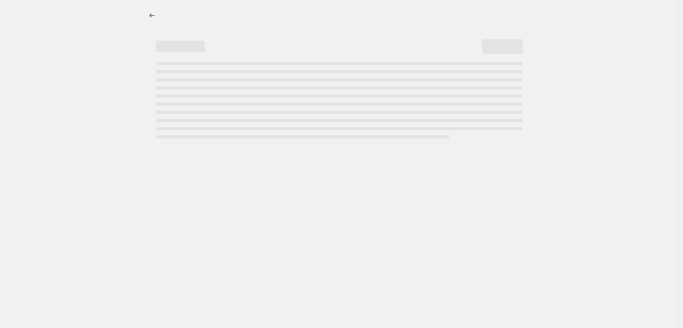
select select "percentage"
select select "tag"
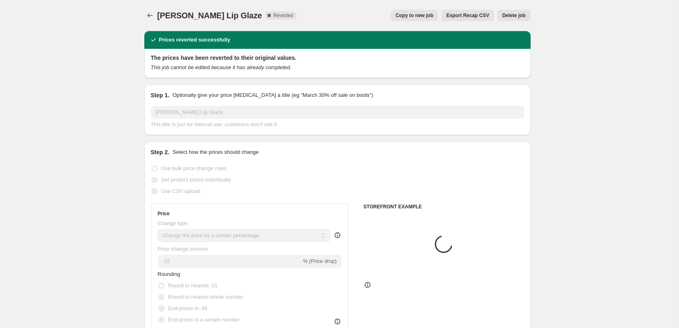
click at [406, 14] on span "Copy to new job" at bounding box center [414, 15] width 38 height 7
select select "percentage"
select select "tag"
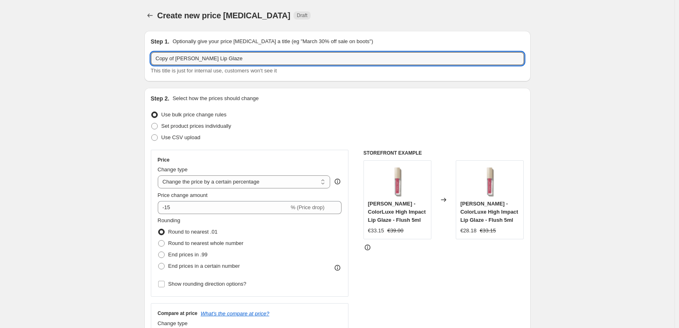
drag, startPoint x: 176, startPoint y: 58, endPoint x: 34, endPoint y: 43, distance: 143.4
type input "[PERSON_NAME] Lip Glaze"
click at [150, 13] on icon "Price change jobs" at bounding box center [150, 15] width 8 height 8
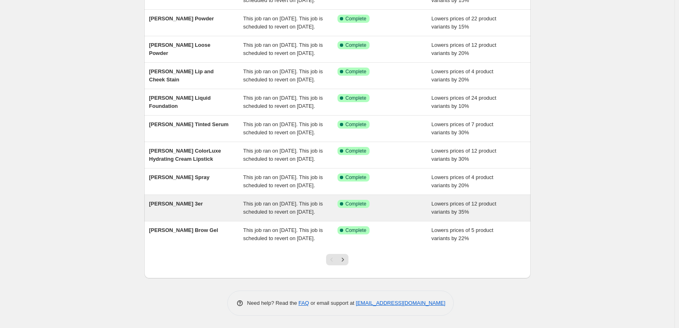
scroll to position [172, 0]
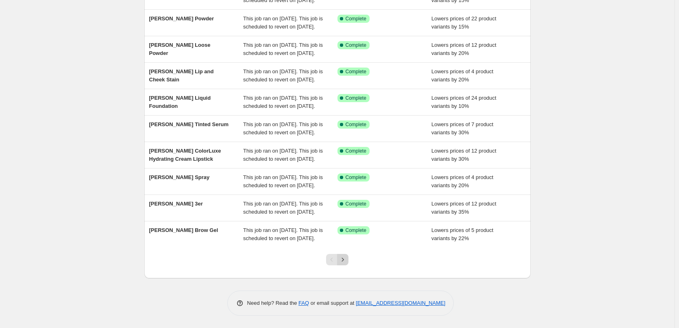
click at [345, 262] on icon "Next" at bounding box center [343, 259] width 8 height 8
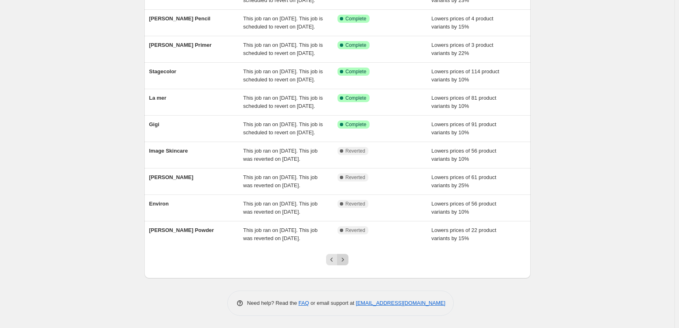
click at [346, 255] on button "Next" at bounding box center [342, 259] width 11 height 11
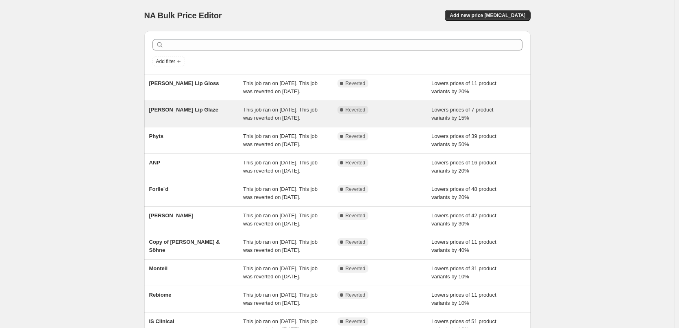
click at [297, 121] on span "This job ran on [DATE]. This job was reverted on [DATE]." at bounding box center [280, 113] width 74 height 14
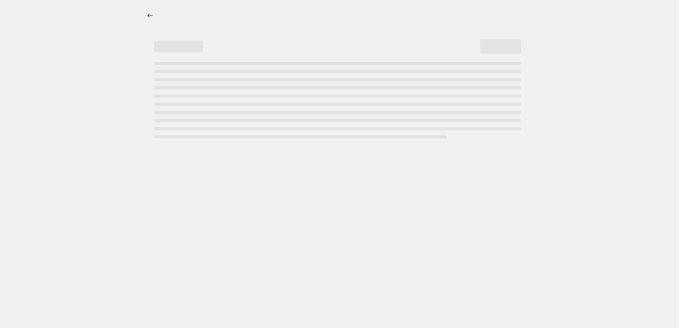
select select "percentage"
select select "tag"
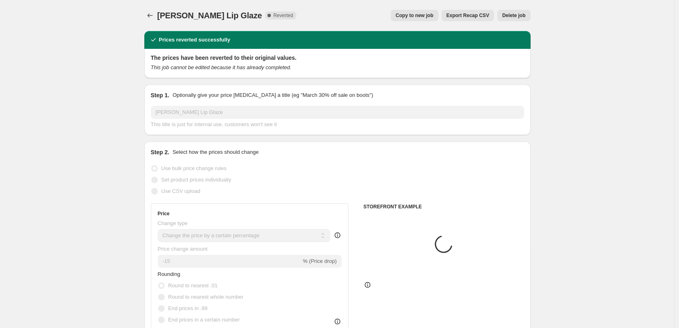
click at [521, 17] on span "Delete job" at bounding box center [513, 15] width 23 height 7
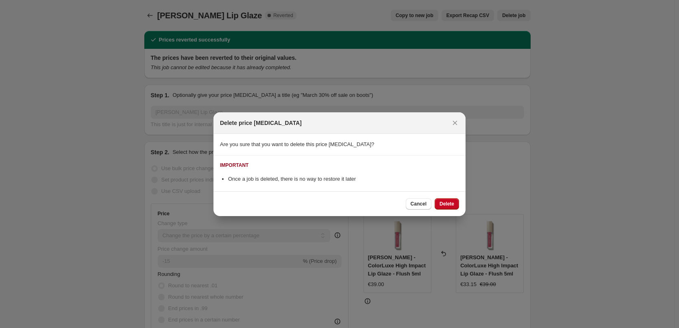
click at [452, 204] on span "Delete" at bounding box center [446, 203] width 15 height 7
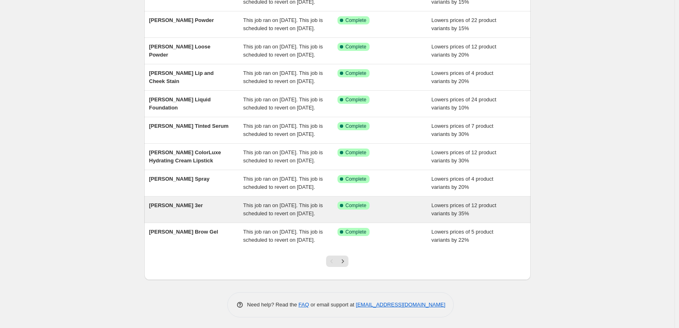
scroll to position [172, 0]
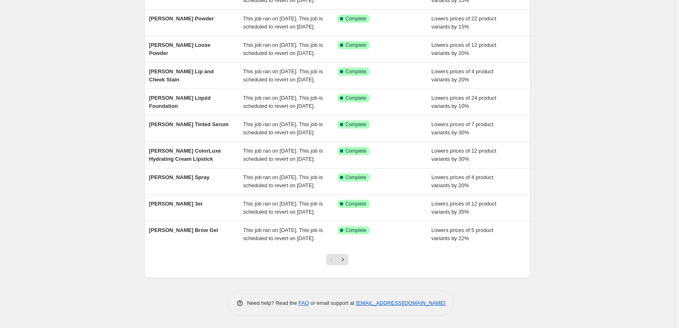
click at [343, 259] on icon "Next" at bounding box center [343, 259] width 8 height 8
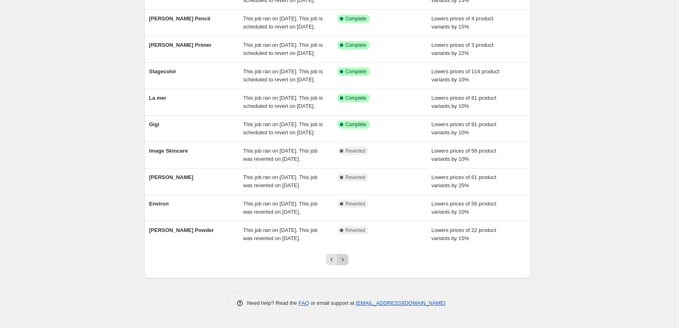
click at [347, 258] on icon "Next" at bounding box center [343, 259] width 8 height 8
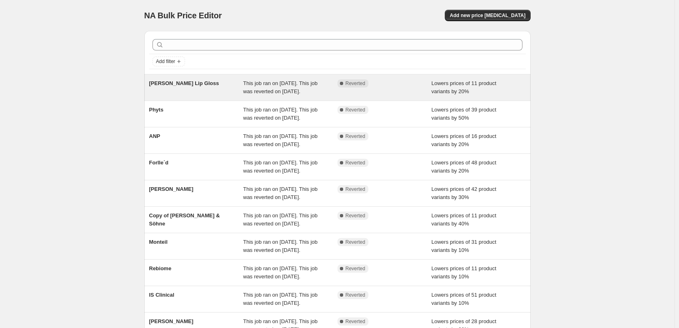
click at [269, 93] on span "This job ran on [DATE]. This job was reverted on [DATE]." at bounding box center [280, 87] width 74 height 14
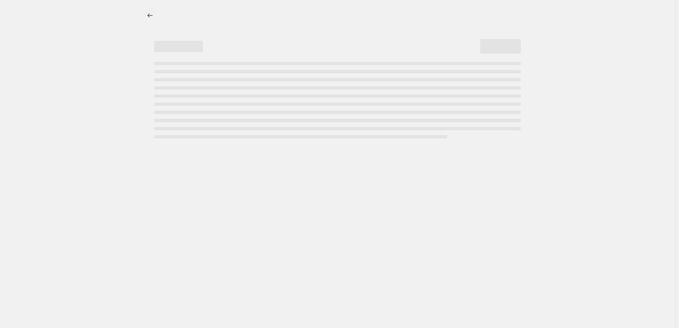
select select "percentage"
select select "tag"
select select "vendor"
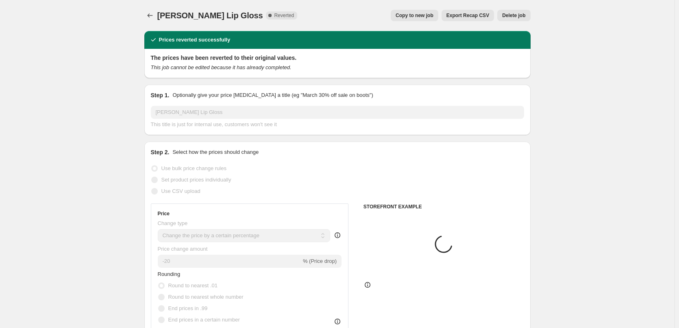
click at [426, 15] on span "Copy to new job" at bounding box center [414, 15] width 38 height 7
select select "percentage"
select select "tag"
select select "vendor"
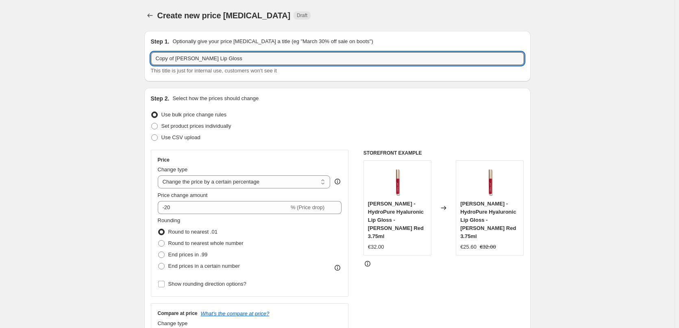
drag, startPoint x: 177, startPoint y: 59, endPoint x: -9, endPoint y: 43, distance: 187.1
click at [0, 43] on html "Home Settings Plans Skip to content Create new price [MEDICAL_DATA]. This page …" at bounding box center [339, 164] width 679 height 328
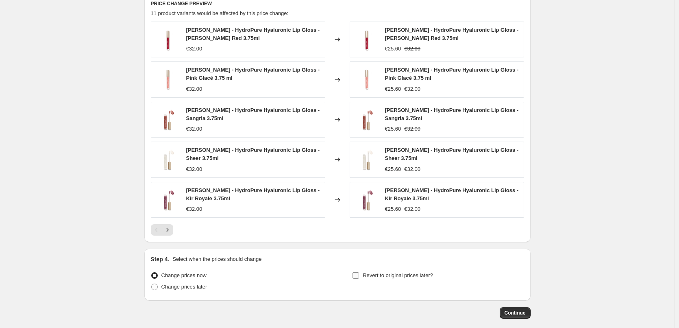
type input "[PERSON_NAME] Lip Gloss"
click at [375, 274] on span "Revert to original prices later?" at bounding box center [398, 275] width 70 height 6
click at [359, 274] on input "Revert to original prices later?" at bounding box center [355, 275] width 7 height 7
checkbox input "true"
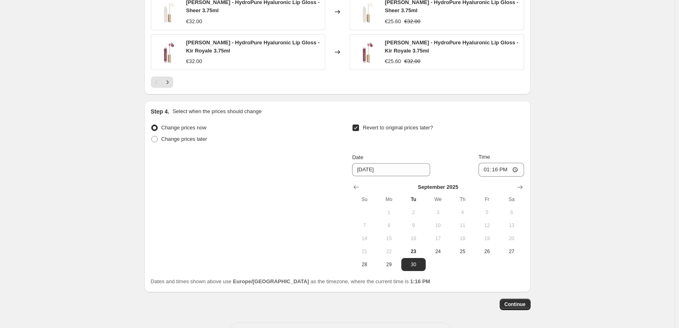
scroll to position [747, 0]
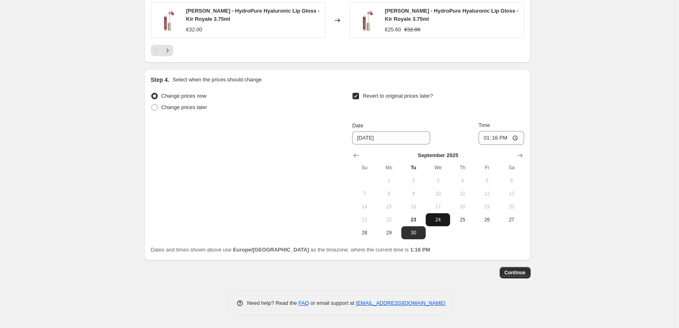
click at [445, 221] on span "24" at bounding box center [438, 219] width 18 height 7
type input "[DATE]"
click at [489, 138] on input "13:16" at bounding box center [501, 138] width 46 height 14
click at [518, 138] on input "15:00" at bounding box center [501, 138] width 46 height 14
type input "03:00"
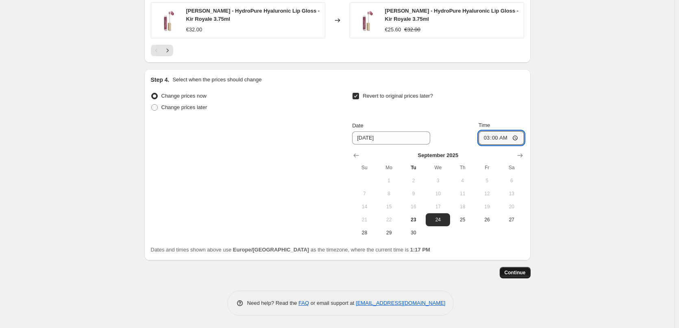
click at [512, 271] on span "Continue" at bounding box center [514, 272] width 21 height 7
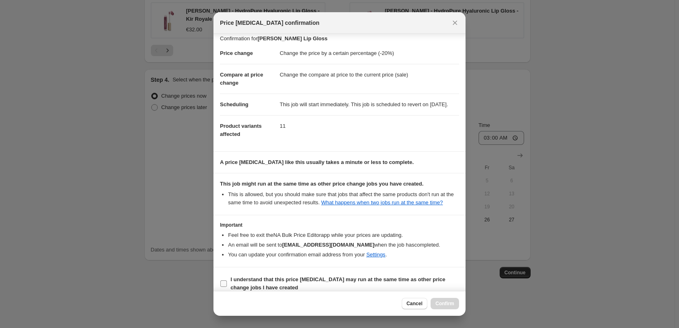
scroll to position [23, 0]
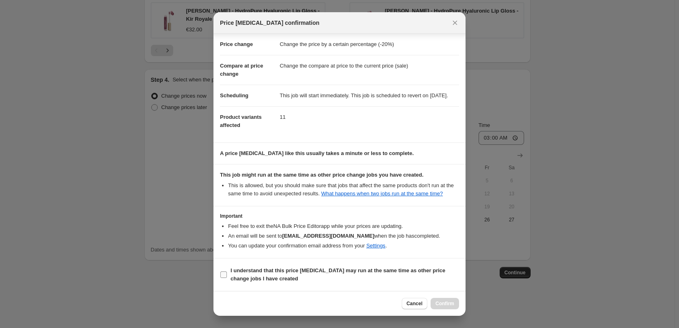
click at [276, 265] on label "I understand that this price [MEDICAL_DATA] may run at the same time as other p…" at bounding box center [339, 275] width 239 height 20
click at [227, 271] on input "I understand that this price [MEDICAL_DATA] may run at the same time as other p…" at bounding box center [223, 274] width 7 height 7
checkbox input "true"
click at [439, 305] on span "Confirm" at bounding box center [444, 303] width 19 height 7
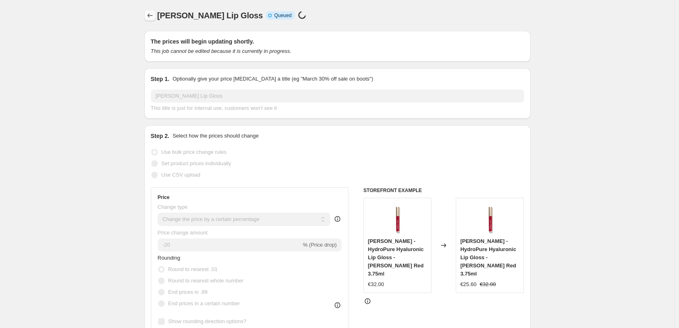
click at [147, 15] on button "Price change jobs" at bounding box center [149, 15] width 11 height 11
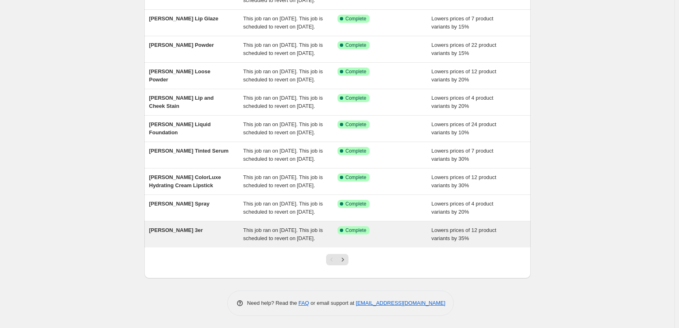
scroll to position [172, 0]
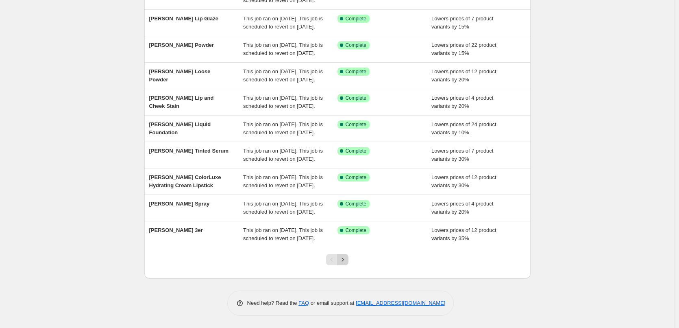
click at [347, 261] on icon "Next" at bounding box center [343, 259] width 8 height 8
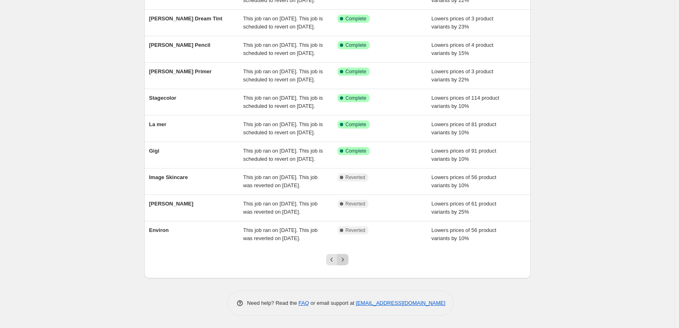
click at [345, 257] on icon "Next" at bounding box center [343, 259] width 8 height 8
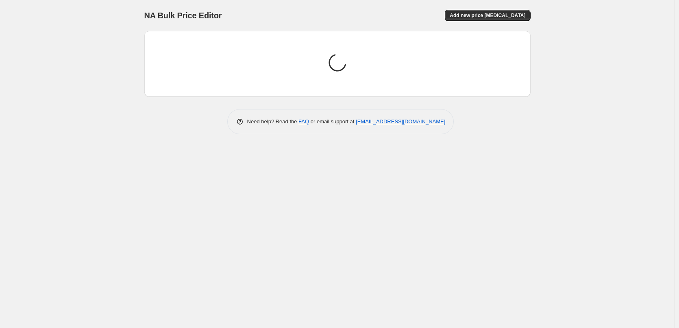
scroll to position [0, 0]
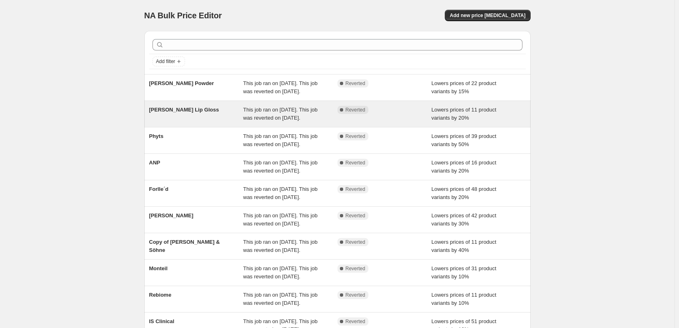
click at [299, 117] on span "This job ran on [DATE]. This job was reverted on [DATE]." at bounding box center [280, 113] width 74 height 14
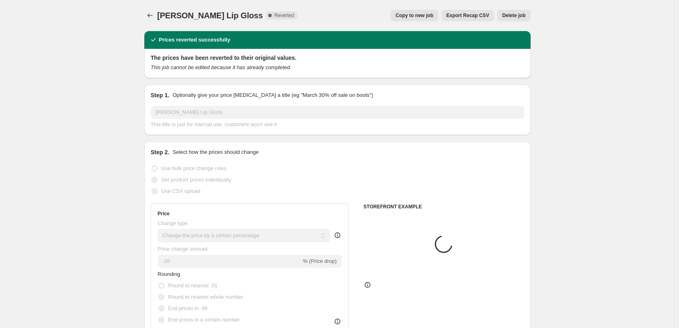
click at [520, 9] on div "[PERSON_NAME] Lip Gloss. This page is ready [PERSON_NAME] Lip Gloss Complete Re…" at bounding box center [337, 15] width 386 height 31
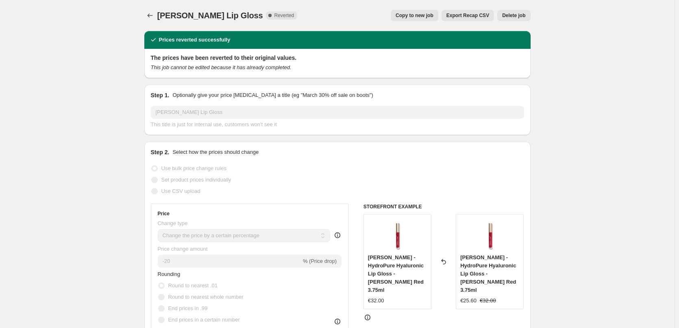
click at [517, 14] on span "Delete job" at bounding box center [513, 15] width 23 height 7
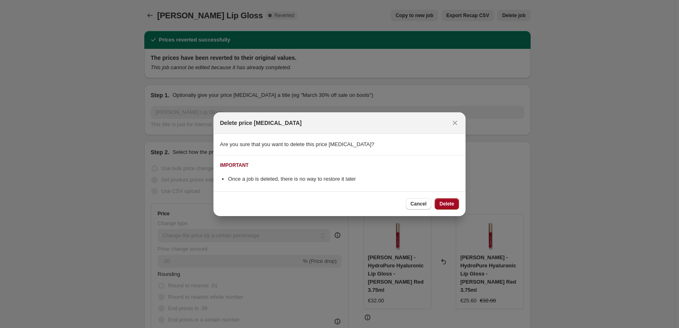
click at [438, 204] on button "Delete" at bounding box center [446, 203] width 24 height 11
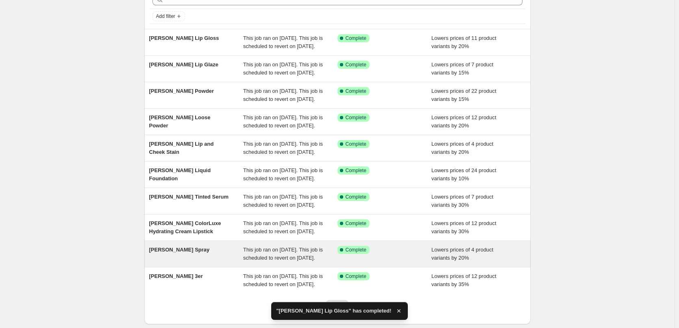
scroll to position [172, 0]
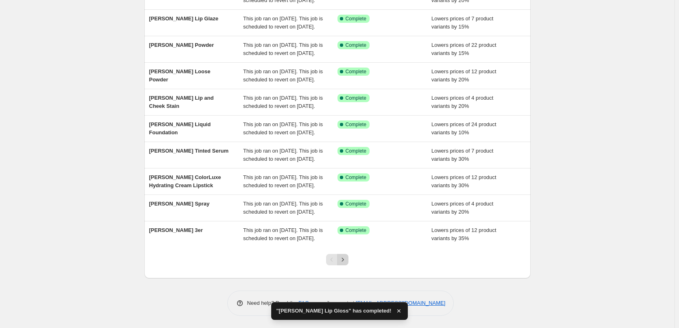
click at [347, 261] on icon "Next" at bounding box center [343, 259] width 8 height 8
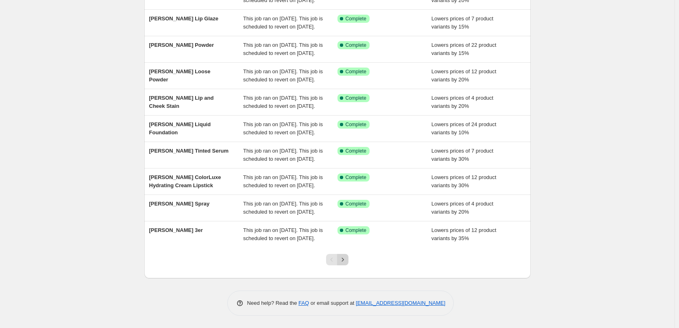
click at [341, 263] on button "Next" at bounding box center [342, 259] width 11 height 11
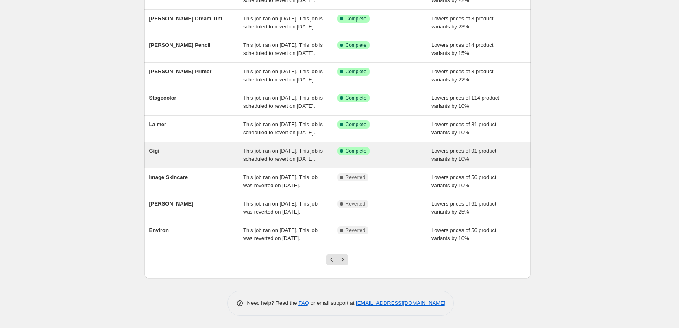
scroll to position [163, 0]
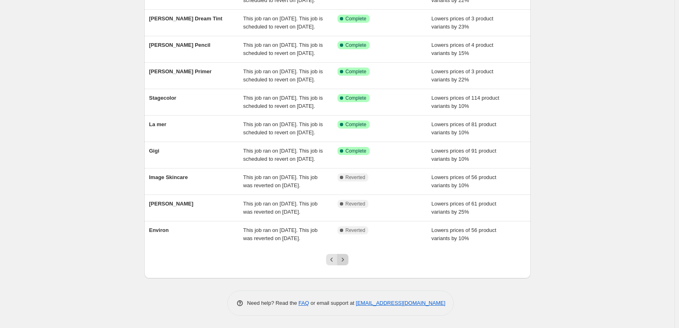
click at [345, 263] on icon "Next" at bounding box center [343, 259] width 8 height 8
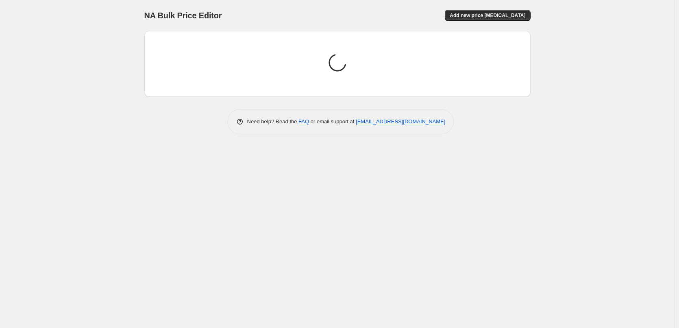
scroll to position [0, 0]
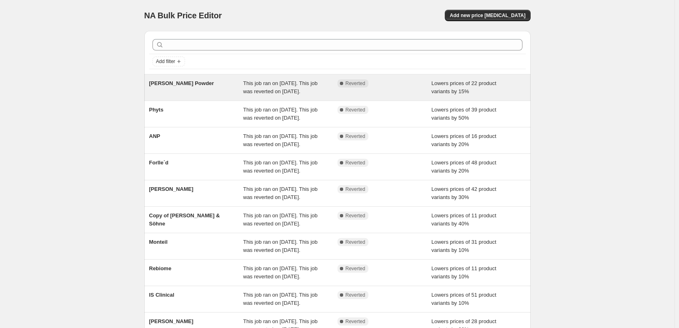
click at [343, 88] on div "Complete Reverted" at bounding box center [384, 87] width 94 height 16
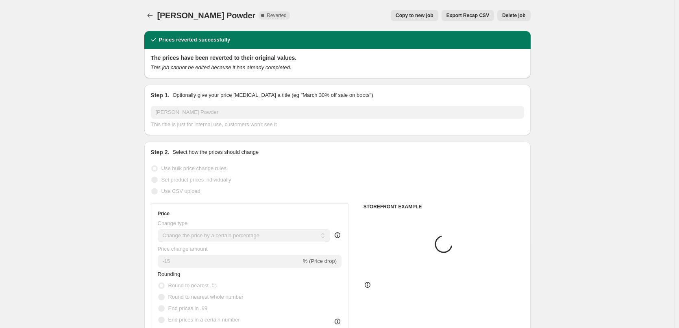
click at [520, 13] on span "Delete job" at bounding box center [513, 15] width 23 height 7
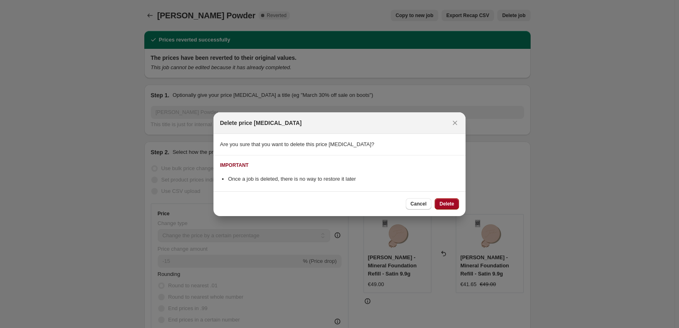
click at [451, 206] on span "Delete" at bounding box center [446, 203] width 15 height 7
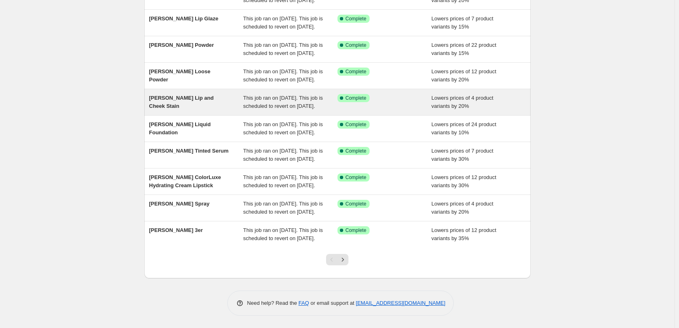
scroll to position [172, 0]
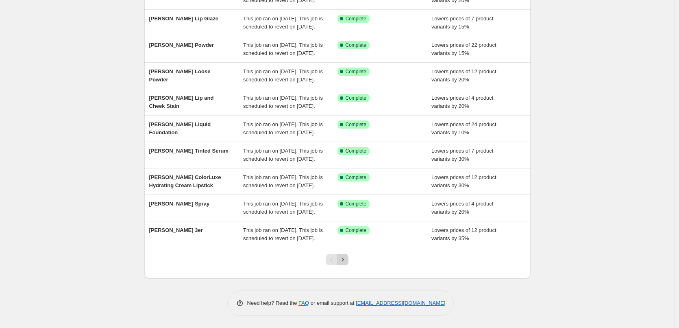
click at [342, 262] on icon "Next" at bounding box center [343, 259] width 8 height 8
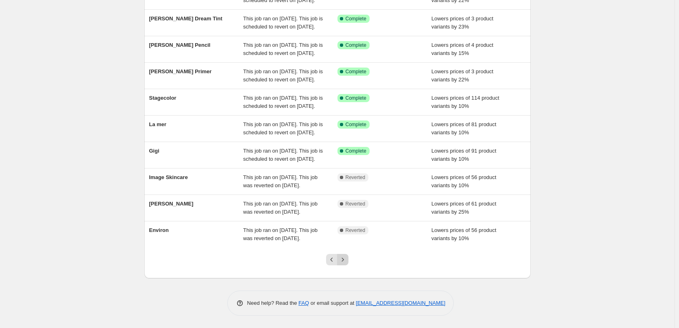
click at [346, 261] on icon "Next" at bounding box center [343, 259] width 8 height 8
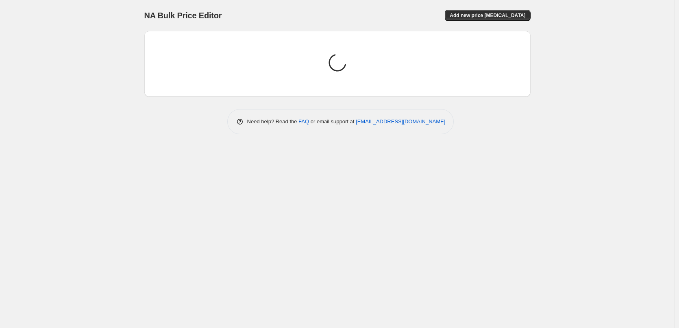
scroll to position [0, 0]
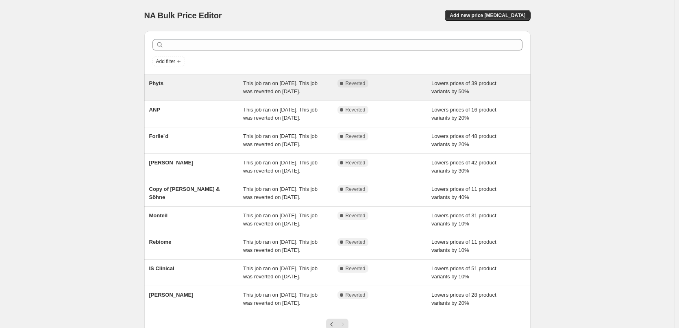
click at [340, 96] on div "Complete Reverted" at bounding box center [384, 87] width 94 height 16
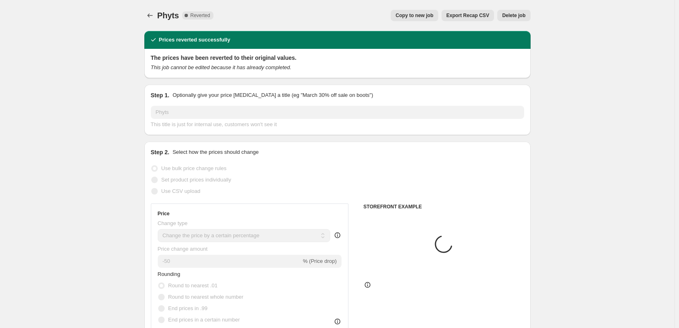
click at [425, 14] on span "Copy to new job" at bounding box center [414, 15] width 38 height 7
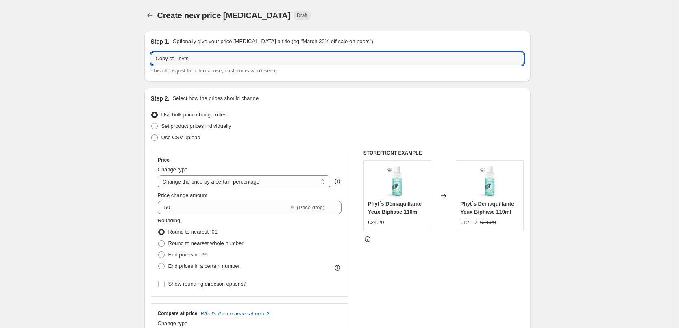
drag, startPoint x: 177, startPoint y: 57, endPoint x: -40, endPoint y: 38, distance: 218.3
click at [0, 38] on html "Home Settings Plans Skip to content Create new price [MEDICAL_DATA]. This page …" at bounding box center [339, 164] width 679 height 328
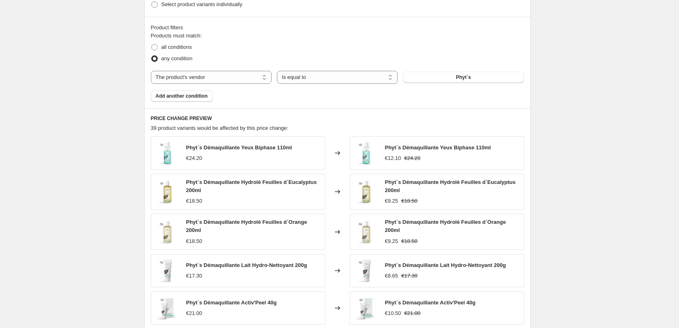
scroll to position [582, 0]
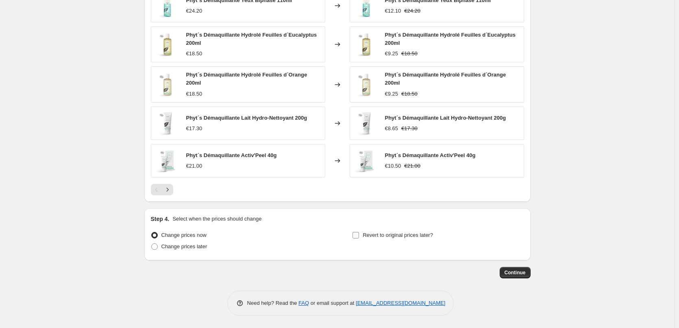
click at [363, 235] on label "Revert to original prices later?" at bounding box center [392, 234] width 81 height 11
click at [359, 235] on input "Revert to original prices later?" at bounding box center [355, 235] width 7 height 7
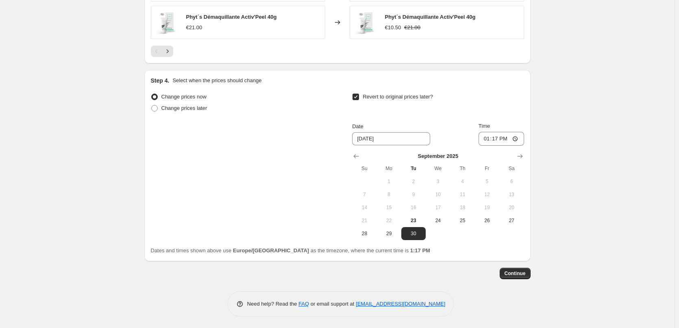
scroll to position [721, 0]
click at [437, 221] on span "24" at bounding box center [438, 219] width 18 height 7
click at [493, 135] on input "13:17" at bounding box center [501, 138] width 46 height 14
click at [485, 139] on input "13:17" at bounding box center [501, 138] width 46 height 14
click at [517, 136] on input "15:00" at bounding box center [501, 138] width 46 height 14
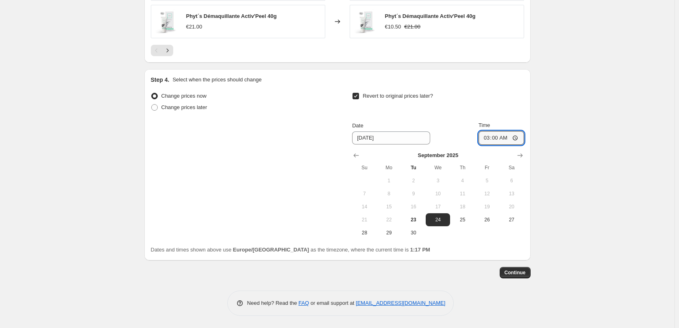
click at [515, 269] on span "Continue" at bounding box center [514, 272] width 21 height 7
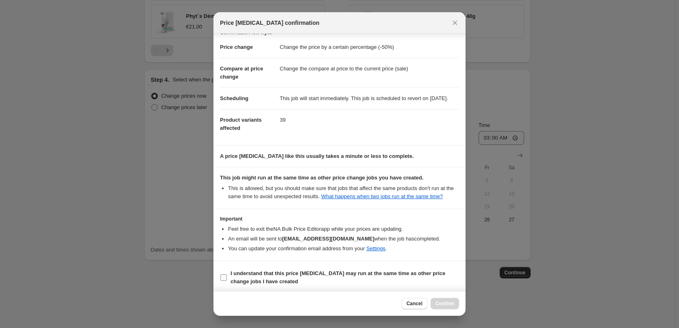
scroll to position [23, 0]
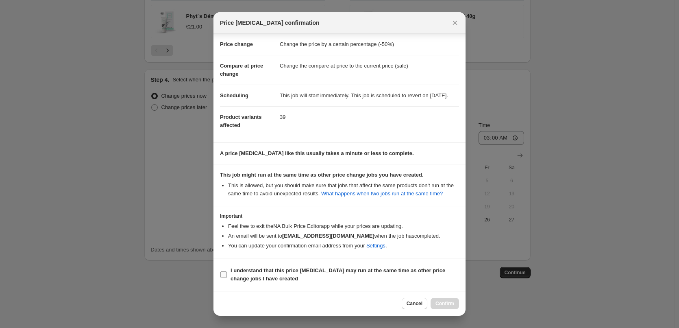
click at [273, 281] on b "I understand that this price [MEDICAL_DATA] may run at the same time as other p…" at bounding box center [337, 274] width 215 height 14
click at [227, 278] on input "I understand that this price [MEDICAL_DATA] may run at the same time as other p…" at bounding box center [223, 274] width 7 height 7
click at [452, 305] on span "Confirm" at bounding box center [444, 303] width 19 height 7
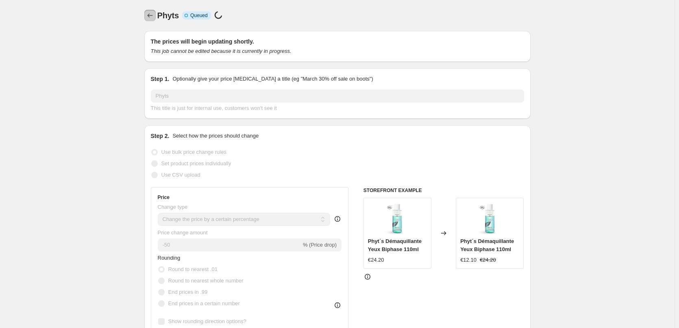
click at [147, 19] on button "Price change jobs" at bounding box center [149, 15] width 11 height 11
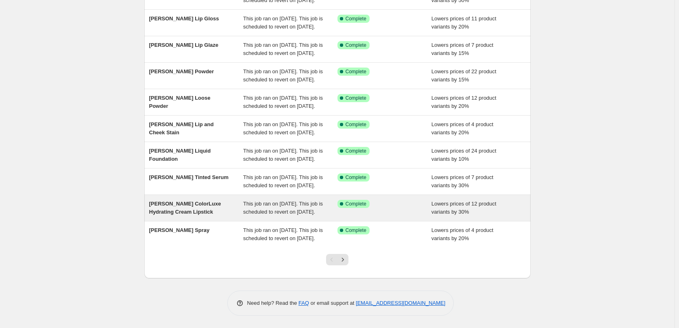
scroll to position [172, 0]
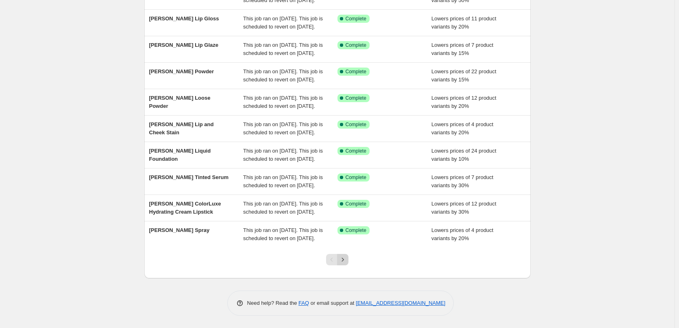
click at [345, 260] on icon "Next" at bounding box center [343, 259] width 8 height 8
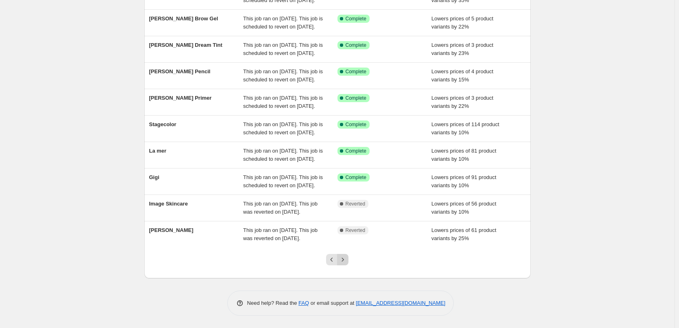
click at [347, 258] on icon "Next" at bounding box center [343, 259] width 8 height 8
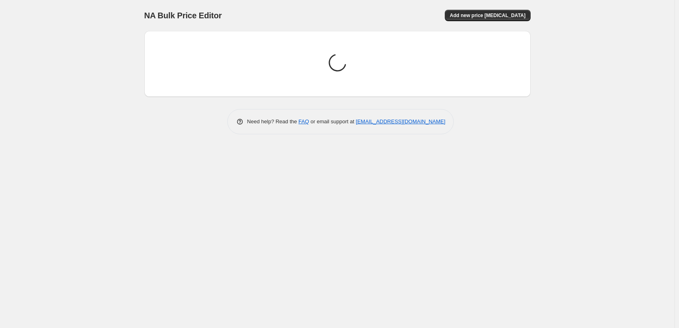
scroll to position [0, 0]
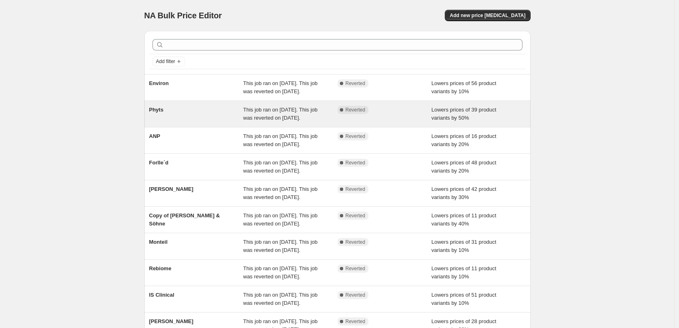
click at [260, 121] on span "This job ran on [DATE]. This job was reverted on [DATE]." at bounding box center [280, 113] width 74 height 14
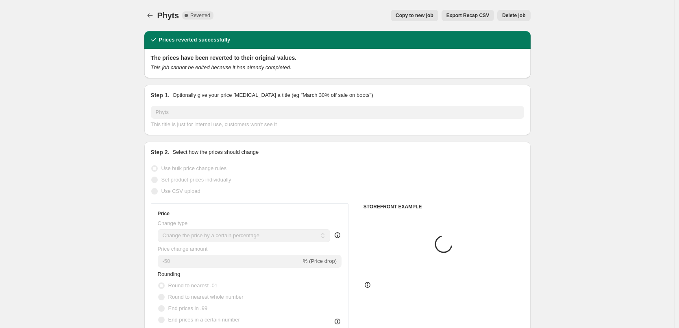
click at [506, 15] on span "Delete job" at bounding box center [513, 15] width 23 height 7
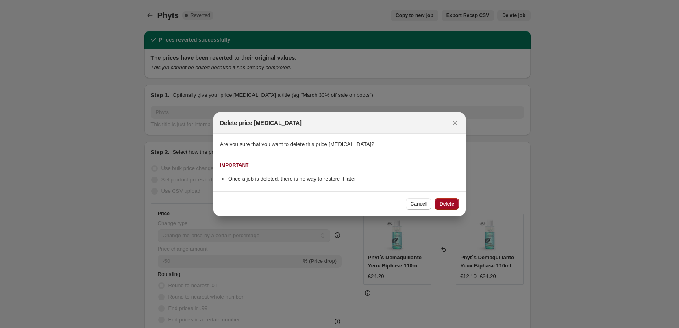
click at [447, 202] on span "Delete" at bounding box center [446, 203] width 15 height 7
